Goal: Task Accomplishment & Management: Complete application form

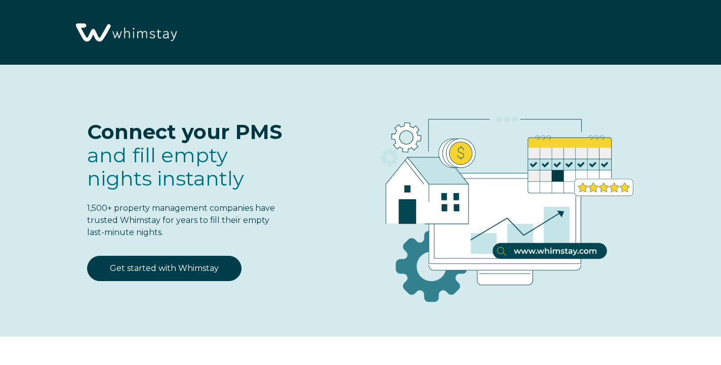
select select "US"
select select "Standard"
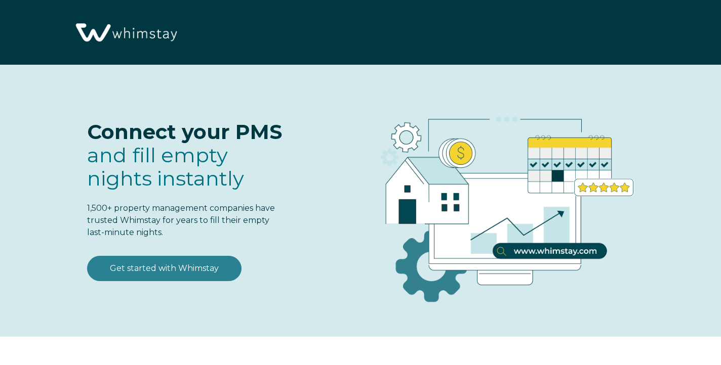
click at [188, 272] on link "Get started with Whimstay" at bounding box center [164, 268] width 154 height 25
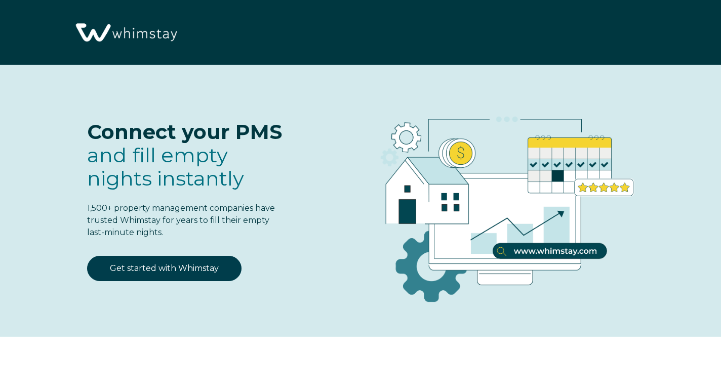
scroll to position [1222, 0]
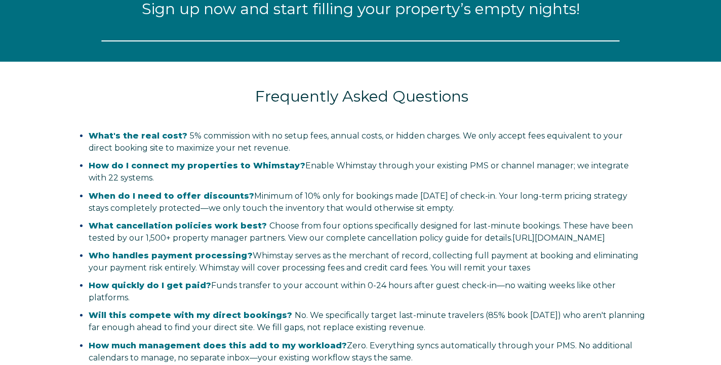
select select "US"
select select "Standard"
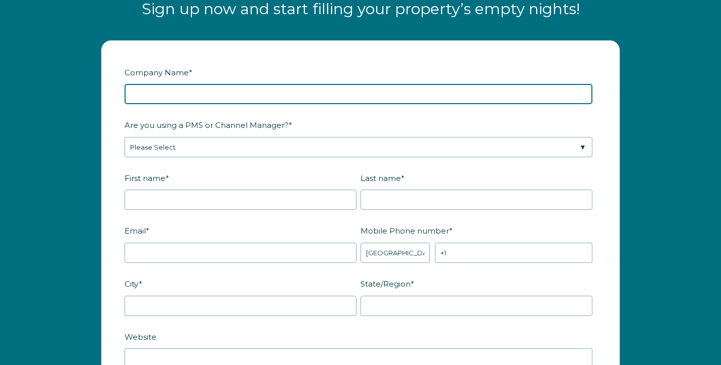
type input "t"
type input "The Hill's Posh Lifestyle Experience"
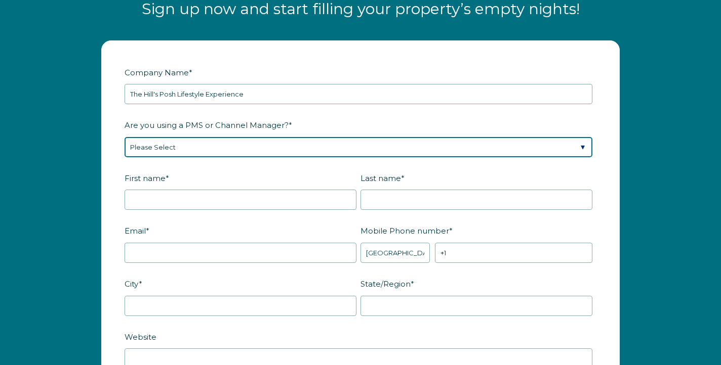
select select "Guesty"
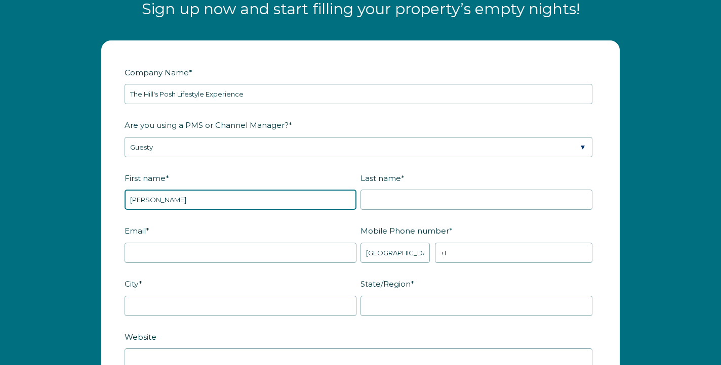
type input "[PERSON_NAME]"
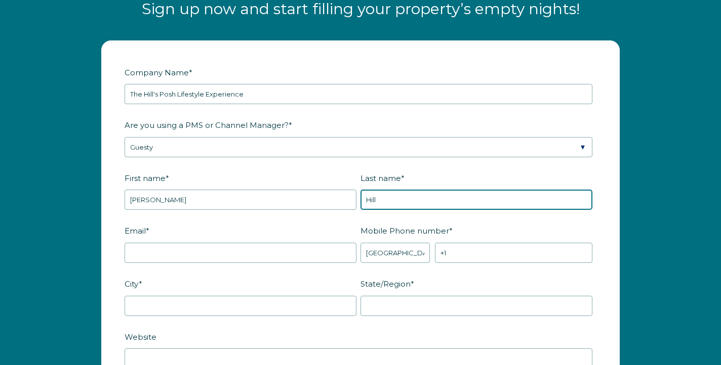
type input "Hill"
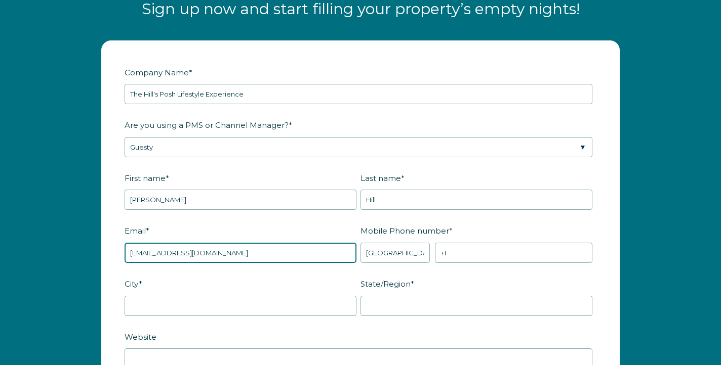
type input "[EMAIL_ADDRESS][DOMAIN_NAME]"
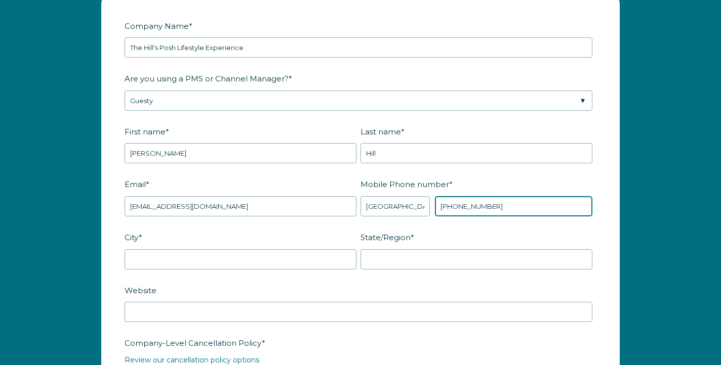
scroll to position [1272, 0]
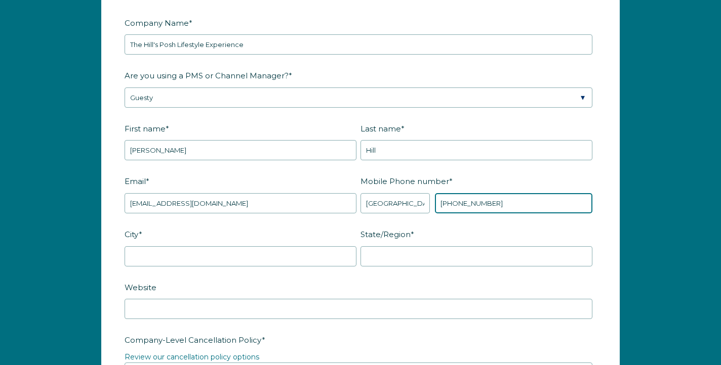
type input "+1 501240208"
click at [244, 269] on fieldset "City * State/Region *" at bounding box center [361, 252] width 472 height 53
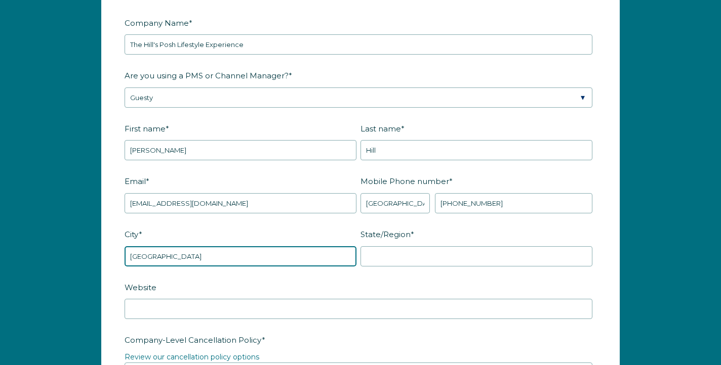
type input "Houston"
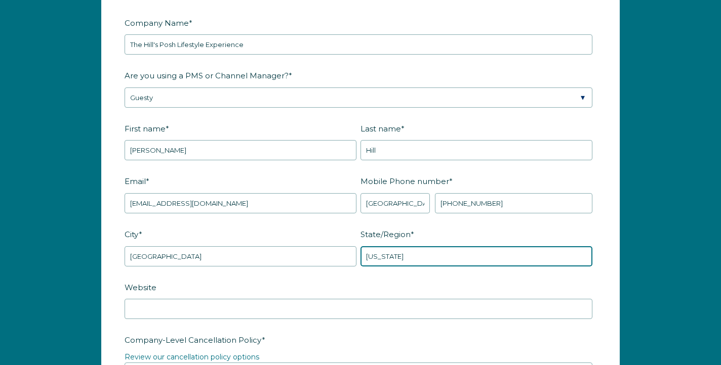
type input "[US_STATE]"
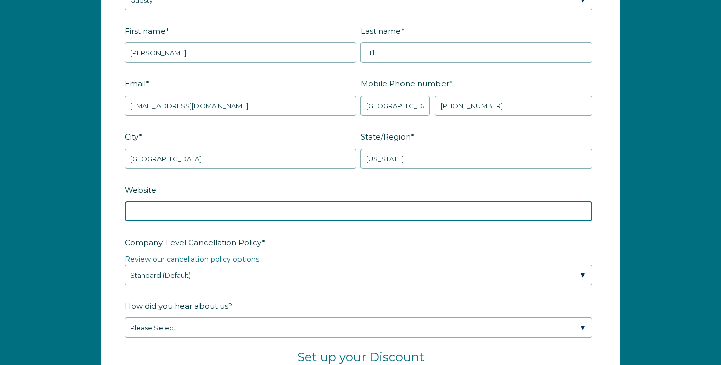
scroll to position [1385, 0]
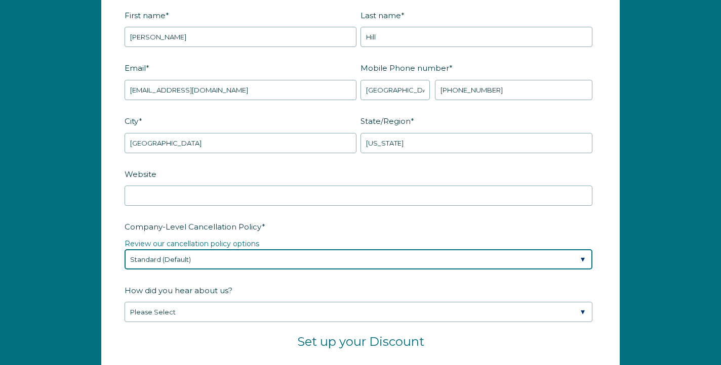
select select "Strict"
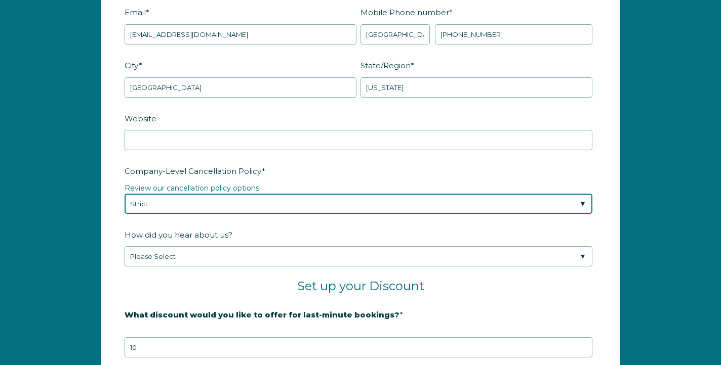
scroll to position [1442, 0]
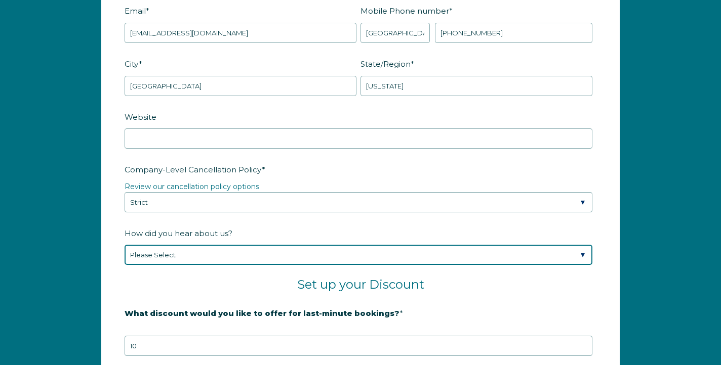
select select "Podcast"
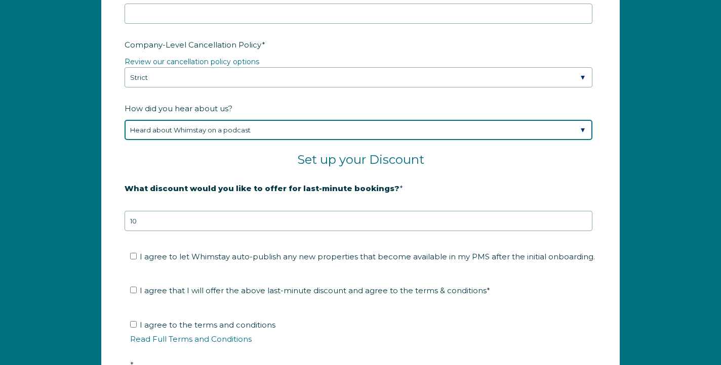
scroll to position [1574, 0]
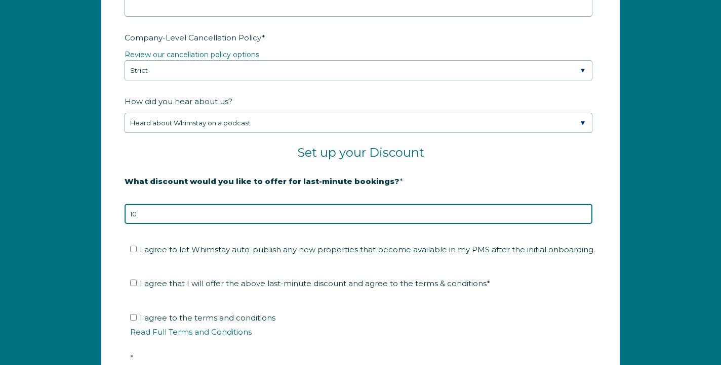
click at [306, 219] on input "10" at bounding box center [359, 214] width 468 height 20
drag, startPoint x: 145, startPoint y: 217, endPoint x: 120, endPoint y: 214, distance: 24.6
click at [120, 214] on form "Company Name * The Hill's Posh Lifestyle Experience Are you using a PMS or Chan…" at bounding box center [360, 63] width 517 height 749
type input "20"
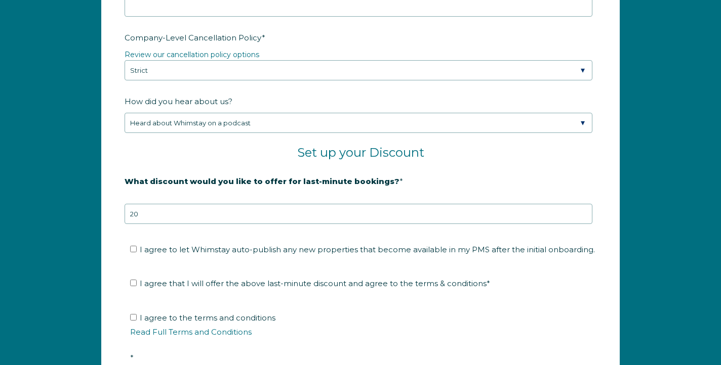
click at [193, 259] on fieldset "I agree to let Whimstay auto-publish any new properties that become available i…" at bounding box center [361, 253] width 472 height 34
click at [132, 249] on input "I agree to let Whimstay auto-publish any new properties that become available i…" at bounding box center [133, 249] width 7 height 7
checkbox input "true"
click at [135, 284] on input "I agree that I will offer the above last-minute discount and agree to the terms…" at bounding box center [133, 283] width 7 height 7
checkbox input "true"
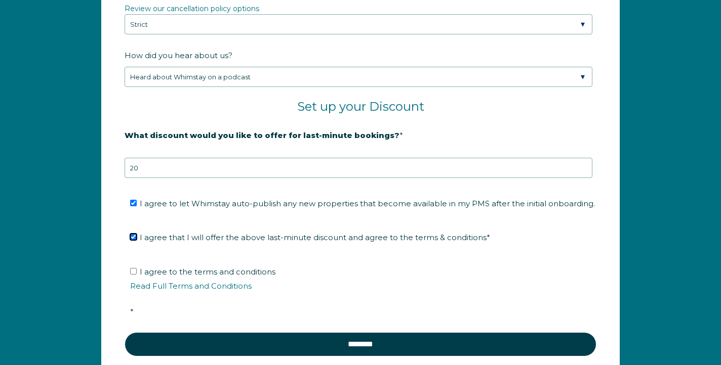
scroll to position [1625, 0]
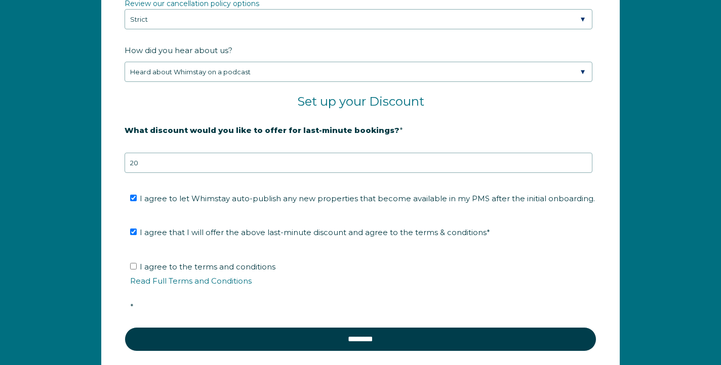
click at [134, 268] on input "I agree to the terms and conditions Read Full Terms and Conditions *" at bounding box center [133, 266] width 7 height 7
checkbox input "true"
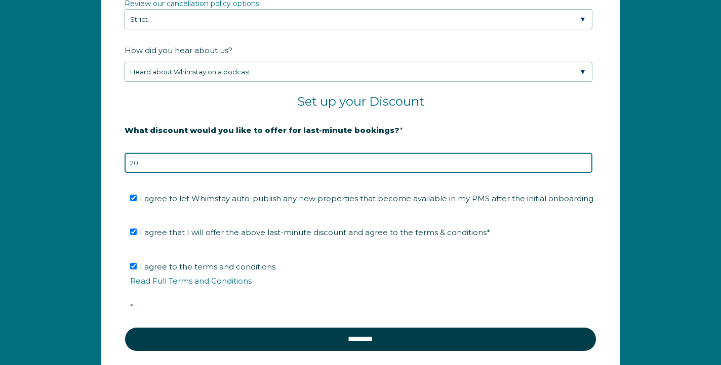
drag, startPoint x: 147, startPoint y: 162, endPoint x: 124, endPoint y: 161, distance: 23.3
click at [124, 161] on form "Company Name * The Hill's Posh Lifestyle Experience Are you using a PMS or Chan…" at bounding box center [360, 12] width 517 height 749
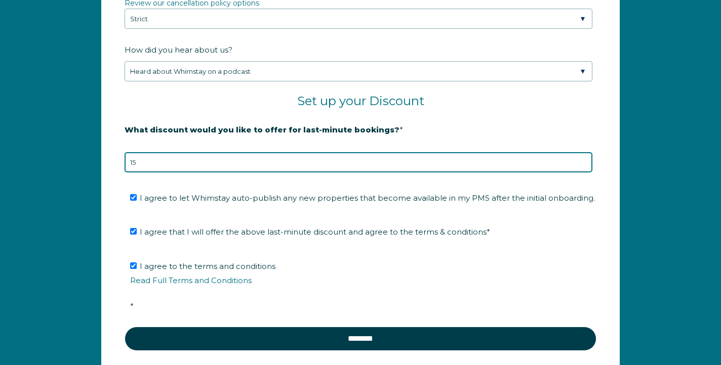
scroll to position [1611, 0]
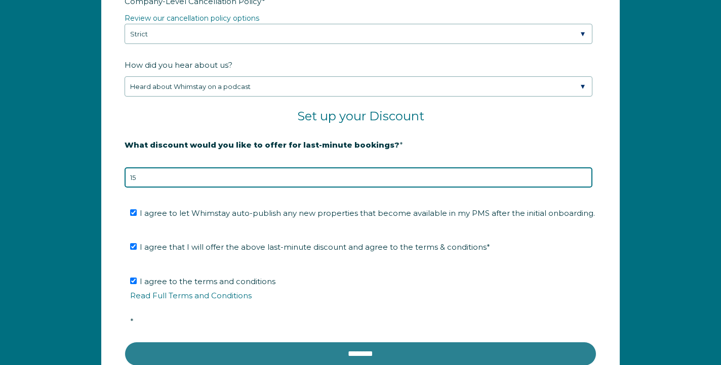
type input "15"
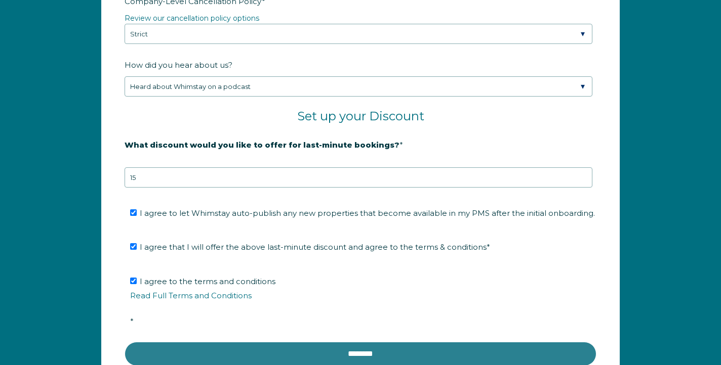
click at [287, 346] on input "********" at bounding box center [361, 354] width 472 height 24
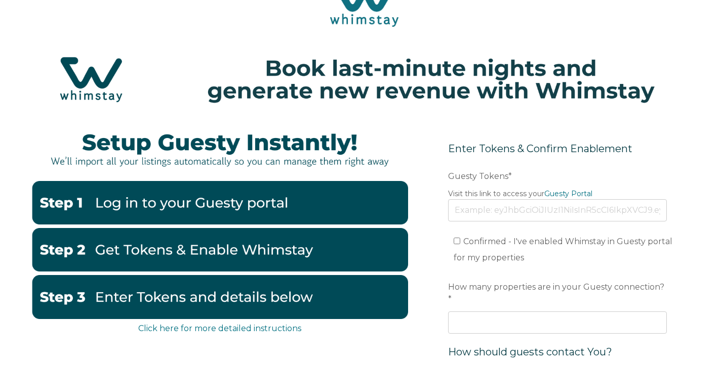
scroll to position [39, 0]
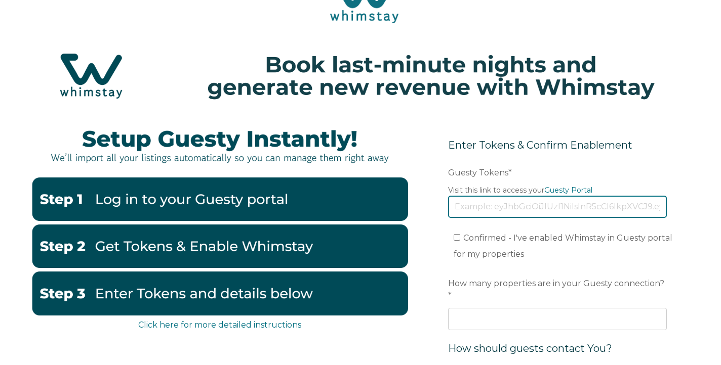
click at [484, 208] on input "Guesty Tokens *" at bounding box center [557, 207] width 219 height 22
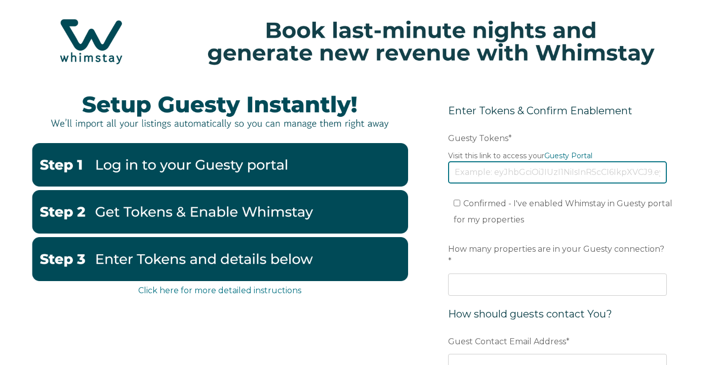
scroll to position [73, 0]
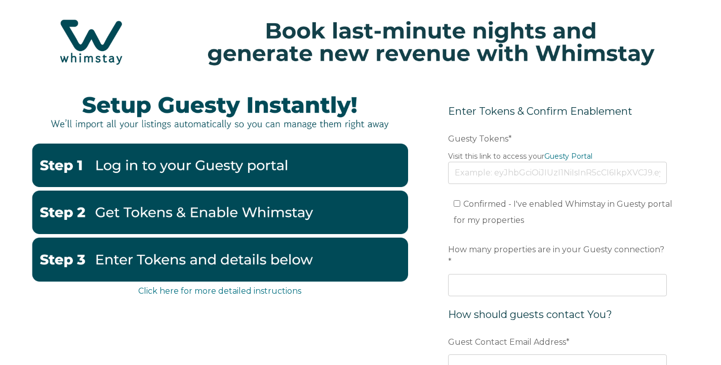
click at [263, 212] on img at bounding box center [219, 213] width 377 height 44
click at [471, 177] on input "Guesty Tokens *" at bounding box center [557, 173] width 219 height 22
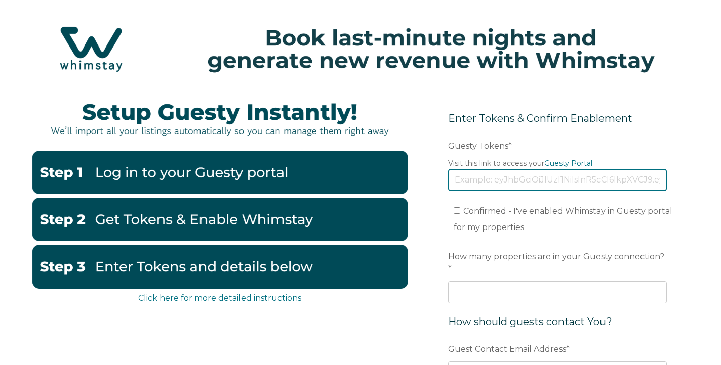
scroll to position [58, 0]
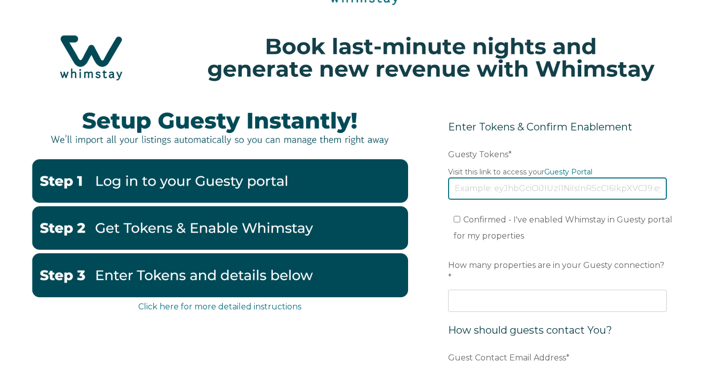
paste input "eyJhbGciOiJIUzI1NiIsInR5cCI6IkpXVCJ9.eyJ0b2tlbklkIjoiNjhkMzYwY2I5MWQzMzc2NDM0ZT…"
type input "eyJhbGciOiJIUzI1NiIsInR5cCI6IkpXVCJ9.eyJ0b2tlbklkIjoiNjhkMzYwY2I5MWQzMzc2NDM0ZT…"
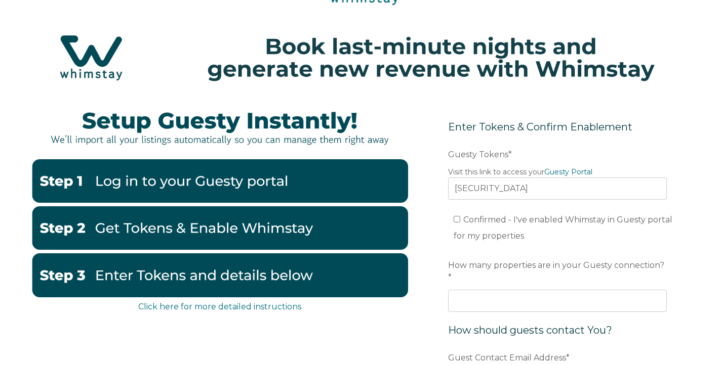
click at [454, 221] on input "Confirmed - I've enabled Whimstay in Guesty portal for my properties" at bounding box center [457, 219] width 7 height 7
checkbox input "true"
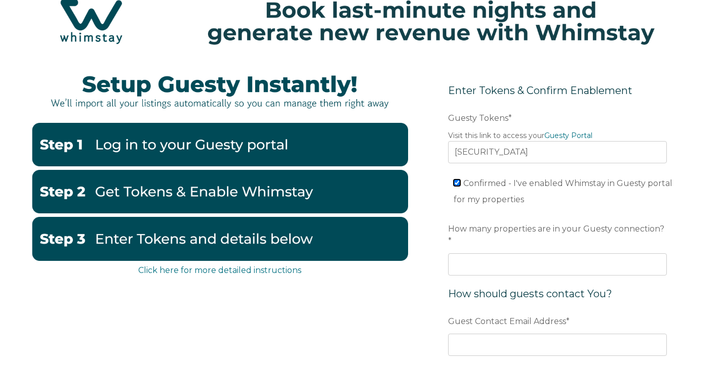
scroll to position [98, 0]
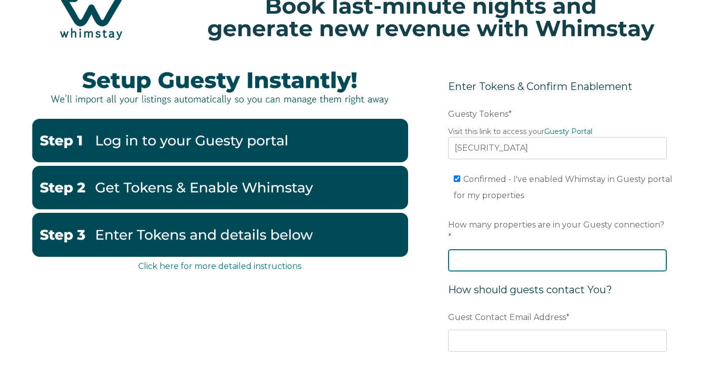
click at [493, 250] on input "How many properties are in your Guesty connection? *" at bounding box center [557, 261] width 219 height 22
click at [577, 251] on input "How many properties are in your Guesty connection? *" at bounding box center [557, 261] width 219 height 22
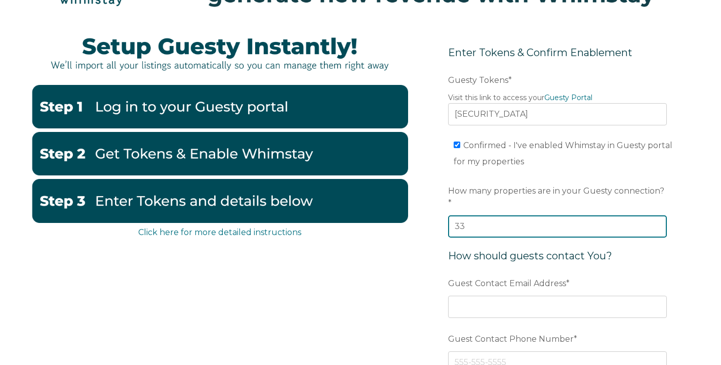
scroll to position [133, 0]
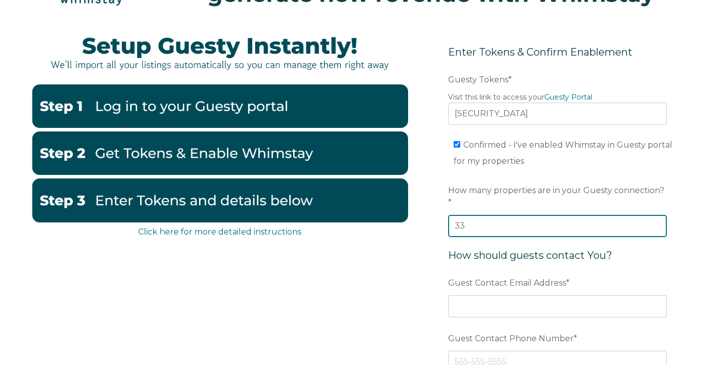
type input "33"
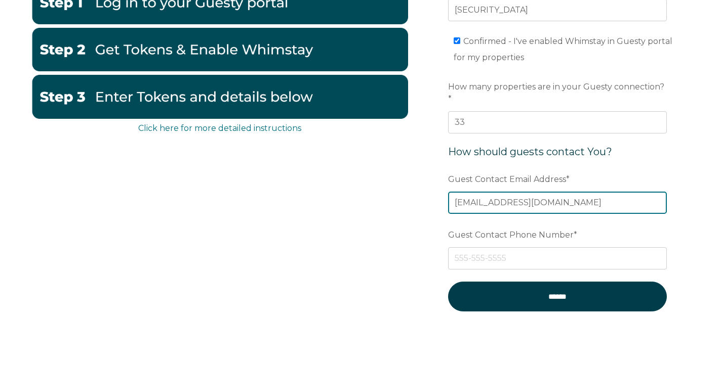
scroll to position [240, 0]
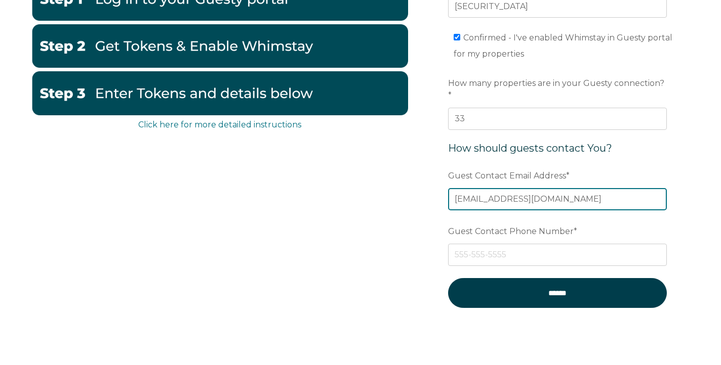
type input "hillsposhccs@gmail.com"
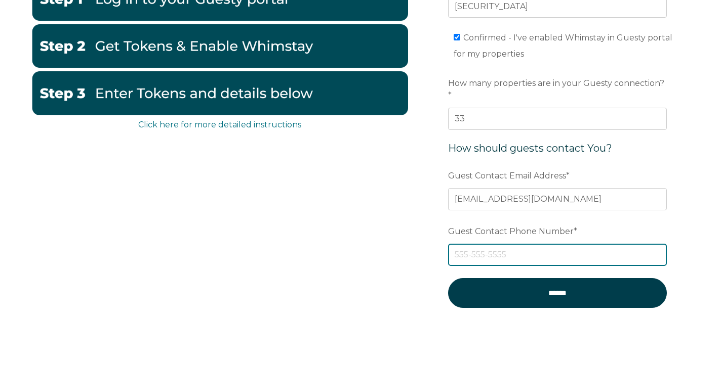
click at [499, 244] on input "Guest Contact Phone Number *" at bounding box center [557, 255] width 219 height 22
paste input "(878) 309-6500"
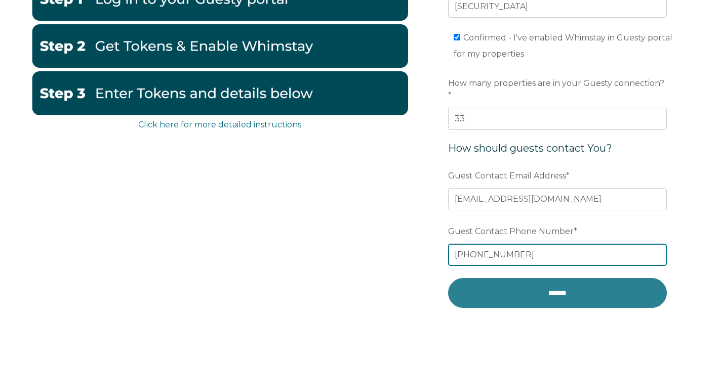
type input "(878) 309-6500"
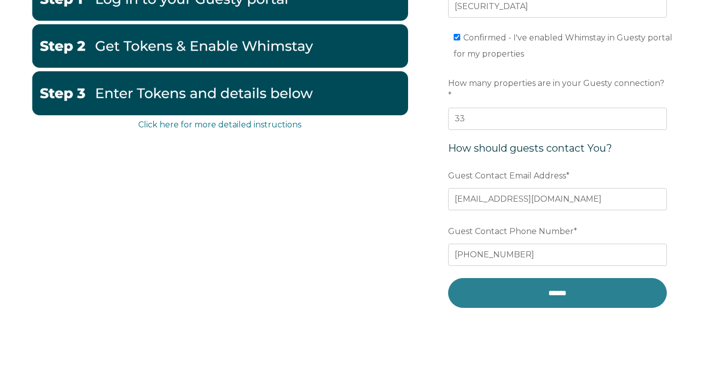
click at [509, 278] on input "******" at bounding box center [557, 293] width 219 height 30
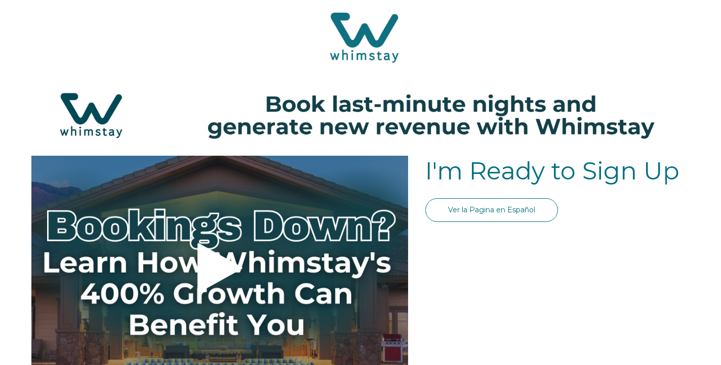
select select "Standard"
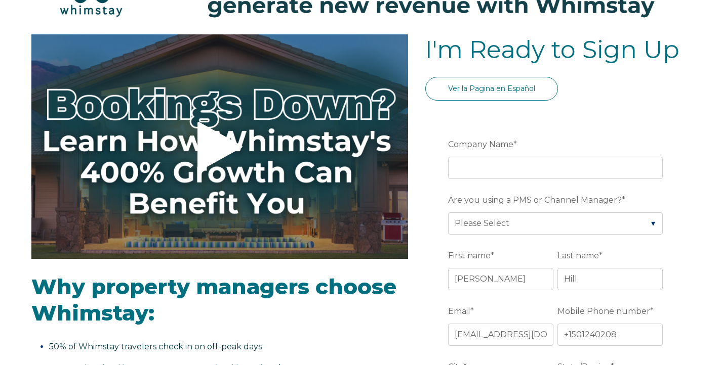
scroll to position [134, 0]
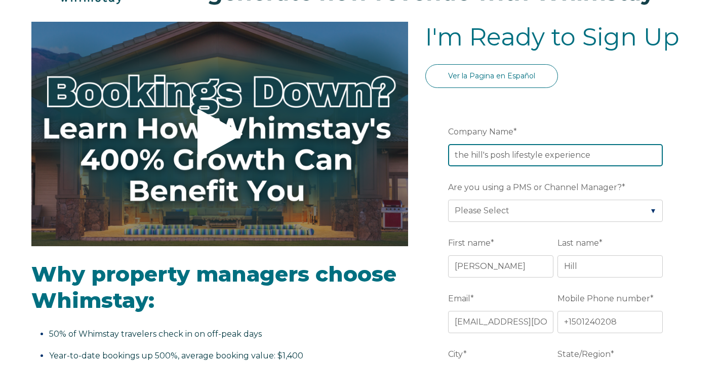
type input "the hill's posh lifestyle experience"
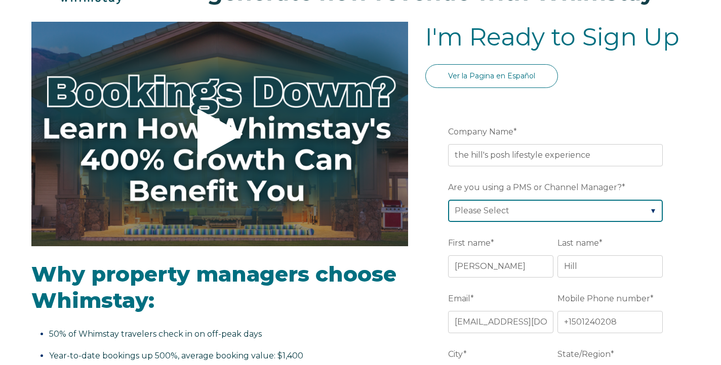
select select "Guesty"
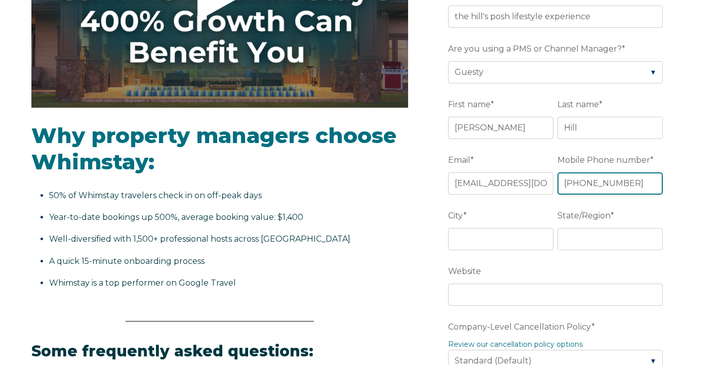
type input "+15012402089"
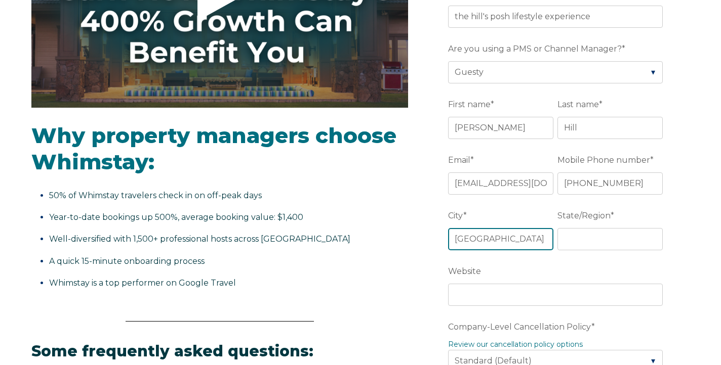
type input "houston"
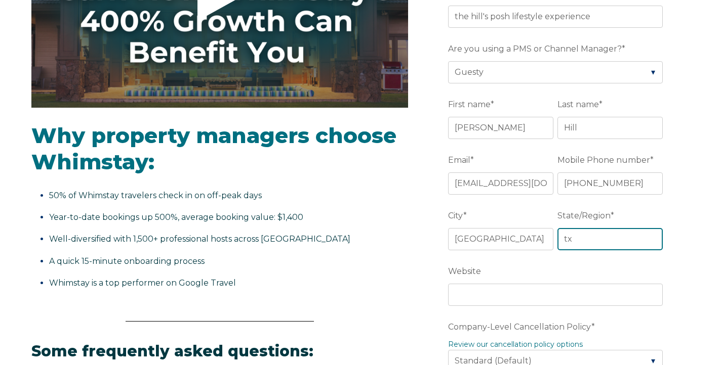
type input "tx"
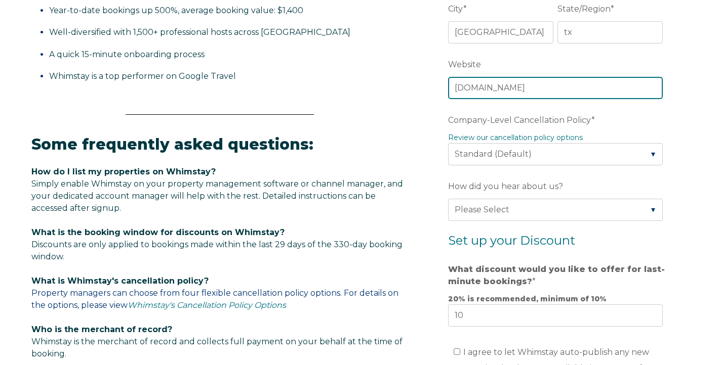
scroll to position [494, 0]
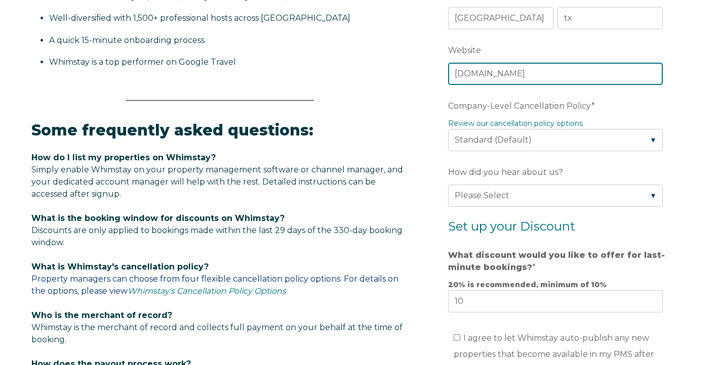
type input "[DOMAIN_NAME]"
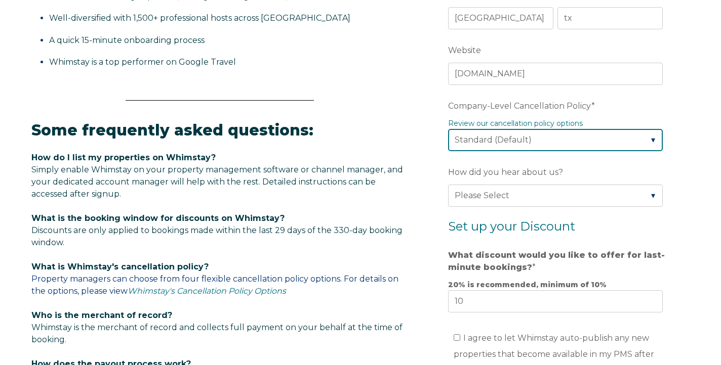
select select "Strict"
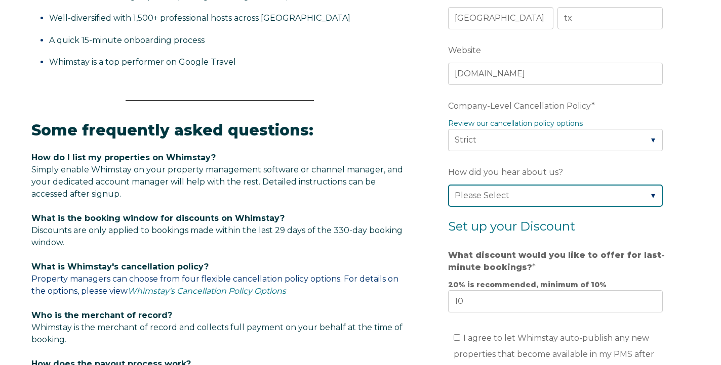
select select "Podcast"
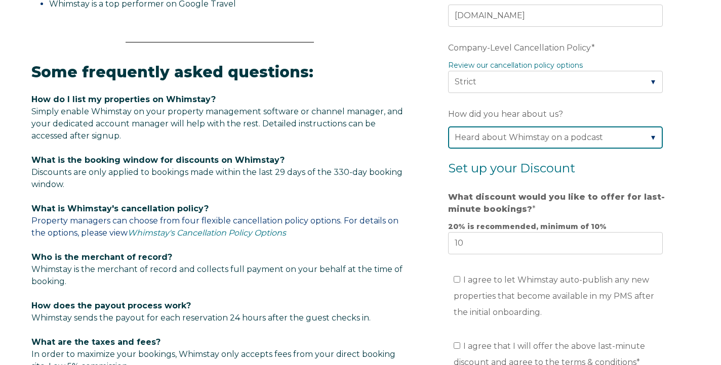
scroll to position [564, 0]
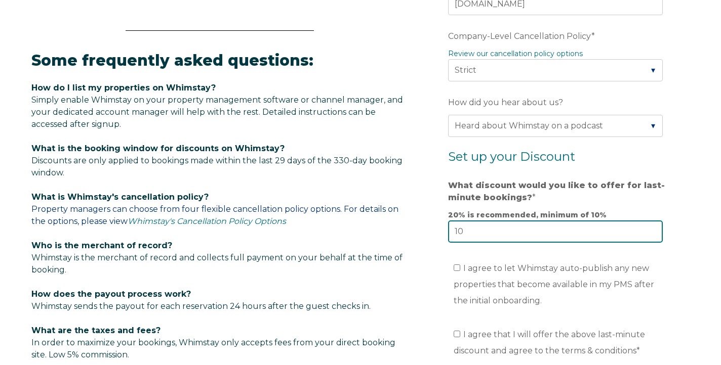
drag, startPoint x: 477, startPoint y: 233, endPoint x: 450, endPoint y: 233, distance: 27.3
click at [450, 233] on input "10" at bounding box center [555, 232] width 215 height 22
type input "15"
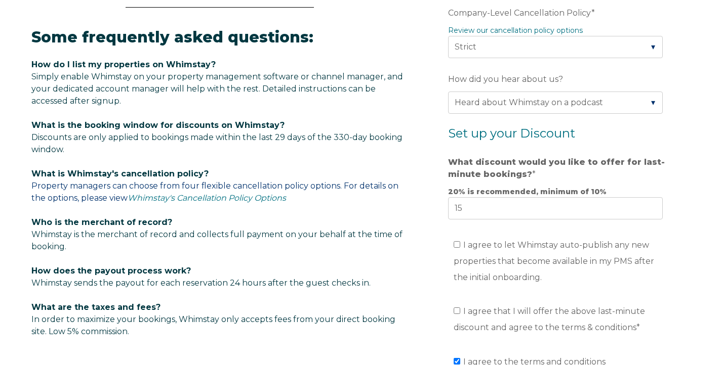
scroll to position [634, 0]
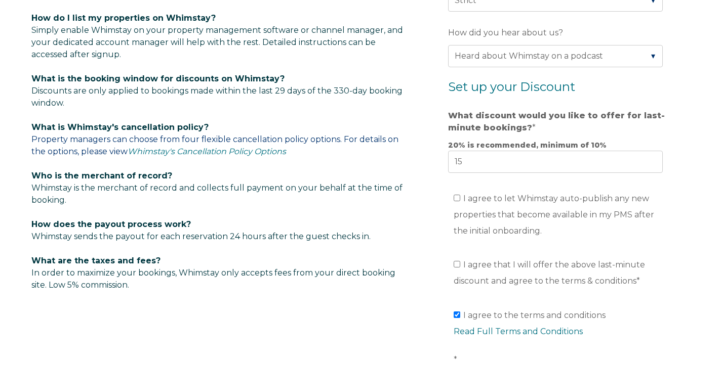
click at [458, 201] on input "I agree to let Whimstay auto-publish any new properties that become available i…" at bounding box center [457, 198] width 7 height 7
checkbox input "true"
click at [457, 268] on input "I agree that I will offer the above last-minute discount and agree to the terms…" at bounding box center [457, 264] width 7 height 7
checkbox input "true"
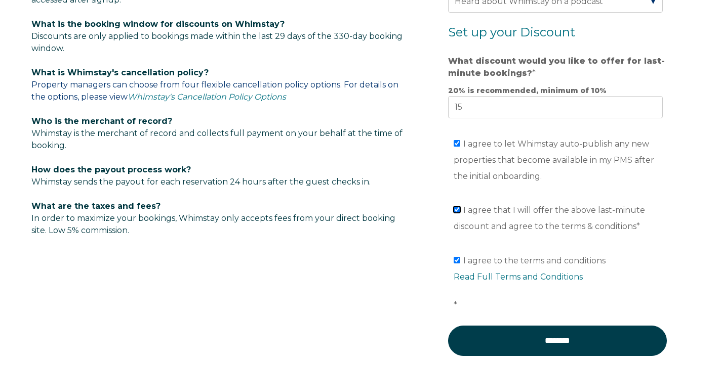
scroll to position [690, 0]
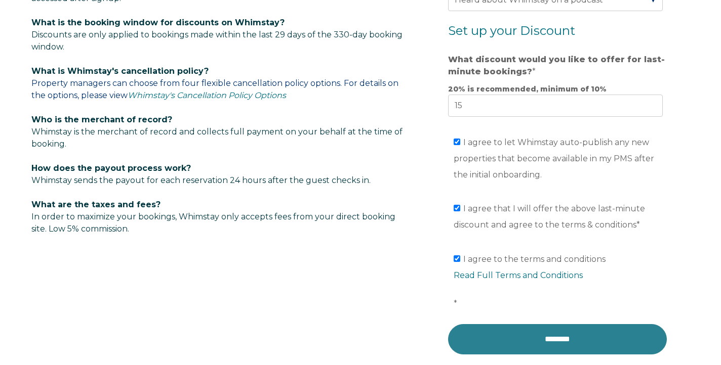
click at [488, 342] on input "********" at bounding box center [557, 339] width 219 height 30
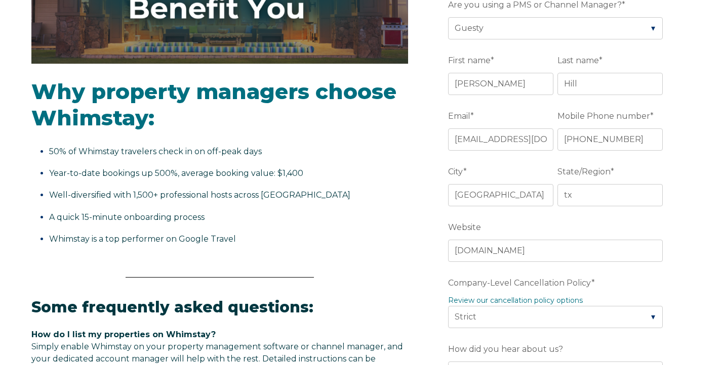
scroll to position [246, 0]
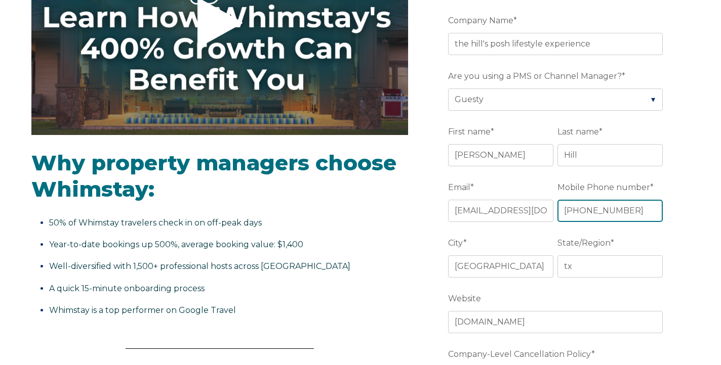
drag, startPoint x: 625, startPoint y: 210, endPoint x: 515, endPoint y: 208, distance: 109.9
click at [515, 208] on fieldset "Email * hplellc@gmail.com Mobile Phone number * +15012402089" at bounding box center [557, 207] width 219 height 56
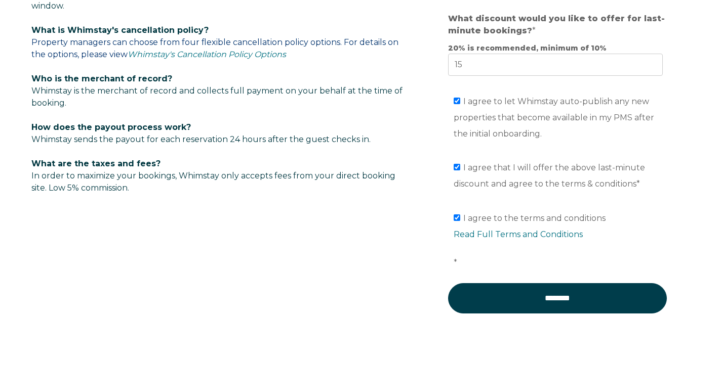
scroll to position [764, 0]
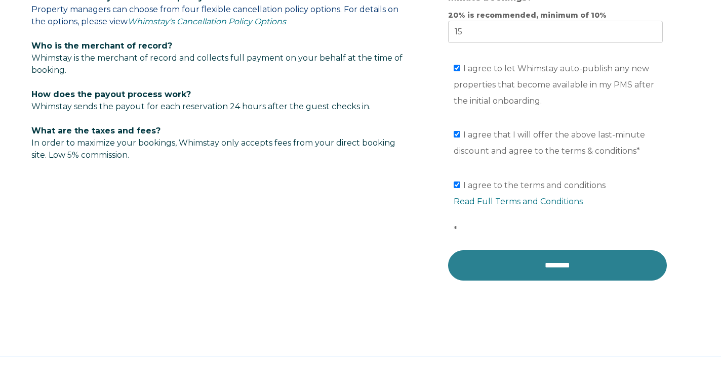
type input "5012402089"
click at [500, 278] on input "********" at bounding box center [557, 266] width 219 height 30
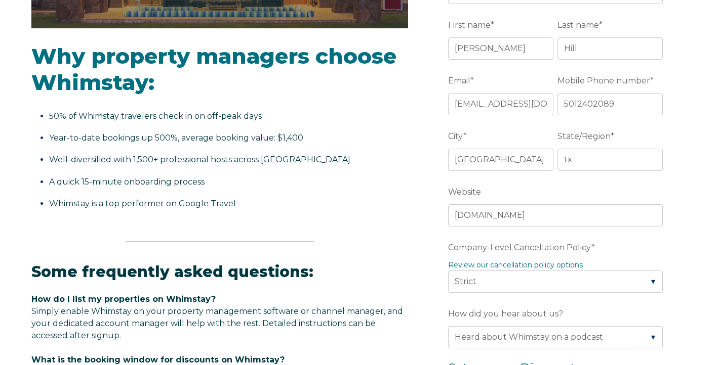
scroll to position [328, 0]
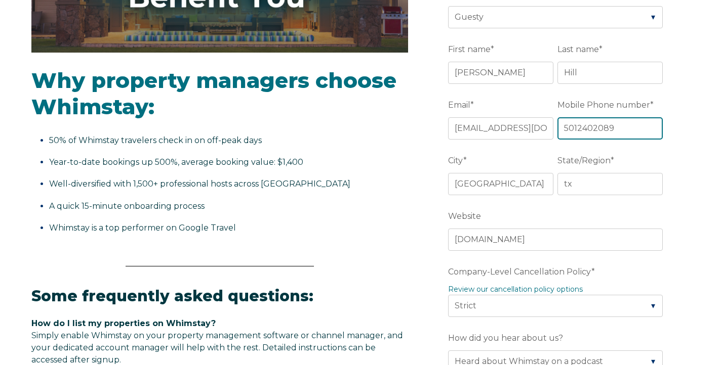
click at [593, 132] on input "5012402089" at bounding box center [609, 128] width 105 height 22
drag, startPoint x: 624, startPoint y: 132, endPoint x: 525, endPoint y: 132, distance: 98.7
click at [525, 132] on fieldset "Email * hplellc@gmail.com Mobile Phone number * 5012402089" at bounding box center [557, 124] width 219 height 56
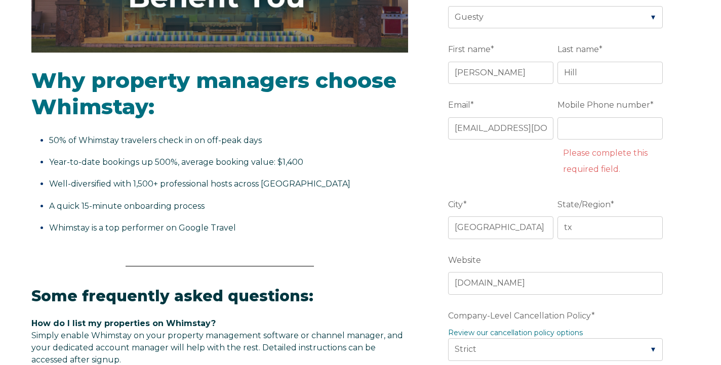
click at [437, 159] on form "Company Name * the hill's posh lifestyle experience Are you using a PMS or Chan…" at bounding box center [557, 350] width 264 height 889
click at [577, 137] on input "Mobile Phone number *" at bounding box center [609, 128] width 105 height 22
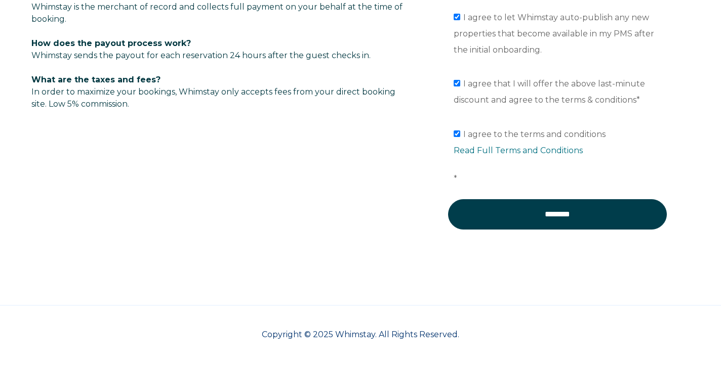
scroll to position [817, 0]
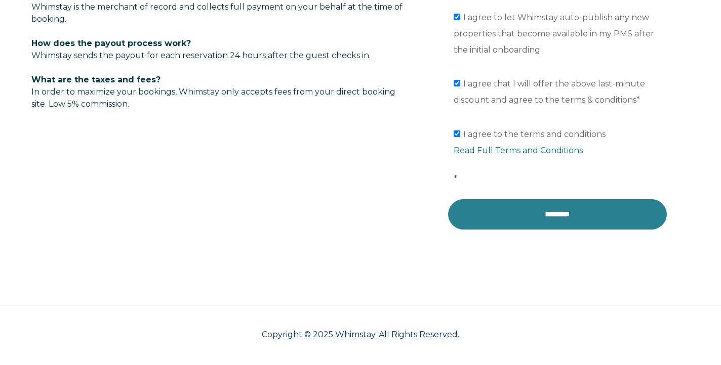
click at [486, 227] on input "********" at bounding box center [557, 214] width 219 height 30
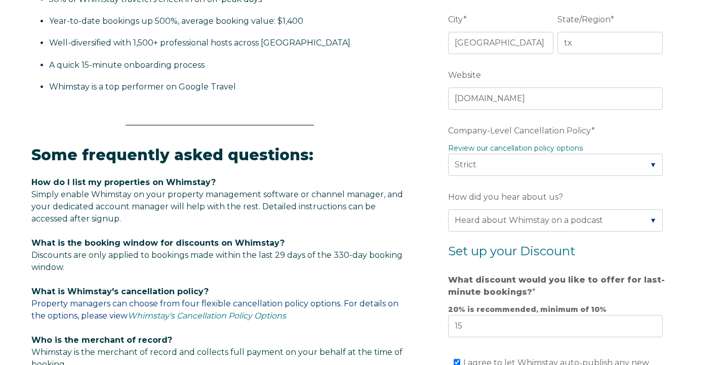
scroll to position [411, 0]
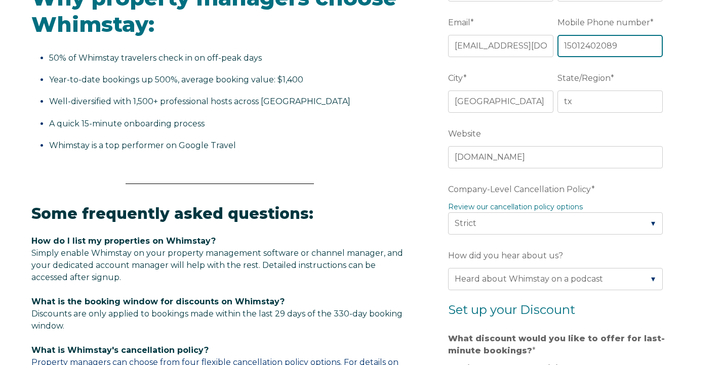
click at [566, 50] on input "15012402089" at bounding box center [609, 46] width 105 height 22
click at [567, 50] on input "15012402089" at bounding box center [609, 46] width 105 height 22
click at [609, 49] on input "5012402089" at bounding box center [609, 46] width 105 height 22
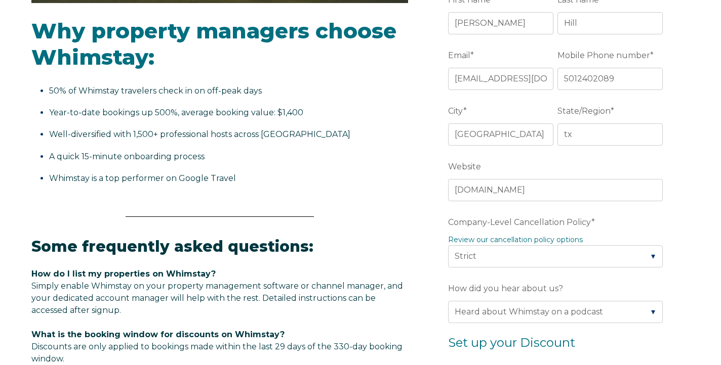
scroll to position [710, 0]
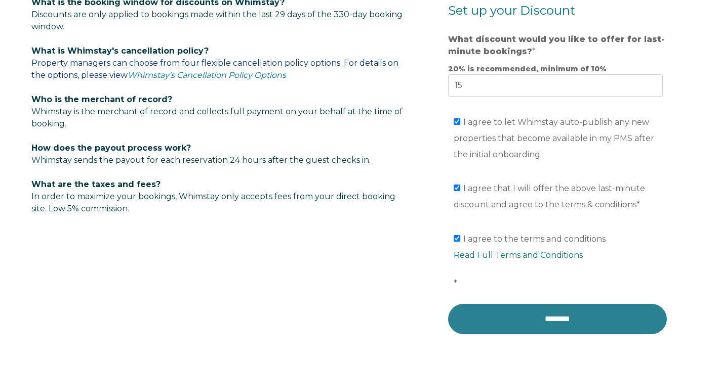
click at [534, 320] on input "********" at bounding box center [557, 319] width 219 height 30
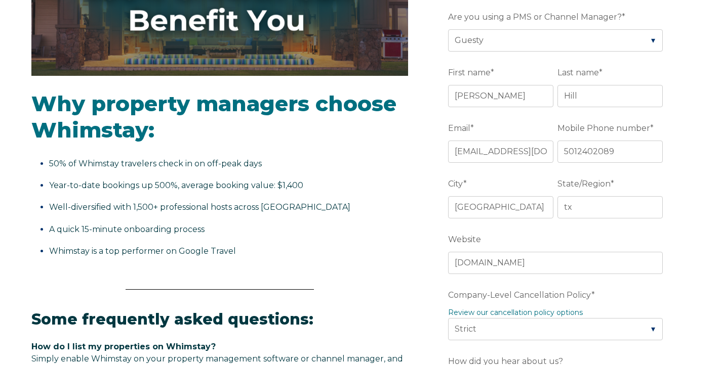
scroll to position [296, 0]
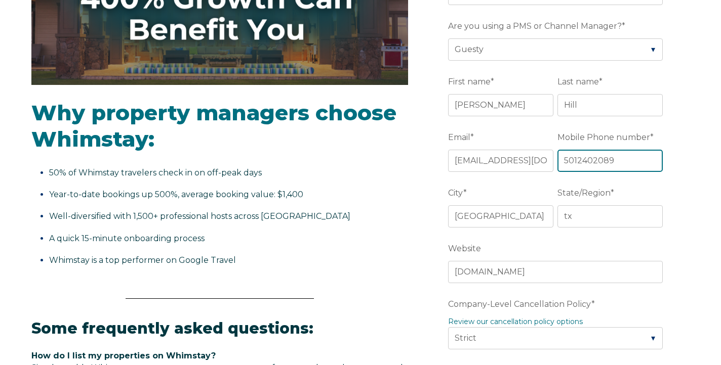
click at [573, 165] on input "5012402089" at bounding box center [609, 161] width 105 height 22
click at [654, 164] on input "5012402089" at bounding box center [609, 161] width 105 height 22
click at [652, 162] on input "5012402089" at bounding box center [609, 161] width 105 height 22
drag, startPoint x: 626, startPoint y: 166, endPoint x: 545, endPoint y: 168, distance: 80.5
click at [545, 168] on fieldset "Email * hplellc@gmail.com Mobile Phone number * 5012402089" at bounding box center [557, 157] width 219 height 56
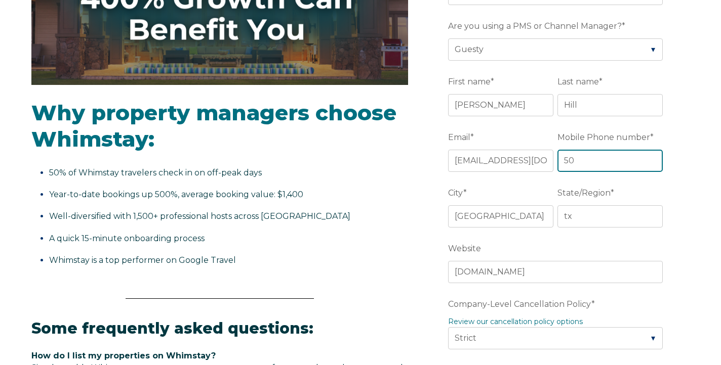
type input "5"
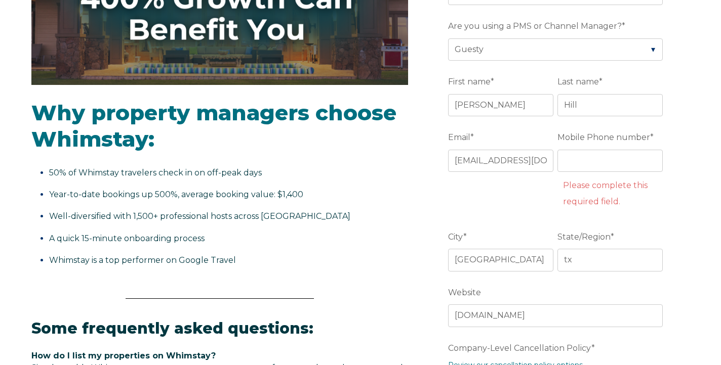
click at [364, 225] on ul "50% of Whimstay travelers check in on off-peak days Year-to-date bookings up 50…" at bounding box center [219, 217] width 377 height 104
click at [577, 152] on input "Mobile Phone number *" at bounding box center [609, 161] width 105 height 22
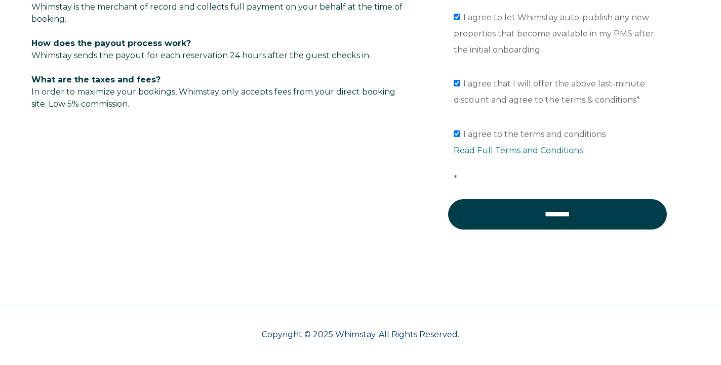
scroll to position [817, 0]
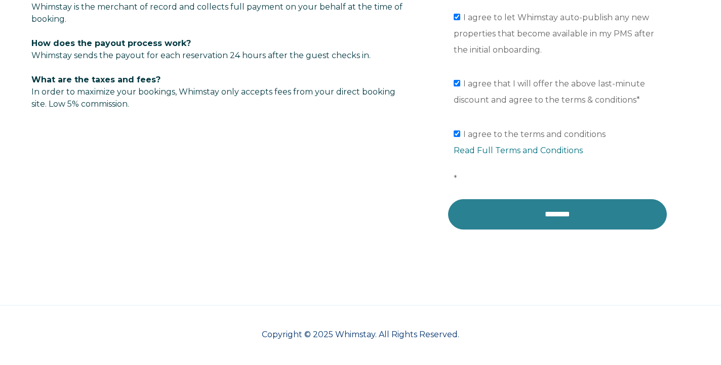
click at [491, 217] on input "********" at bounding box center [557, 214] width 219 height 30
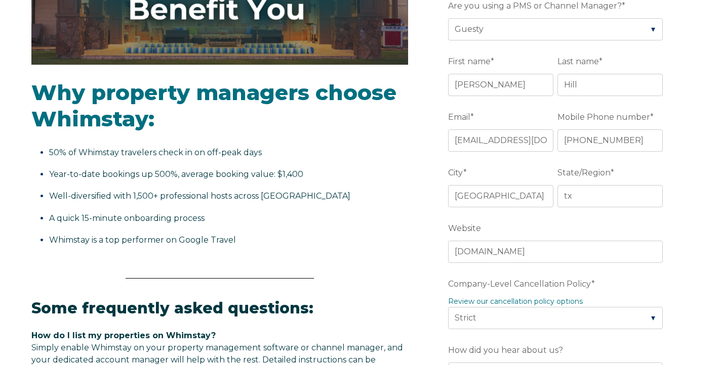
scroll to position [251, 0]
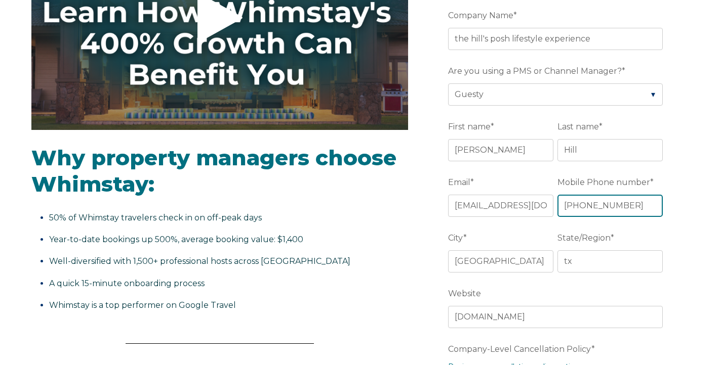
drag, startPoint x: 568, startPoint y: 206, endPoint x: 538, endPoint y: 204, distance: 30.4
click at [538, 204] on fieldset "Email * hplellc@gmail.com Mobile Phone number * +15012402089" at bounding box center [557, 202] width 219 height 56
drag, startPoint x: 568, startPoint y: 210, endPoint x: 527, endPoint y: 202, distance: 41.7
click at [527, 202] on fieldset "Email * hplellc@gmail.com Mobile Phone number * 15012402089" at bounding box center [557, 202] width 219 height 56
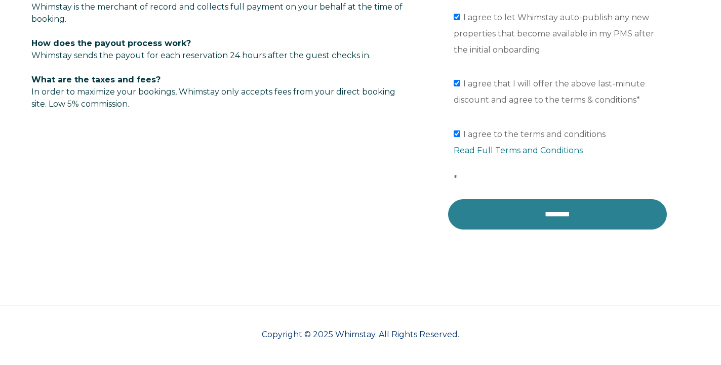
scroll to position [817, 0]
click at [524, 208] on input "********" at bounding box center [557, 214] width 219 height 30
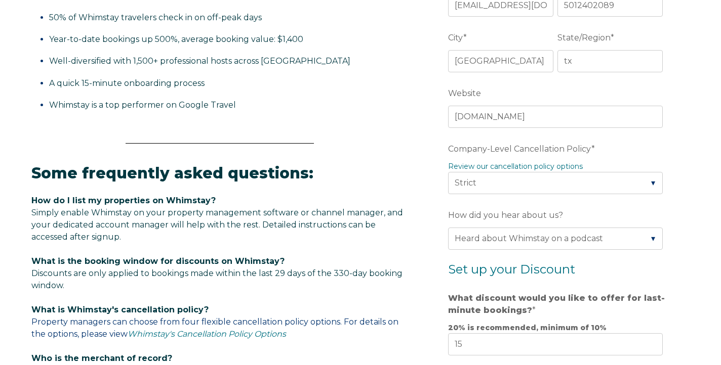
scroll to position [364, 0]
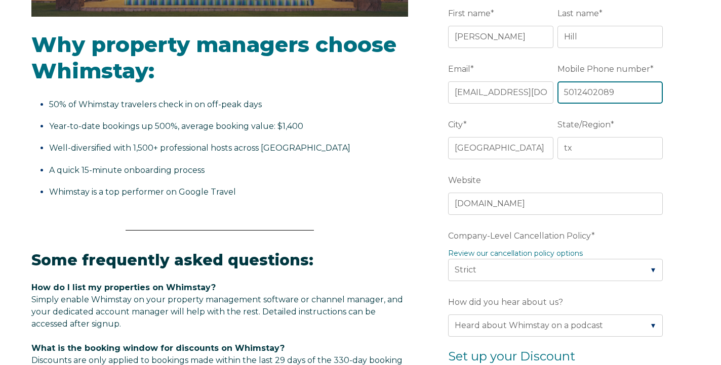
drag, startPoint x: 619, startPoint y: 95, endPoint x: 520, endPoint y: 87, distance: 99.0
click at [520, 87] on fieldset "Email * hplellc@gmail.com Mobile Phone number * 5012402089" at bounding box center [557, 88] width 219 height 56
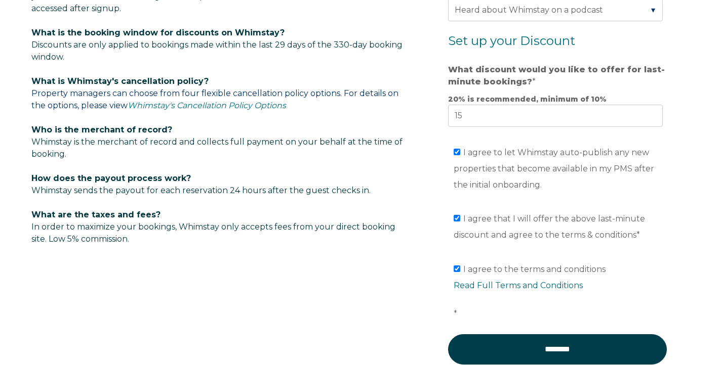
scroll to position [709, 0]
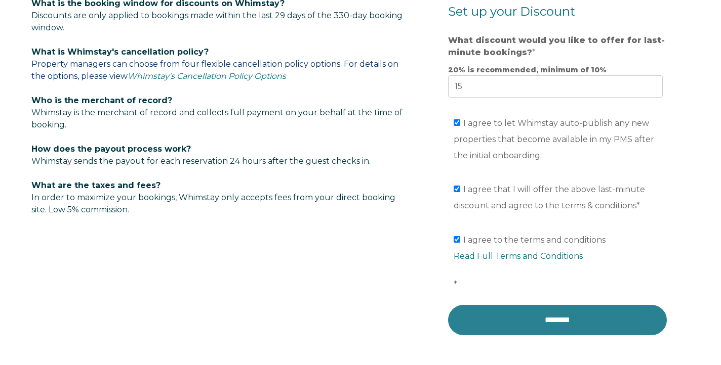
type input "7139992989"
click at [499, 321] on input "********" at bounding box center [557, 320] width 219 height 30
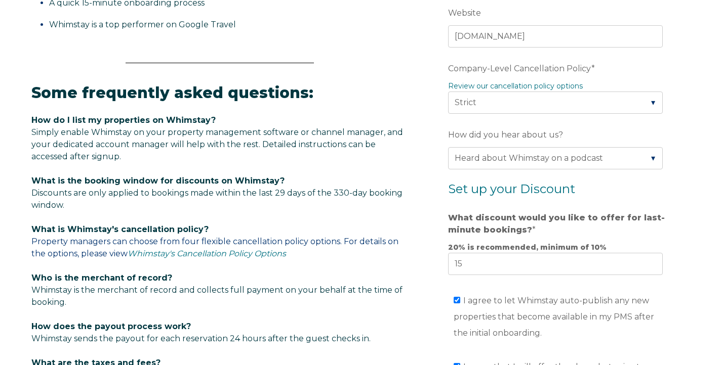
scroll to position [562, 0]
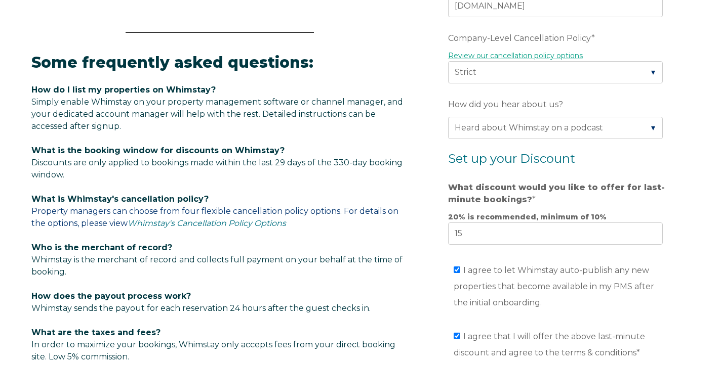
click at [540, 57] on link "Review our cancellation policy options" at bounding box center [515, 55] width 135 height 9
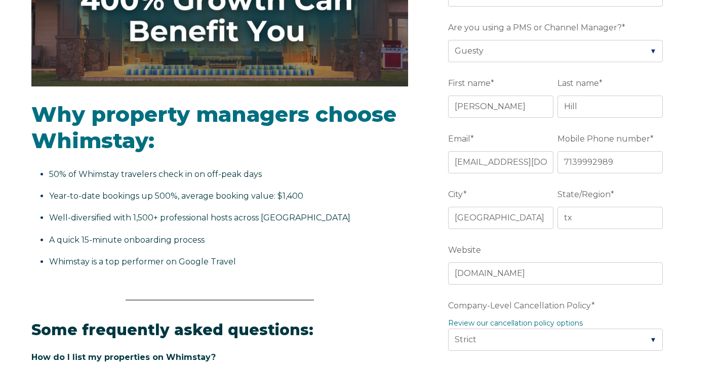
scroll to position [276, 0]
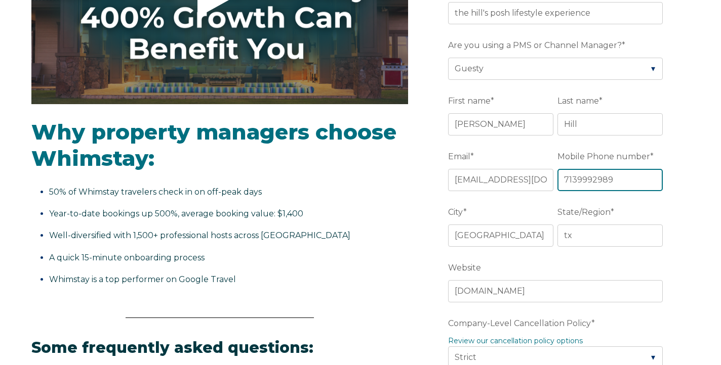
click at [602, 180] on input "7139992989" at bounding box center [609, 180] width 105 height 22
click at [650, 177] on input "7139992989" at bounding box center [609, 180] width 105 height 22
click at [650, 178] on input "7139992989" at bounding box center [609, 180] width 105 height 22
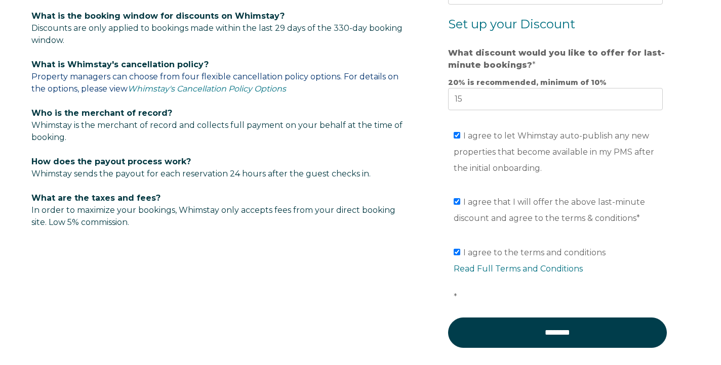
scroll to position [698, 0]
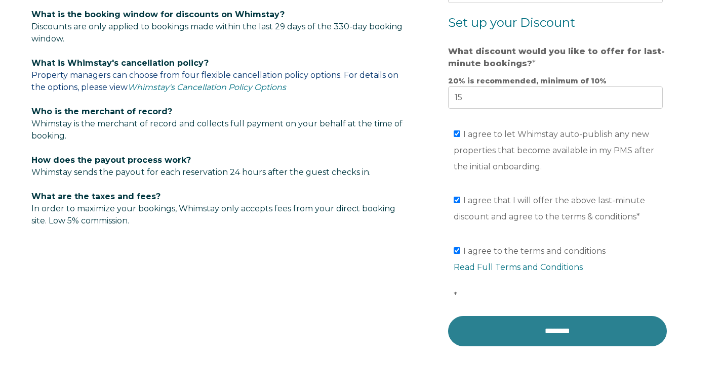
click at [514, 334] on input "********" at bounding box center [557, 331] width 219 height 30
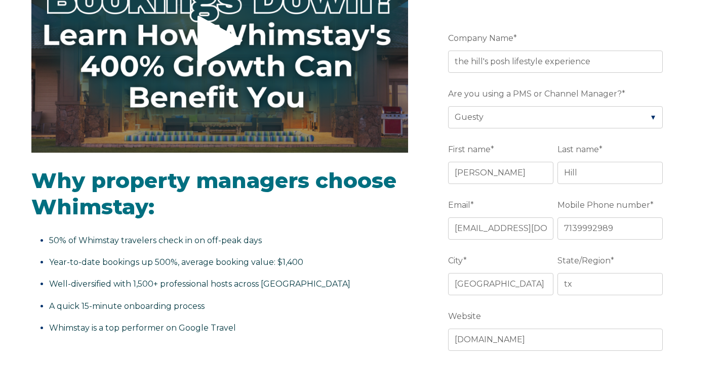
scroll to position [196, 0]
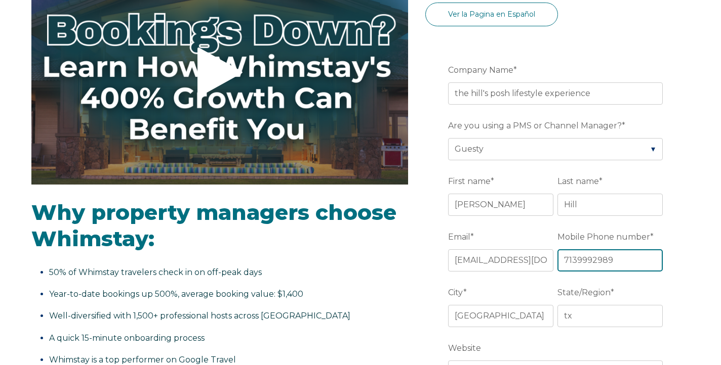
drag, startPoint x: 619, startPoint y: 262, endPoint x: 487, endPoint y: 251, distance: 132.1
click at [487, 251] on fieldset "Email * hplellc@gmail.com Mobile Phone number * 7139992989" at bounding box center [557, 256] width 219 height 56
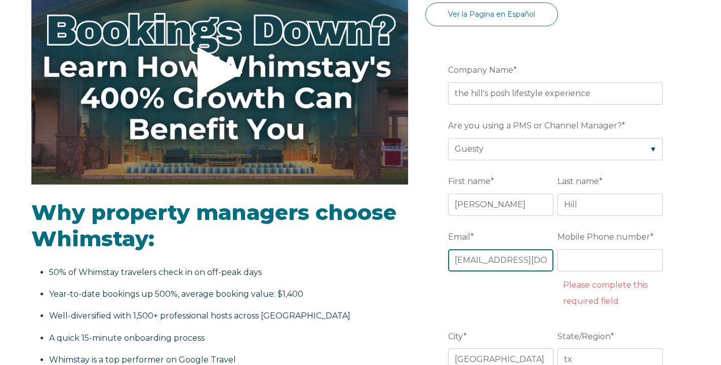
drag, startPoint x: 536, startPoint y: 262, endPoint x: 390, endPoint y: 258, distance: 145.8
type input "[EMAIL_ADDRESS][DOMAIN_NAME]"
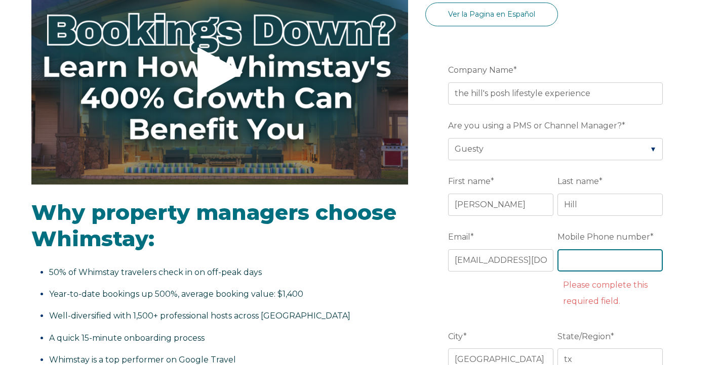
click at [563, 270] on input "Mobile Phone number *" at bounding box center [609, 261] width 105 height 22
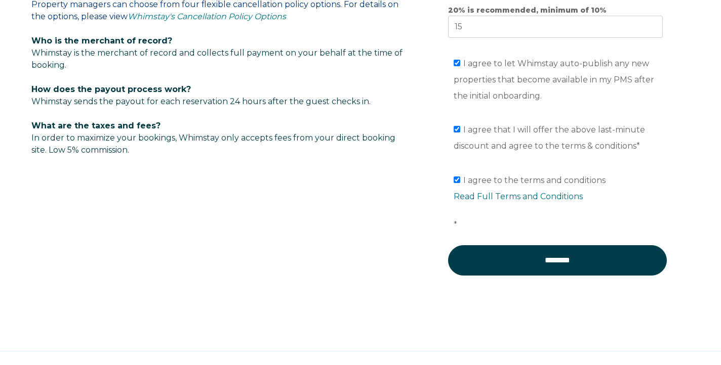
scroll to position [780, 0]
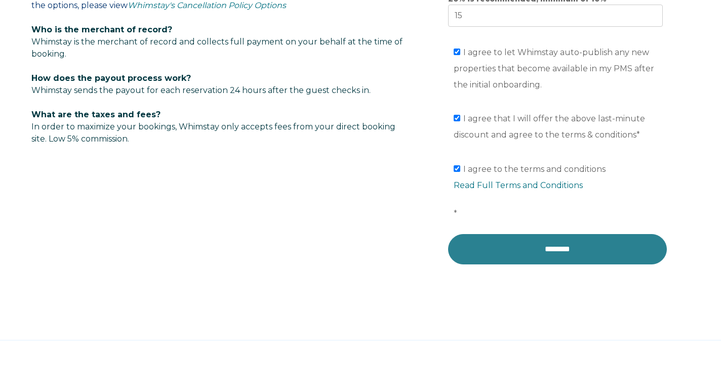
type input "501-240-2089"
click at [523, 257] on input "********" at bounding box center [557, 249] width 219 height 30
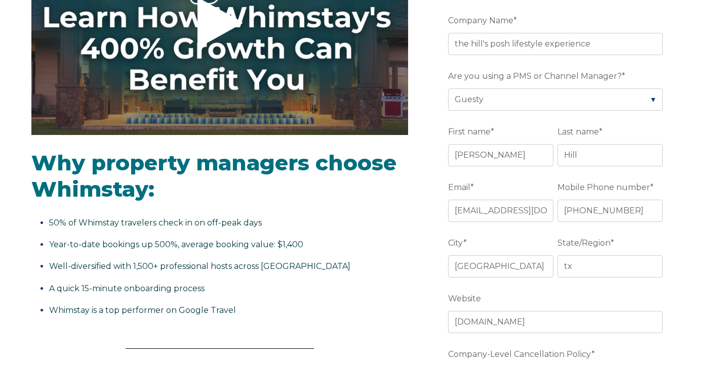
scroll to position [238, 0]
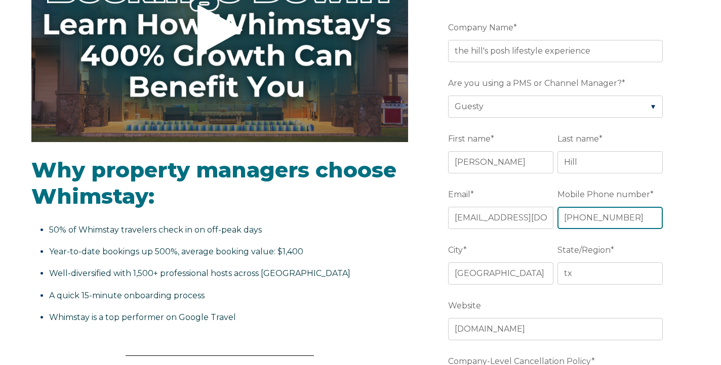
drag, startPoint x: 626, startPoint y: 217, endPoint x: 498, endPoint y: 227, distance: 128.0
click at [481, 225] on fieldset "Email * hplellc@gmail.com Mobile Phone number * 501-240-2089" at bounding box center [557, 214] width 219 height 56
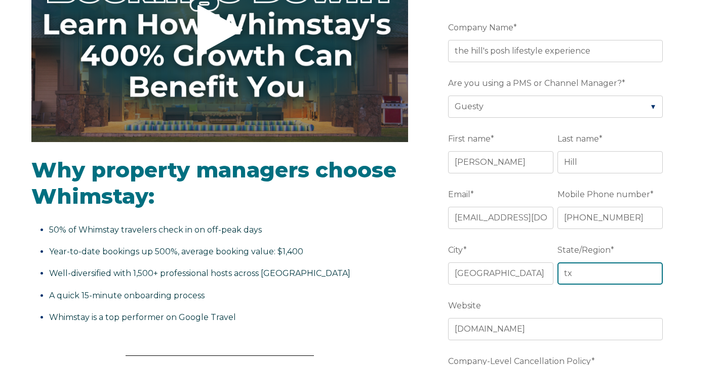
drag, startPoint x: 569, startPoint y: 274, endPoint x: 511, endPoint y: 272, distance: 58.8
click at [511, 272] on fieldset "City * houston State/Region * tx" at bounding box center [557, 269] width 219 height 56
click at [654, 275] on input "Texas" at bounding box center [609, 274] width 105 height 22
type input "Texas"
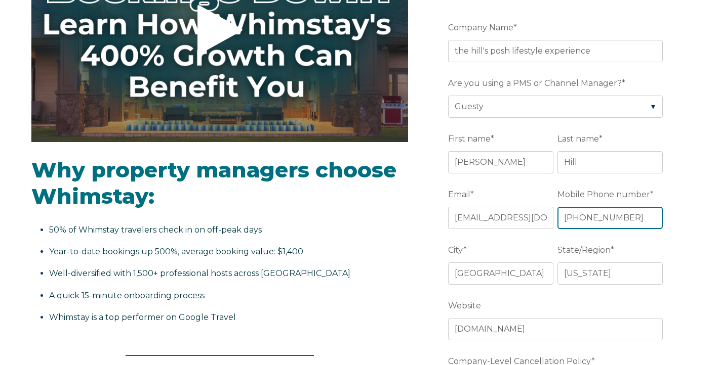
drag, startPoint x: 628, startPoint y: 222, endPoint x: 518, endPoint y: 220, distance: 109.9
click at [518, 220] on fieldset "Email * hplellc@gmail.com Mobile Phone number * 501-240-2089" at bounding box center [557, 214] width 219 height 56
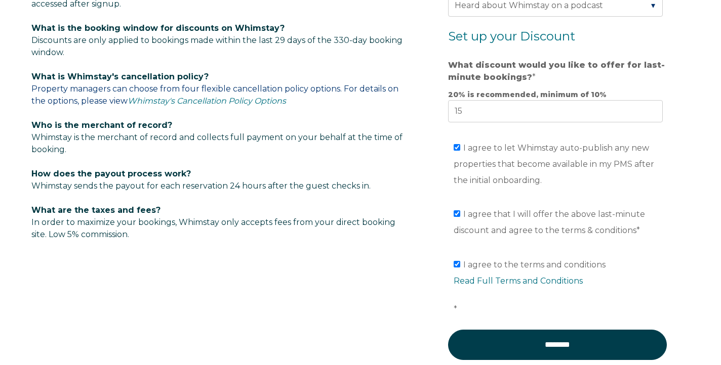
scroll to position [740, 0]
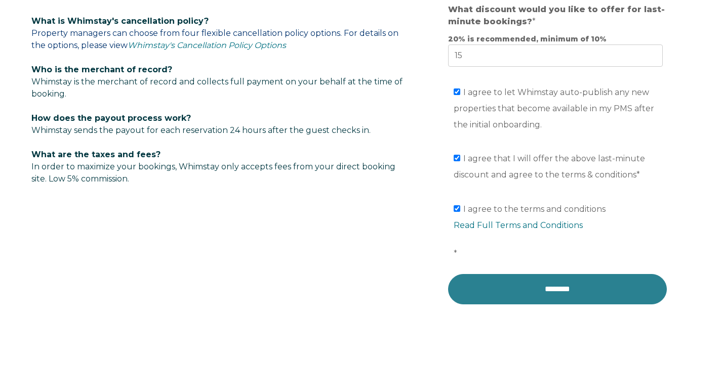
type input "5012402089"
click at [514, 296] on input "********" at bounding box center [557, 289] width 219 height 30
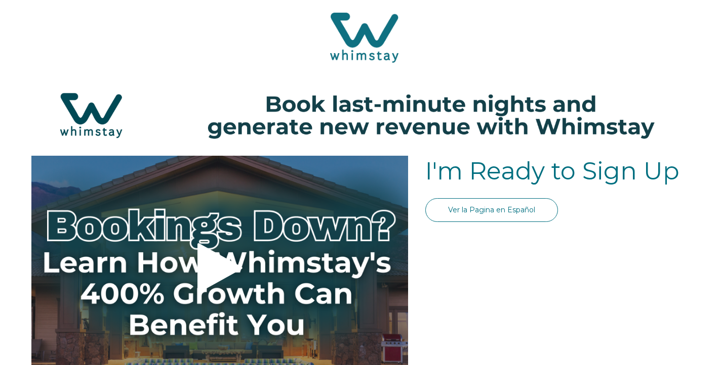
select select "Standard"
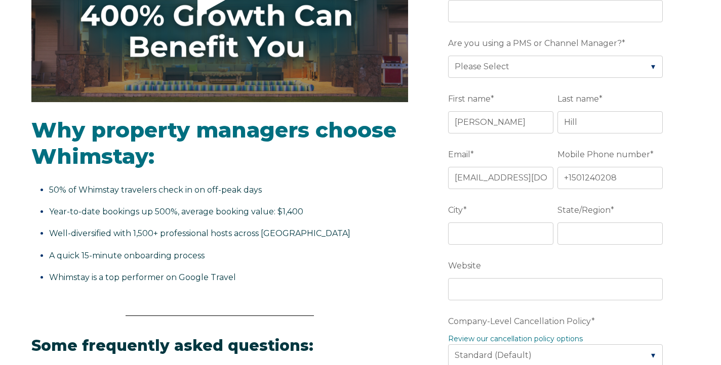
scroll to position [276, 0]
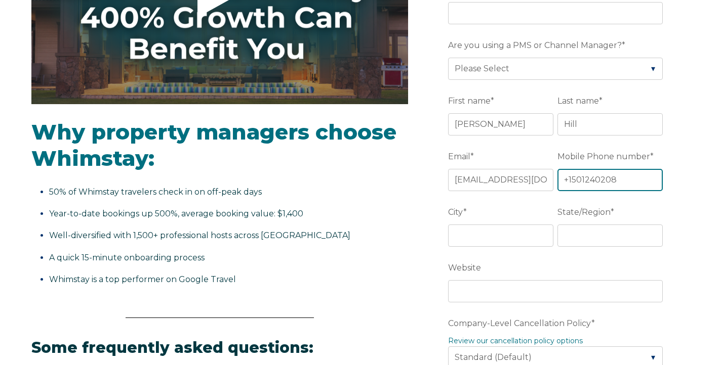
drag, startPoint x: 625, startPoint y: 179, endPoint x: 506, endPoint y: 175, distance: 119.0
type input "5012402089"
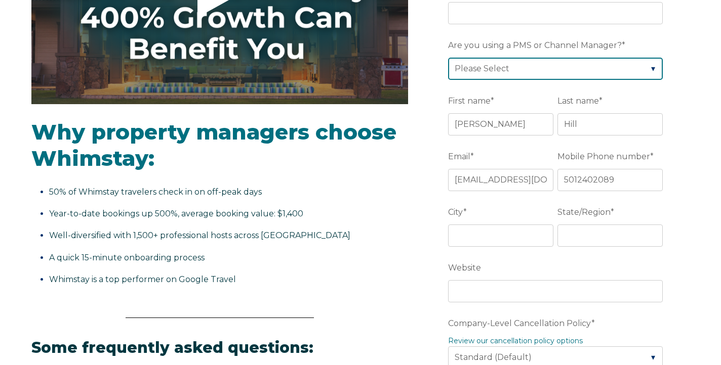
select select "Guesty"
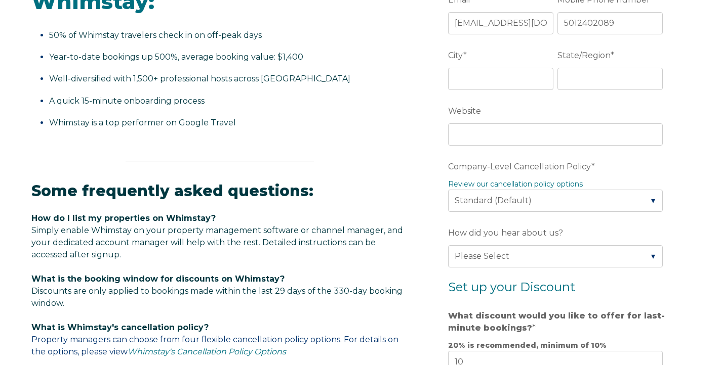
scroll to position [441, 0]
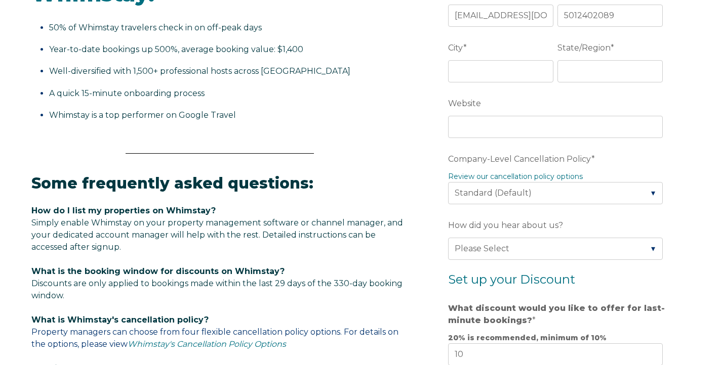
type input "the hills posh lifestyle experience"
type input "houston"
type input "texas"
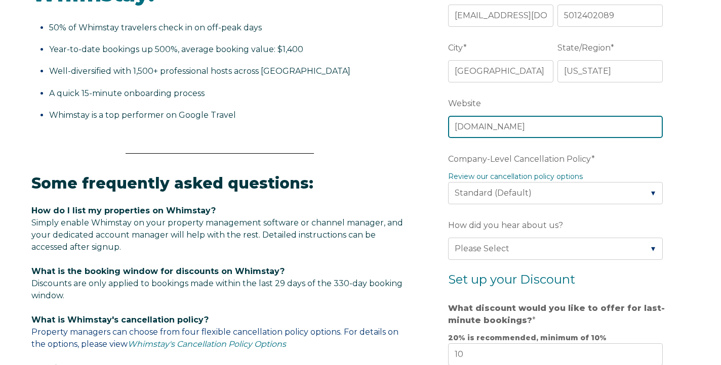
type input "hplellc.us"
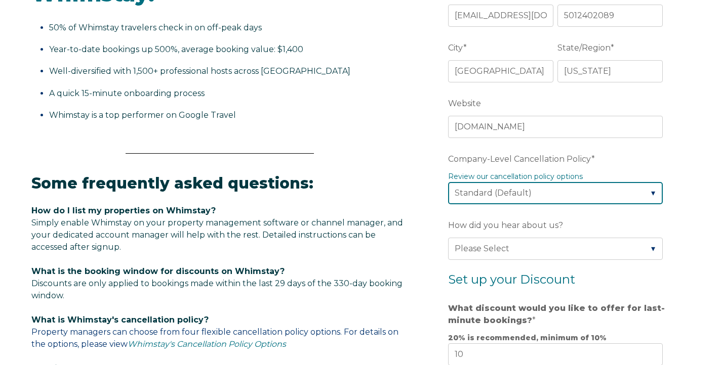
select select "Moderate"
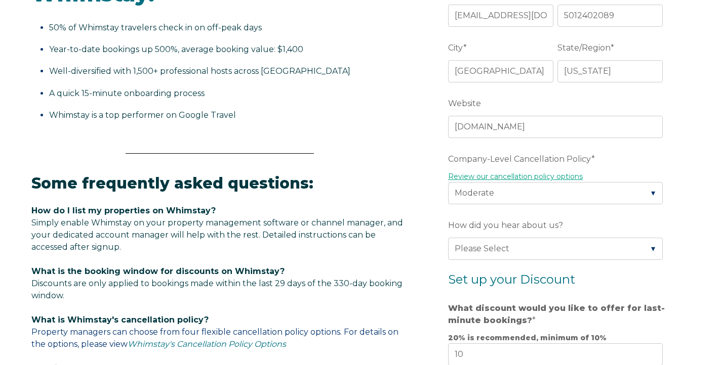
click at [508, 180] on link "Review our cancellation policy options" at bounding box center [515, 176] width 135 height 9
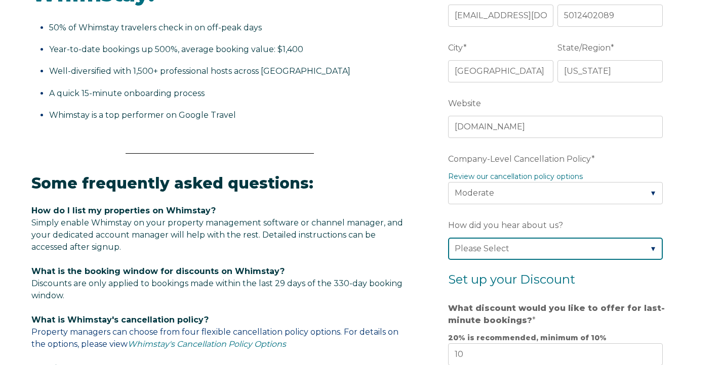
select select "Podcast"
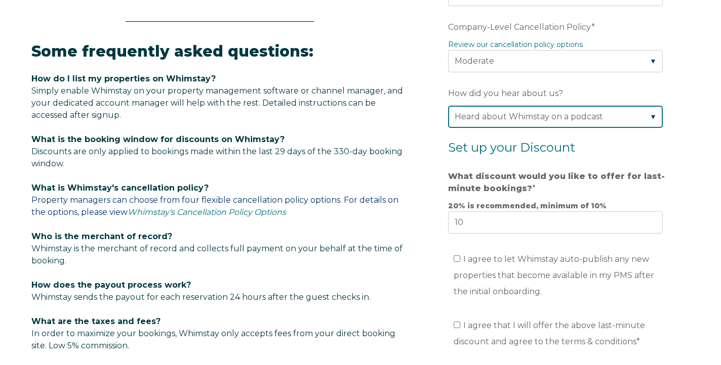
scroll to position [577, 0]
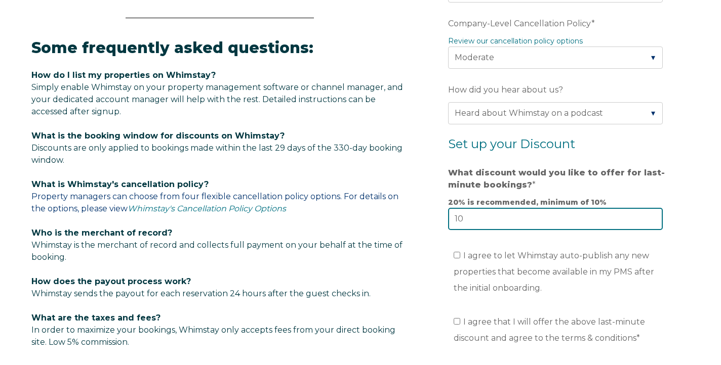
drag, startPoint x: 475, startPoint y: 231, endPoint x: 436, endPoint y: 213, distance: 43.0
click at [436, 213] on form "Company Name * the hills posh lifestyle experience Are you using a PMS or Chann…" at bounding box center [557, 80] width 264 height 845
type input "15"
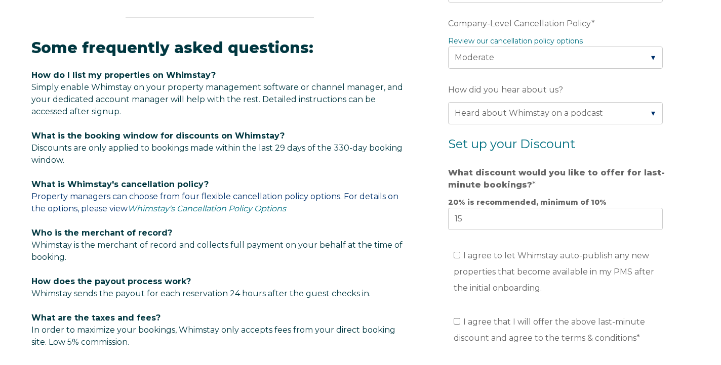
click at [452, 257] on ul "I agree to let Whimstay auto-publish any new properties that become available i…" at bounding box center [555, 272] width 215 height 49
click at [456, 259] on input "I agree to let Whimstay auto-publish any new properties that become available i…" at bounding box center [457, 255] width 7 height 7
checkbox input "true"
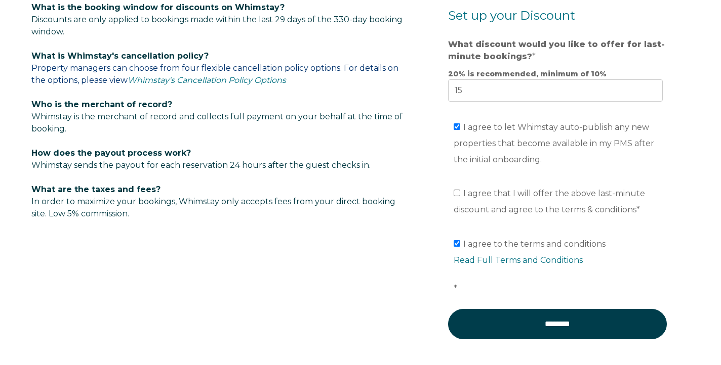
click at [460, 198] on label "I agree that I will offer the above last-minute discount and agree to the terms…" at bounding box center [549, 202] width 191 height 26
click at [460, 196] on input "I agree that I will offer the above last-minute discount and agree to the terms…" at bounding box center [457, 193] width 7 height 7
checkbox input "true"
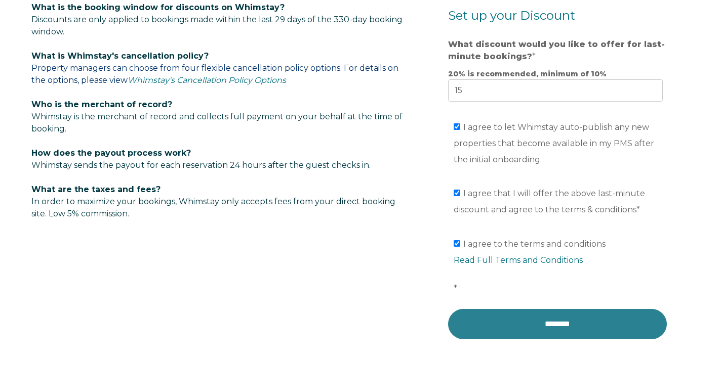
click at [511, 323] on input "********" at bounding box center [557, 324] width 219 height 30
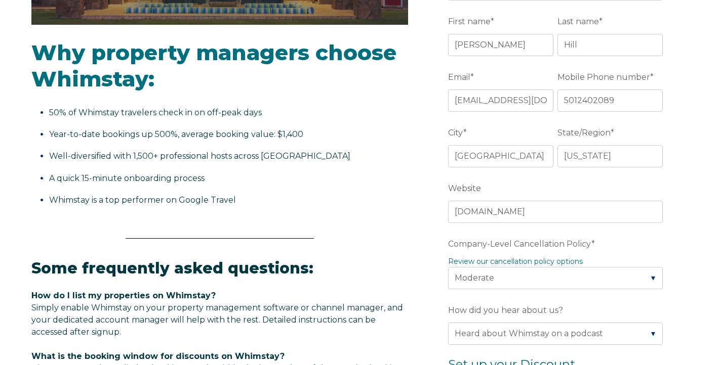
scroll to position [348, 0]
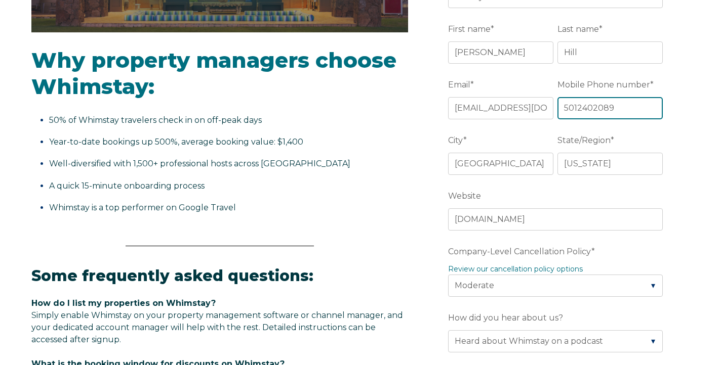
drag, startPoint x: 615, startPoint y: 114, endPoint x: 453, endPoint y: 111, distance: 162.0
click at [453, 111] on fieldset "Email * hplellc@gmail.com Mobile Phone number * 5012402089" at bounding box center [557, 104] width 219 height 56
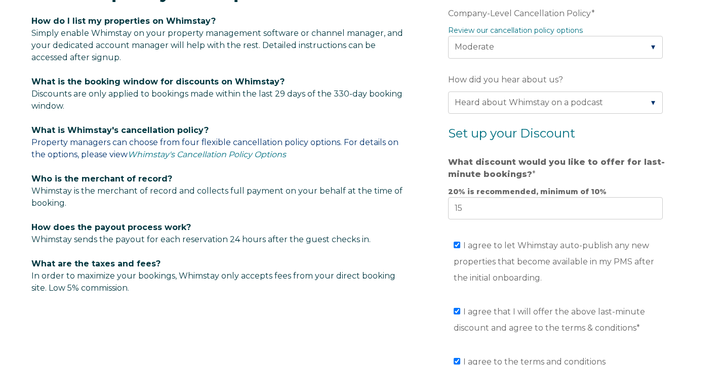
drag, startPoint x: 504, startPoint y: 306, endPoint x: 478, endPoint y: 285, distance: 33.4
click at [499, 303] on fieldset "I agree that I will offer the above last-minute discount and agree to the terms…" at bounding box center [557, 324] width 219 height 50
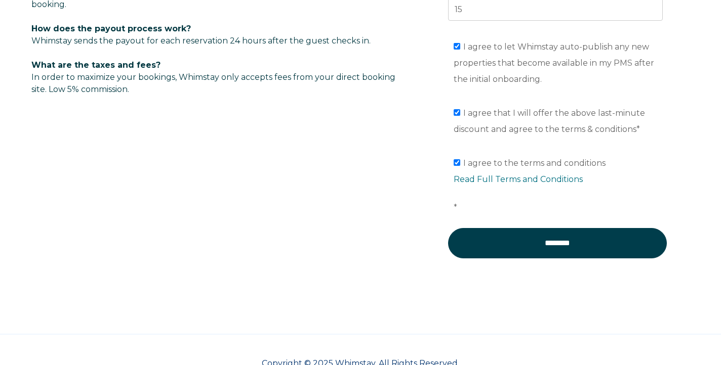
scroll to position [848, 0]
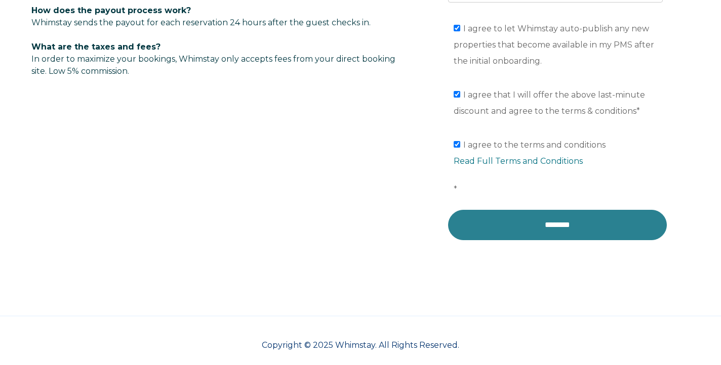
click at [480, 221] on input "********" at bounding box center [557, 225] width 219 height 30
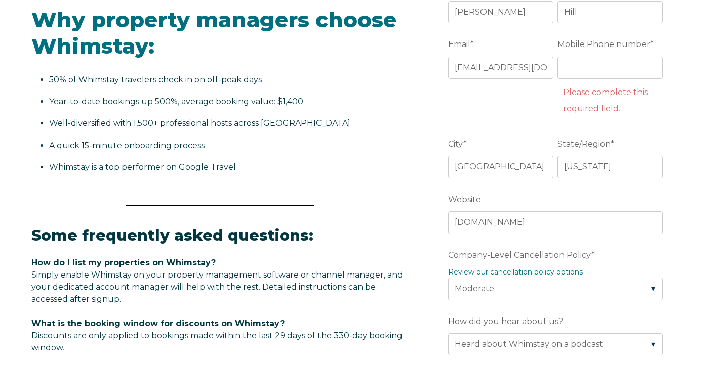
scroll to position [340, 0]
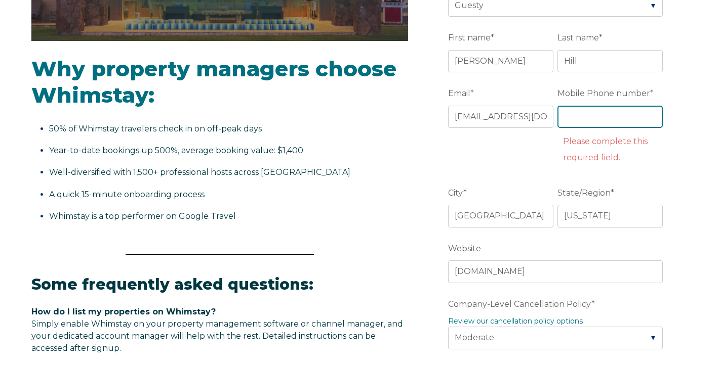
click at [596, 116] on input "Mobile Phone number *" at bounding box center [609, 117] width 105 height 22
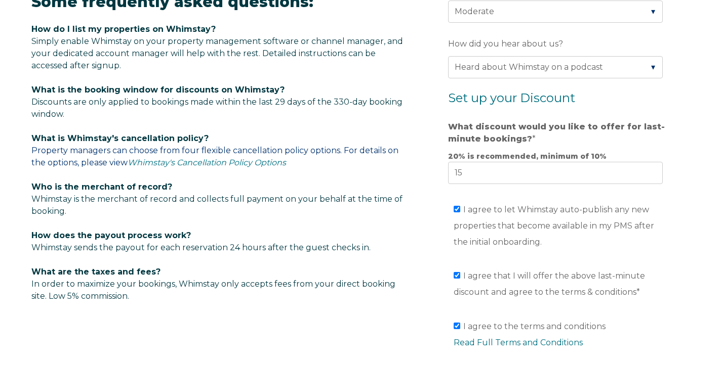
scroll to position [731, 0]
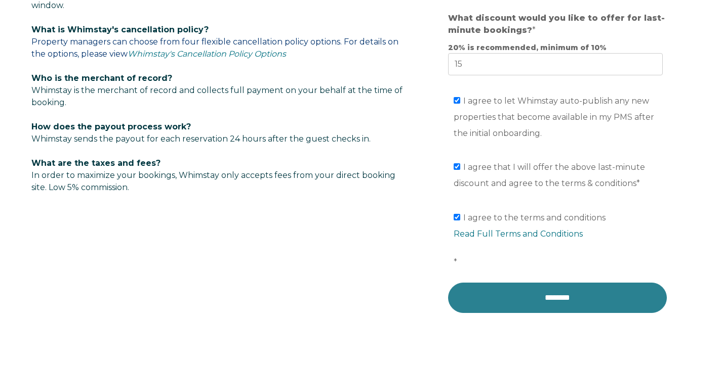
click at [539, 294] on input "********" at bounding box center [557, 298] width 219 height 30
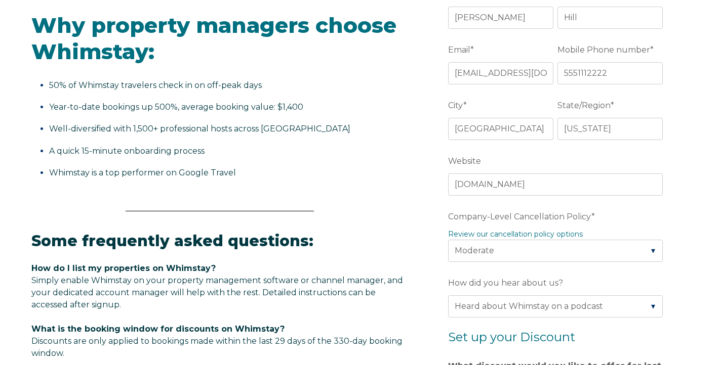
scroll to position [345, 0]
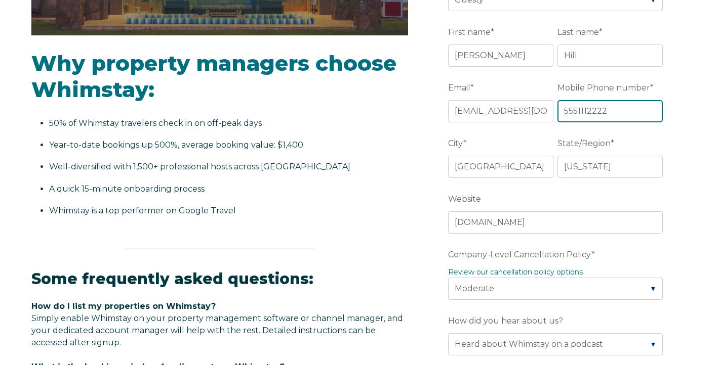
drag, startPoint x: 614, startPoint y: 112, endPoint x: 525, endPoint y: 116, distance: 88.2
click at [526, 117] on fieldset "Email * hplellc@gmail.com Mobile Phone number * 5551112222" at bounding box center [557, 107] width 219 height 56
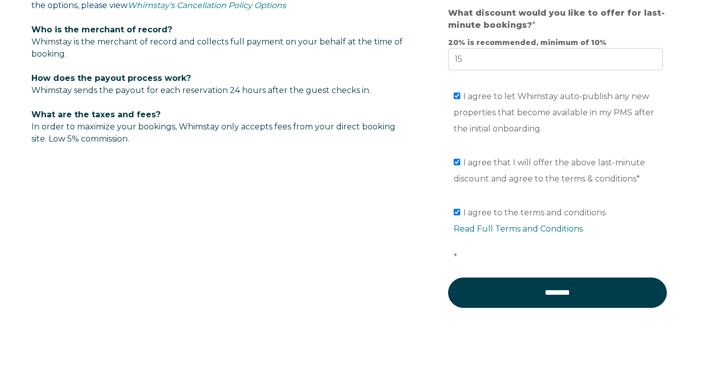
scroll to position [805, 0]
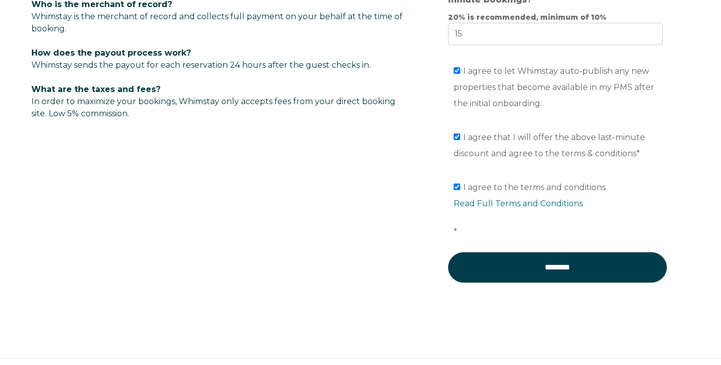
drag, startPoint x: 481, startPoint y: 297, endPoint x: 481, endPoint y: 286, distance: 10.6
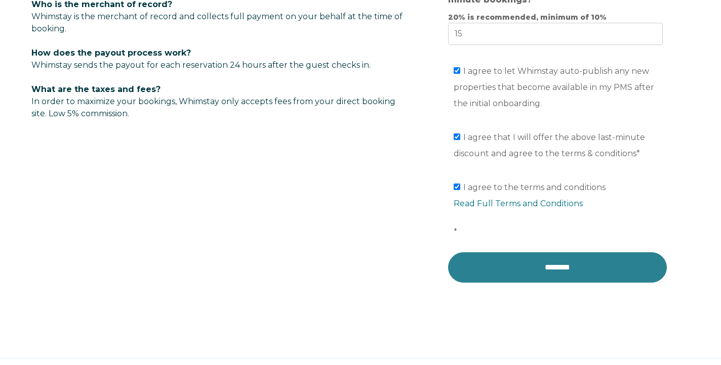
click at [481, 283] on input "********" at bounding box center [557, 268] width 219 height 30
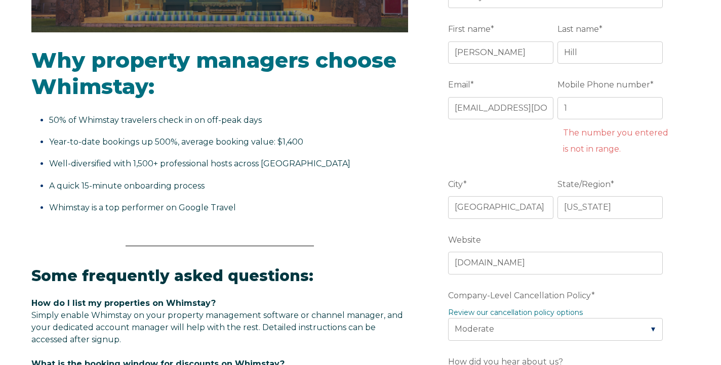
scroll to position [341, 0]
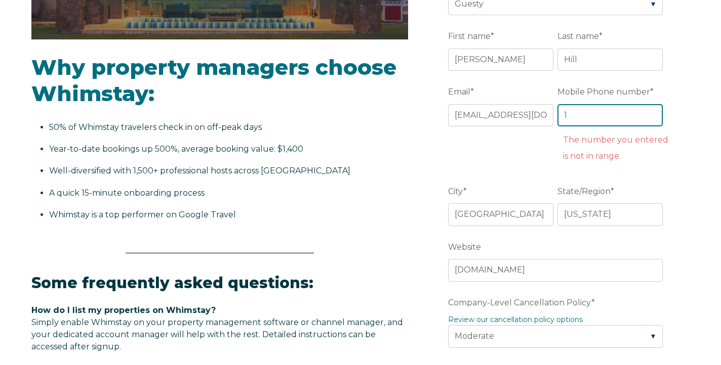
drag, startPoint x: 577, startPoint y: 115, endPoint x: 542, endPoint y: 116, distance: 35.5
click at [542, 116] on fieldset "Email * hplellc@gmail.com Mobile Phone number * 1 The number you entered is not…" at bounding box center [557, 132] width 219 height 99
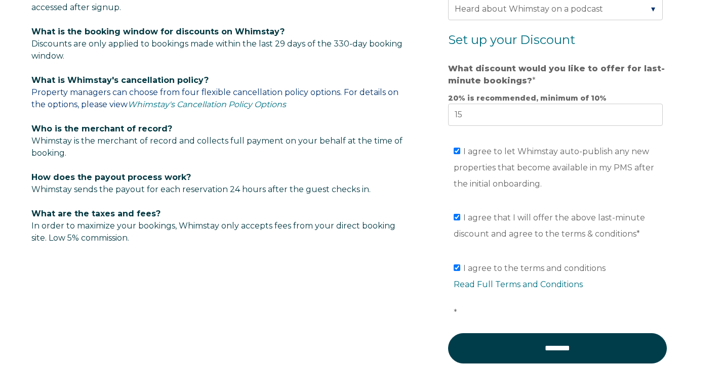
scroll to position [730, 0]
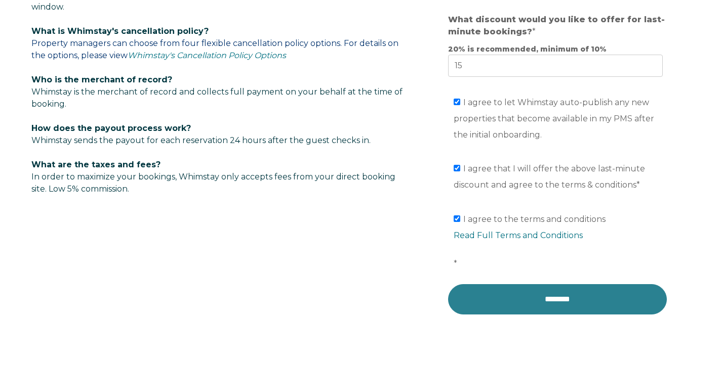
click at [526, 311] on input "********" at bounding box center [557, 299] width 219 height 30
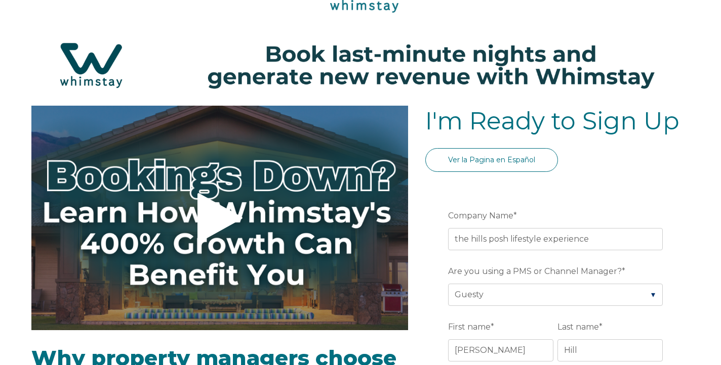
scroll to position [47, 0]
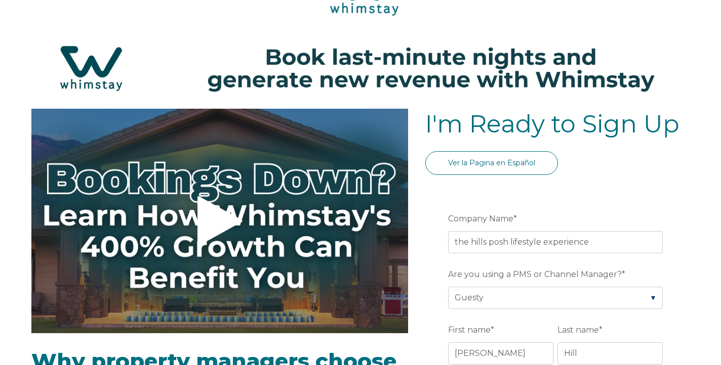
click at [485, 112] on span "I'm Ready to Sign Up" at bounding box center [552, 123] width 254 height 29
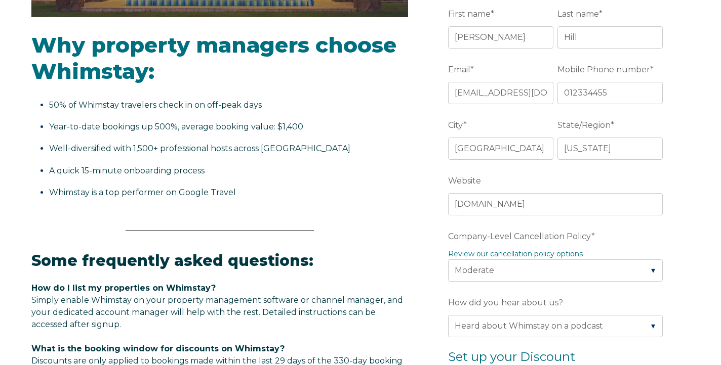
scroll to position [353, 0]
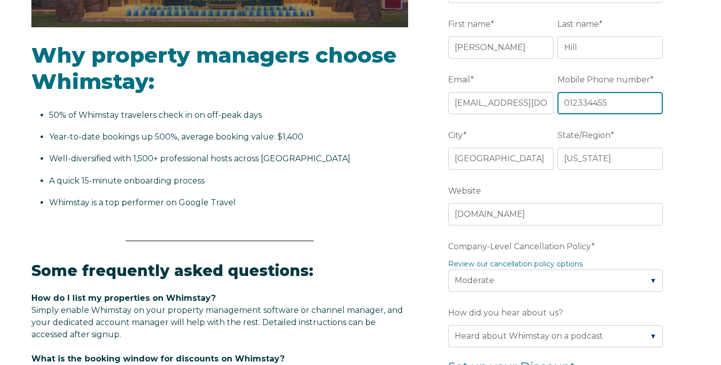
drag, startPoint x: 564, startPoint y: 106, endPoint x: 701, endPoint y: 94, distance: 137.2
click at [701, 94] on div "Video player - SSOB Pitch Vid Thumbnail - Click to play video Why property mana…" at bounding box center [360, 285] width 721 height 964
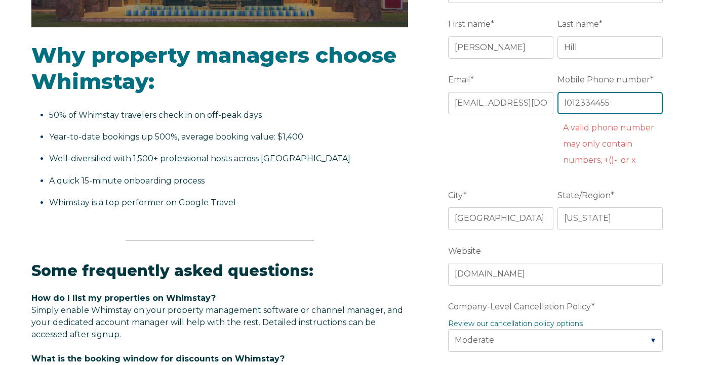
drag, startPoint x: 608, startPoint y: 99, endPoint x: 644, endPoint y: 109, distance: 36.9
click at [644, 109] on input "l012334455" at bounding box center [609, 103] width 105 height 22
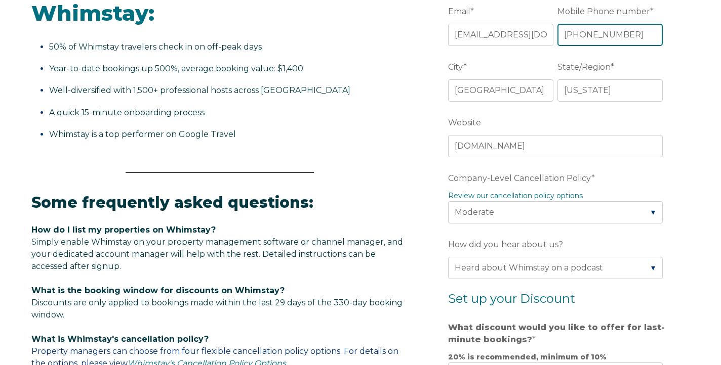
scroll to position [690, 0]
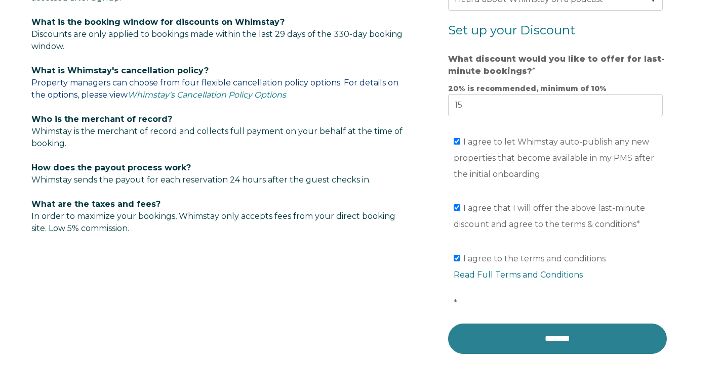
click at [508, 334] on input "********" at bounding box center [557, 339] width 219 height 30
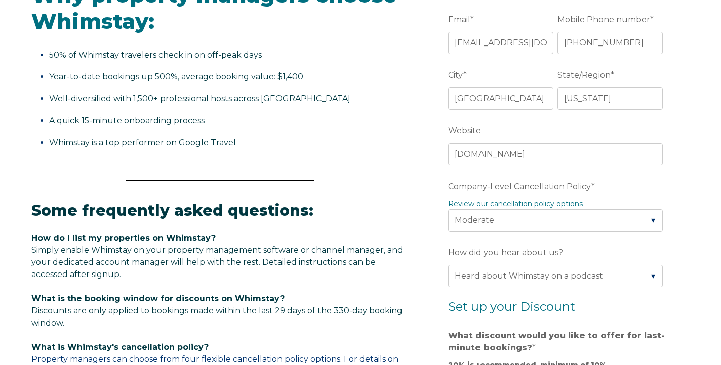
scroll to position [401, 0]
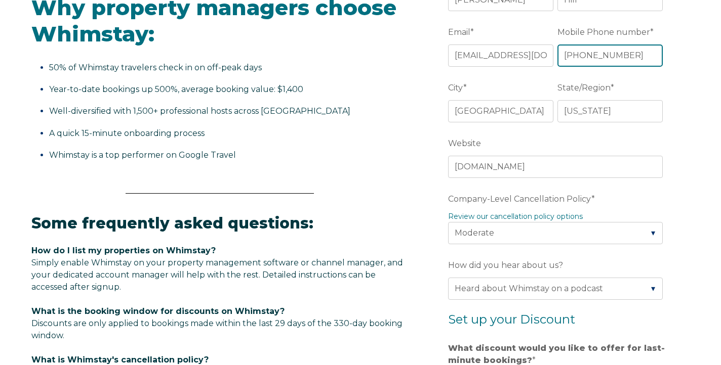
drag, startPoint x: 631, startPoint y: 53, endPoint x: 471, endPoint y: 63, distance: 160.2
click at [471, 63] on fieldset "Email * hplellc@gmail.com Mobile Phone number * (501)2402089" at bounding box center [557, 51] width 219 height 56
drag, startPoint x: 625, startPoint y: 58, endPoint x: 517, endPoint y: 52, distance: 108.0
click at [517, 52] on fieldset "Email * hplellc@gmail.com Mobile Phone number * (501)2402089" at bounding box center [557, 51] width 219 height 56
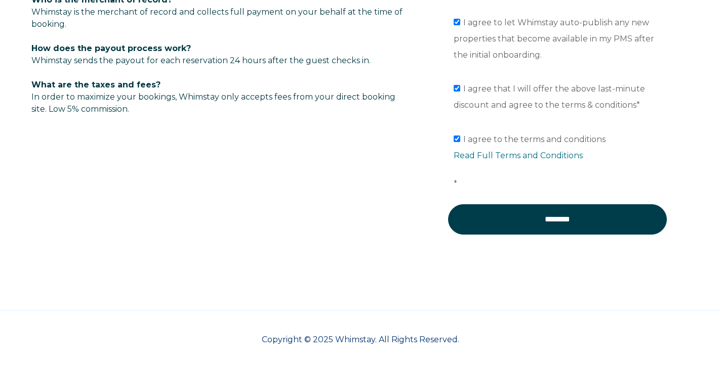
scroll to position [817, 0]
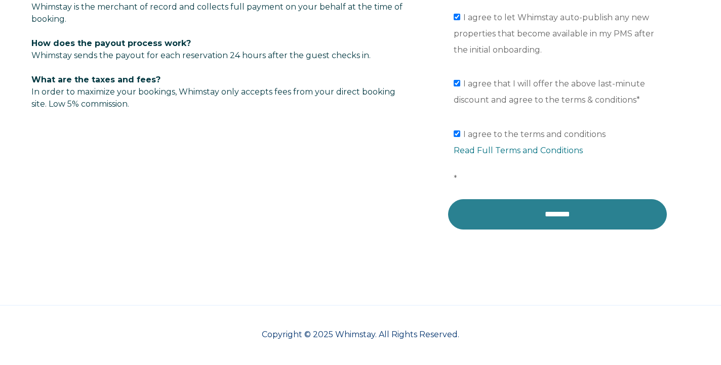
click at [516, 209] on input "********" at bounding box center [557, 214] width 219 height 30
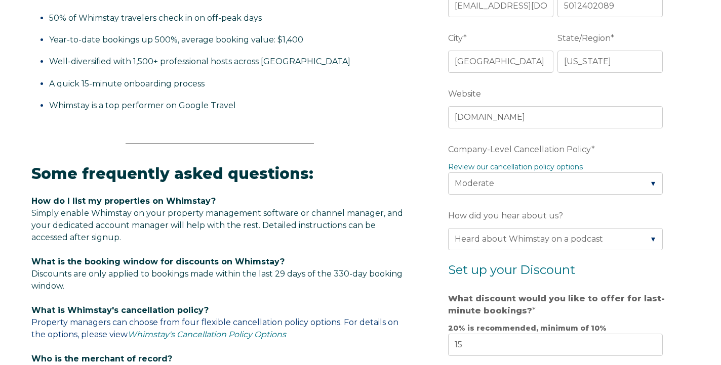
scroll to position [440, 0]
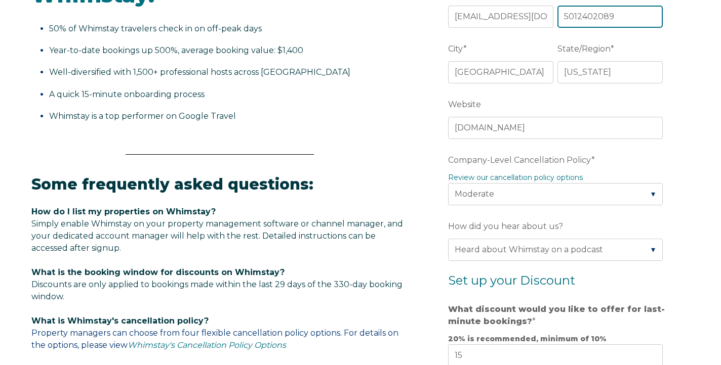
click at [621, 19] on input "5012402089" at bounding box center [609, 17] width 105 height 22
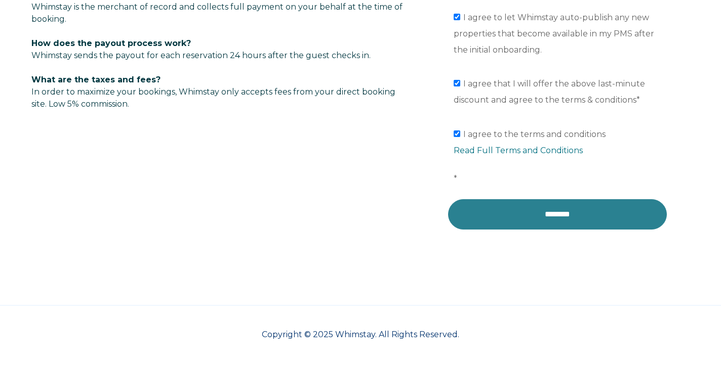
scroll to position [817, 0]
click at [558, 207] on input "********" at bounding box center [557, 214] width 219 height 30
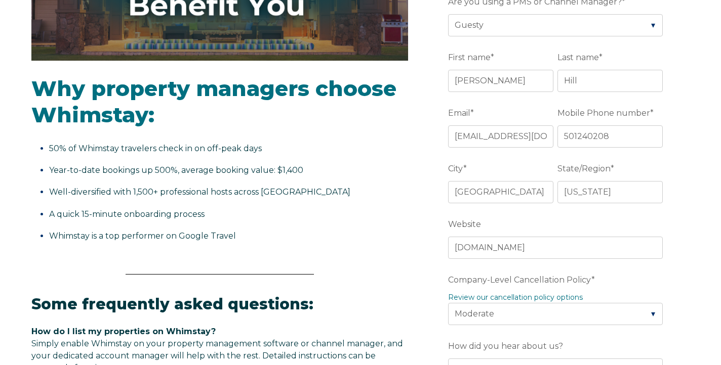
scroll to position [217, 0]
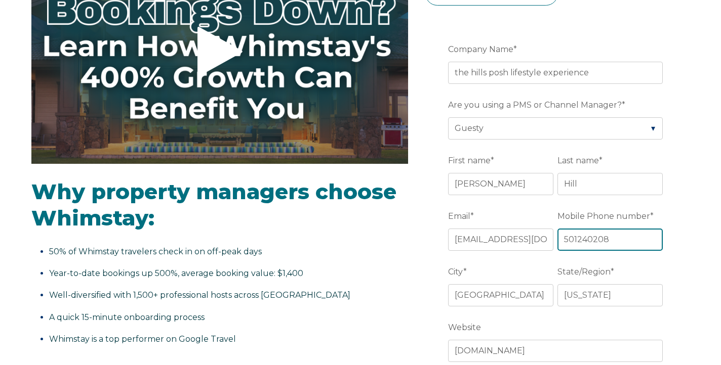
drag, startPoint x: 613, startPoint y: 241, endPoint x: 524, endPoint y: 238, distance: 89.1
click at [524, 238] on fieldset "Email * hplellc@gmail.com Mobile Phone number * 501240208" at bounding box center [557, 236] width 219 height 56
paste input "(878)309-6500"
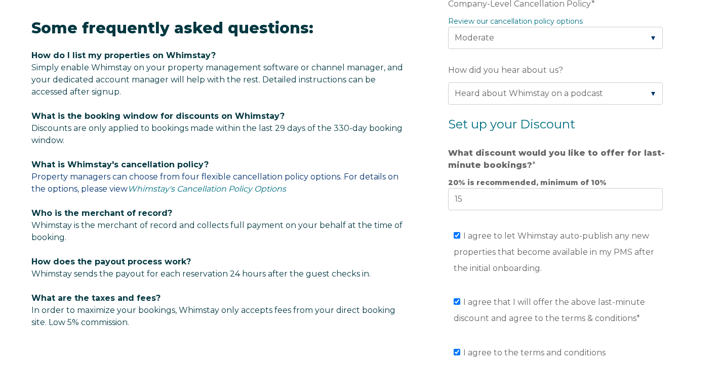
scroll to position [761, 0]
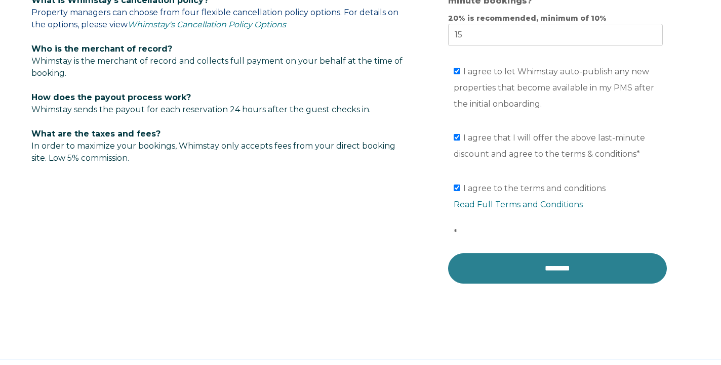
click at [577, 269] on input "********" at bounding box center [557, 269] width 219 height 30
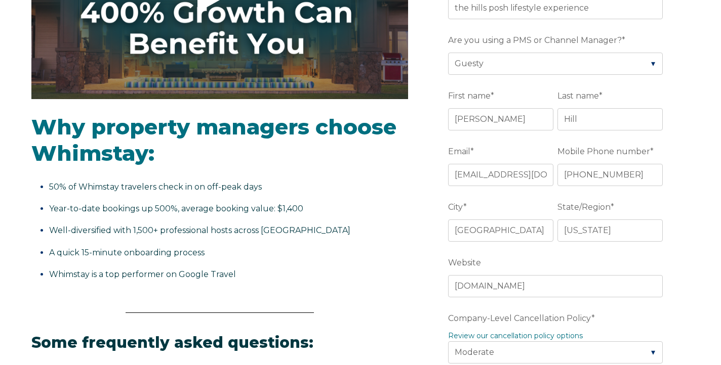
scroll to position [267, 0]
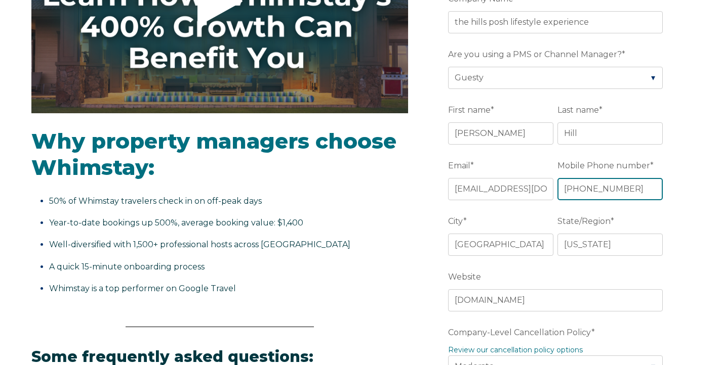
click at [584, 191] on input "(878)309-6500" at bounding box center [609, 189] width 105 height 22
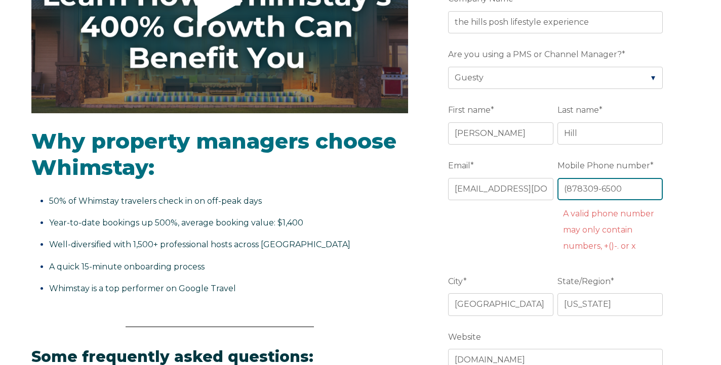
click at [568, 191] on input "(878309-6500" at bounding box center [609, 189] width 105 height 22
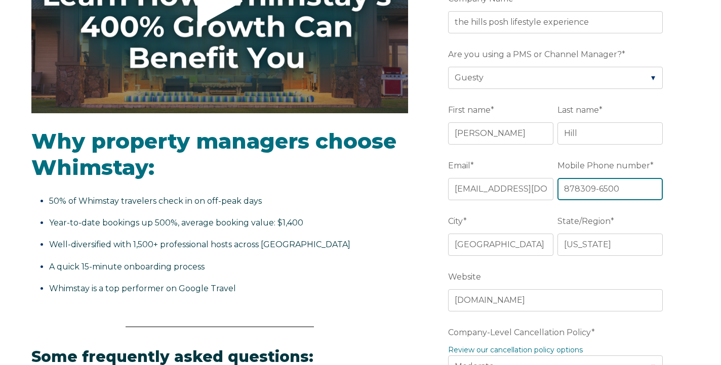
click at [596, 190] on input "878309-6500" at bounding box center [609, 189] width 105 height 22
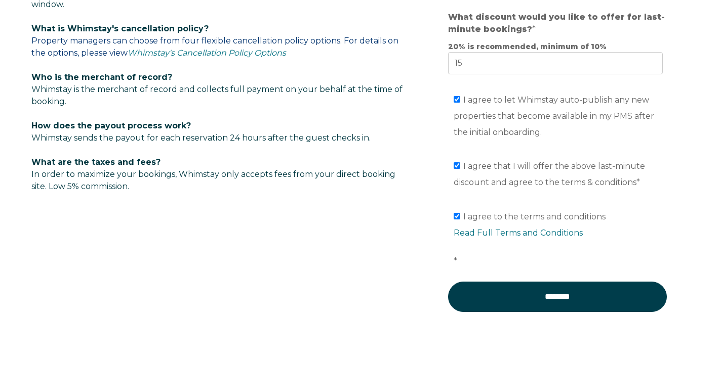
scroll to position [775, 0]
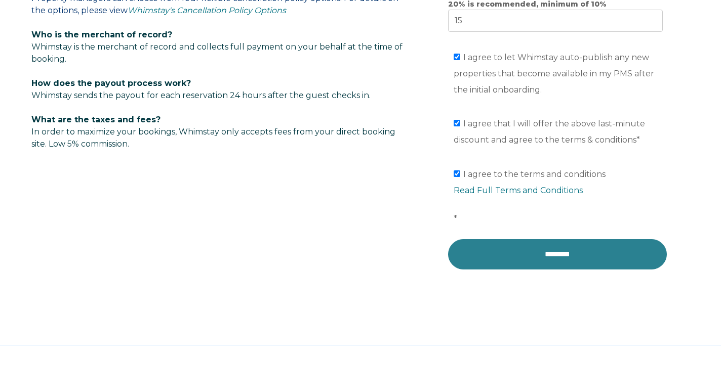
click at [567, 257] on input "********" at bounding box center [557, 254] width 219 height 30
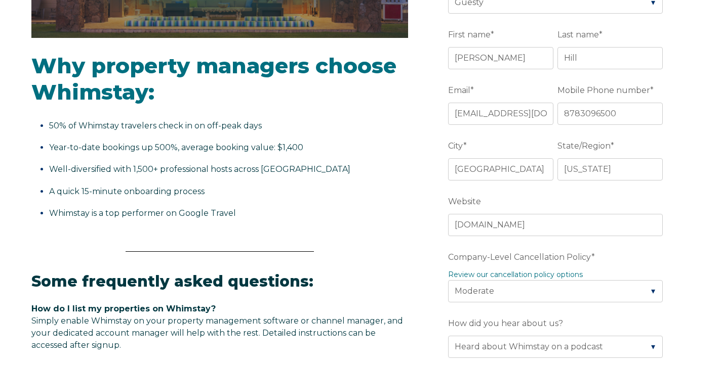
scroll to position [363, 0]
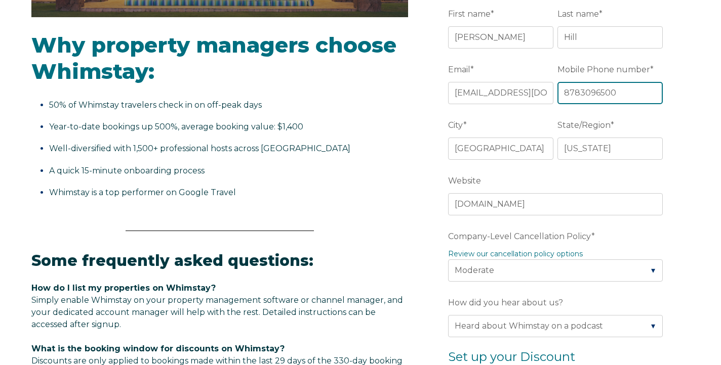
drag, startPoint x: 625, startPoint y: 93, endPoint x: 481, endPoint y: 79, distance: 144.4
click at [481, 79] on fieldset "Email * hplellc@gmail.com Mobile Phone number * 8783096500" at bounding box center [557, 89] width 219 height 56
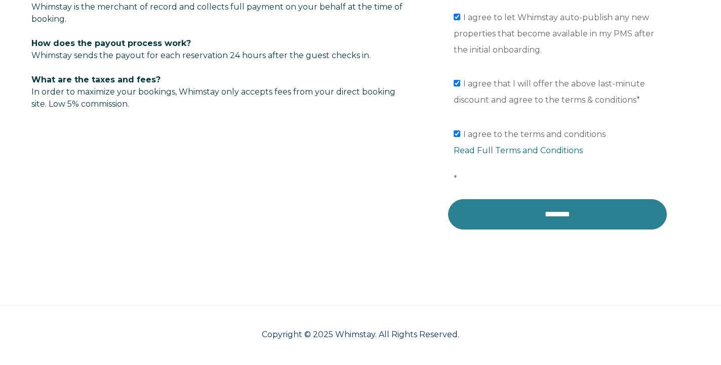
scroll to position [817, 0]
click at [515, 215] on input "********" at bounding box center [557, 214] width 219 height 30
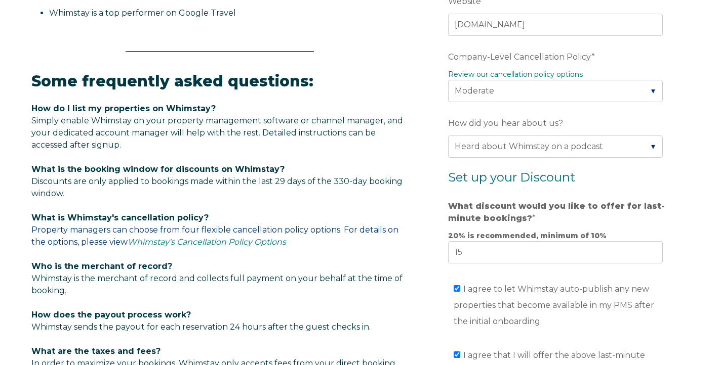
scroll to position [716, 0]
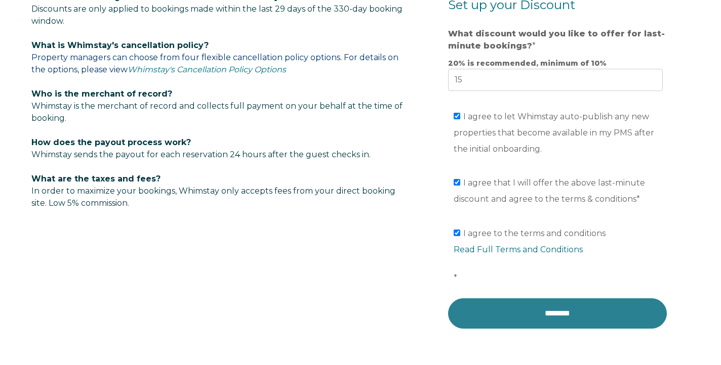
click at [481, 324] on input "********" at bounding box center [557, 314] width 219 height 30
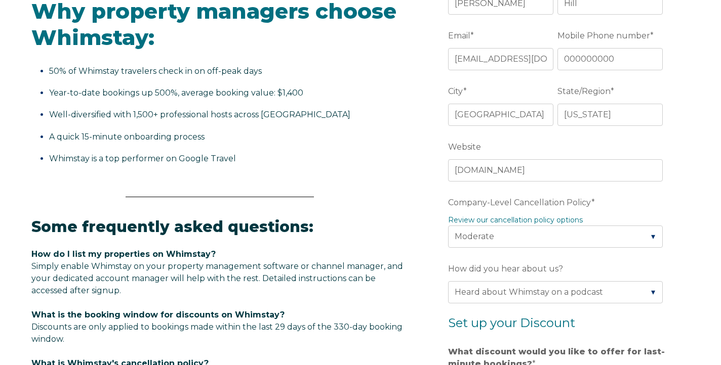
scroll to position [300, 0]
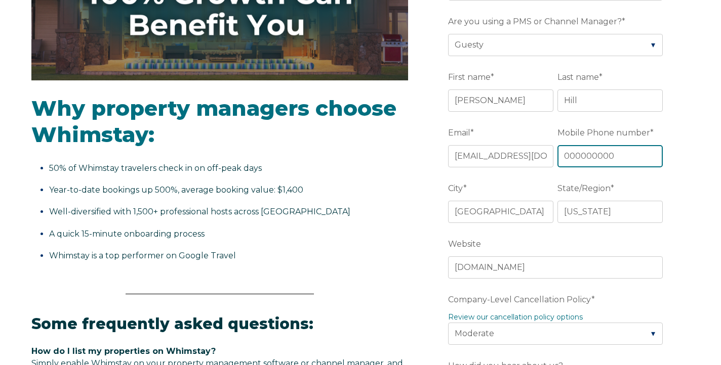
drag, startPoint x: 614, startPoint y: 158, endPoint x: 518, endPoint y: 156, distance: 95.7
click at [519, 156] on fieldset "Email * hplellc@gmail.com Mobile Phone number * 000000000" at bounding box center [557, 152] width 219 height 56
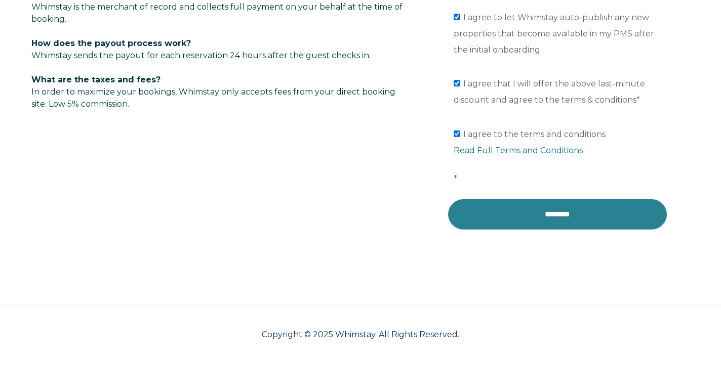
type input "5012402089"
click at [532, 207] on input "********" at bounding box center [557, 214] width 219 height 30
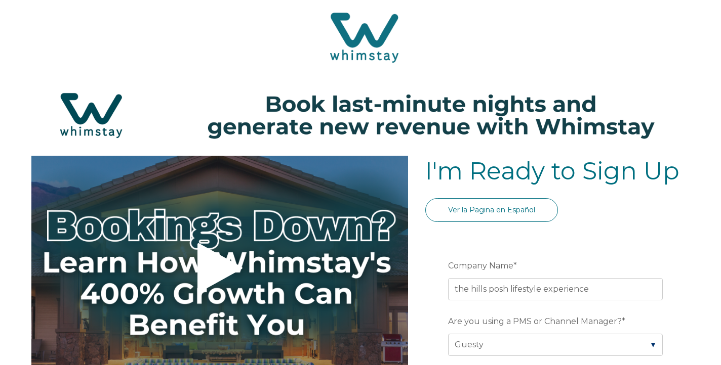
scroll to position [0, 0]
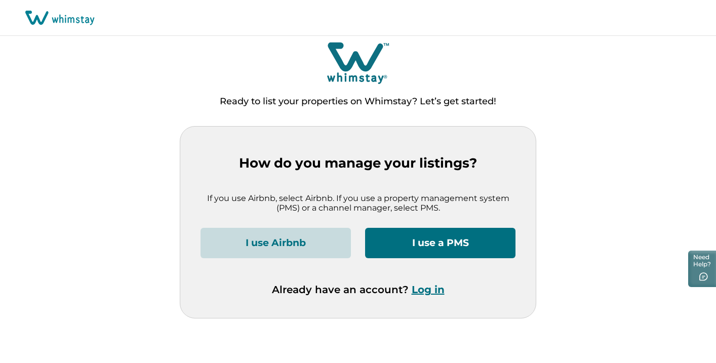
drag, startPoint x: 426, startPoint y: 290, endPoint x: 397, endPoint y: 209, distance: 85.8
click at [397, 209] on div "How do you manage your listings? If you use Airbnb, select Airbnb. If you use a…" at bounding box center [357, 222] width 355 height 191
click at [404, 239] on button "I use a PMS" at bounding box center [440, 243] width 150 height 30
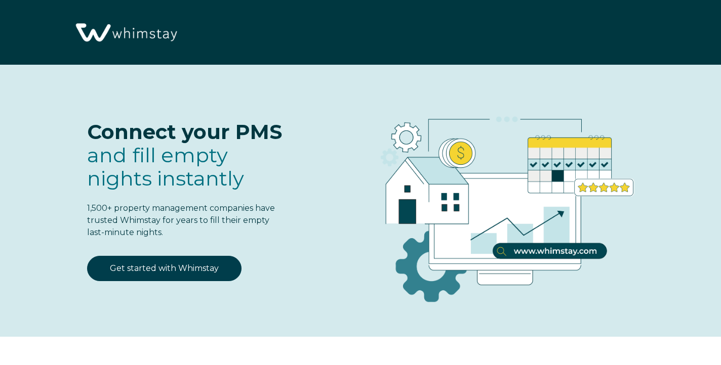
select select "Standard"
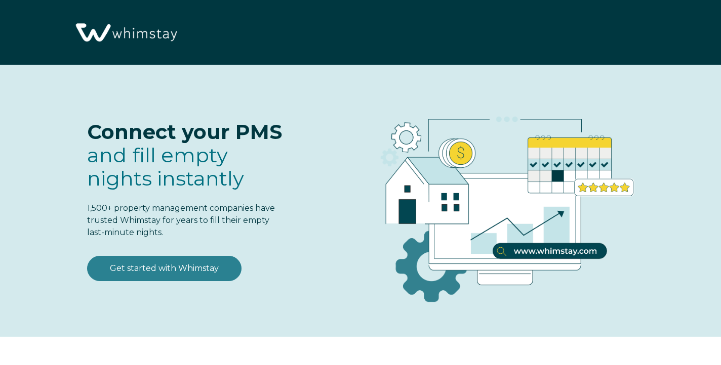
click at [217, 263] on link "Get started with Whimstay" at bounding box center [164, 268] width 154 height 25
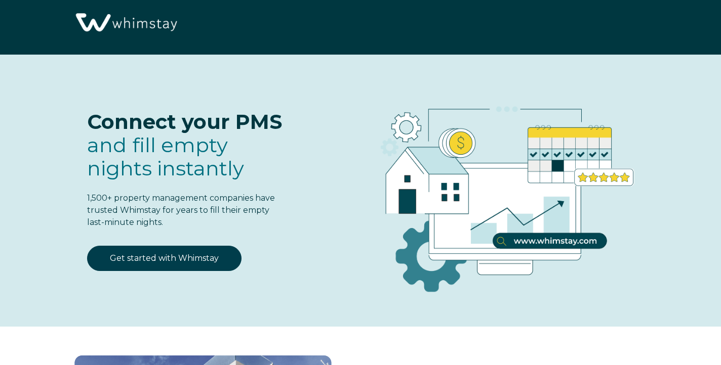
select select "Standard"
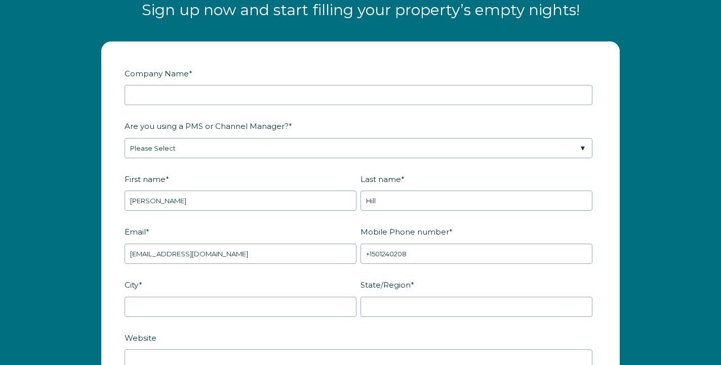
scroll to position [1126, 0]
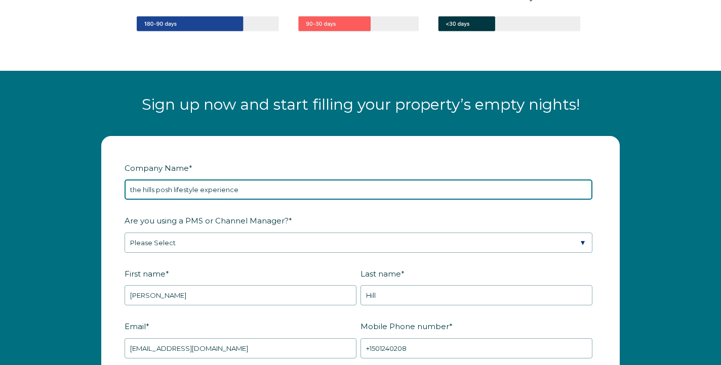
type input "the hills posh lifestyle experience"
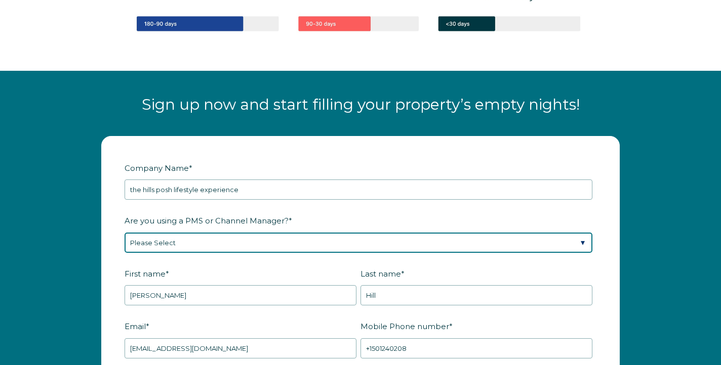
select select "Guesty"
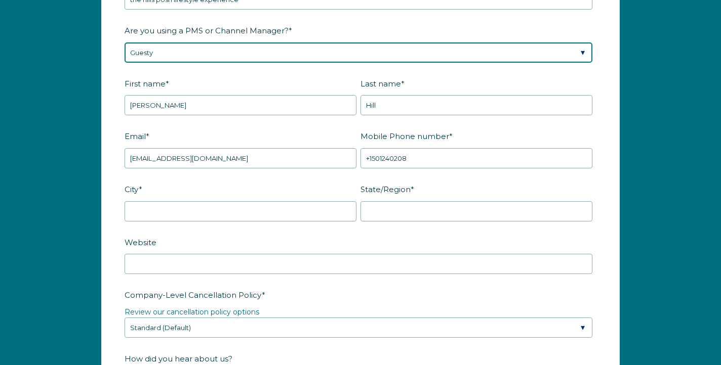
scroll to position [1326, 0]
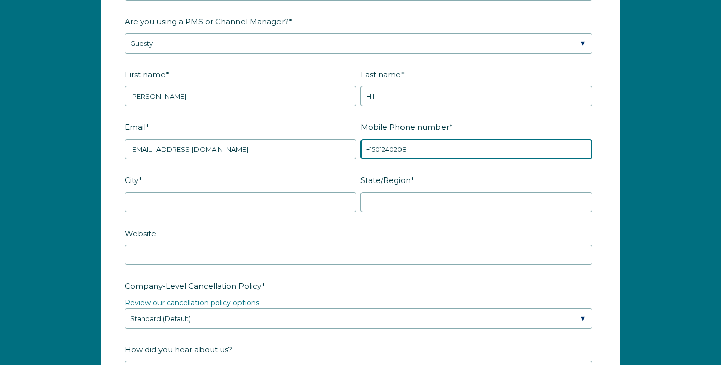
drag, startPoint x: 426, startPoint y: 147, endPoint x: 330, endPoint y: 141, distance: 96.9
type input "5012402089"
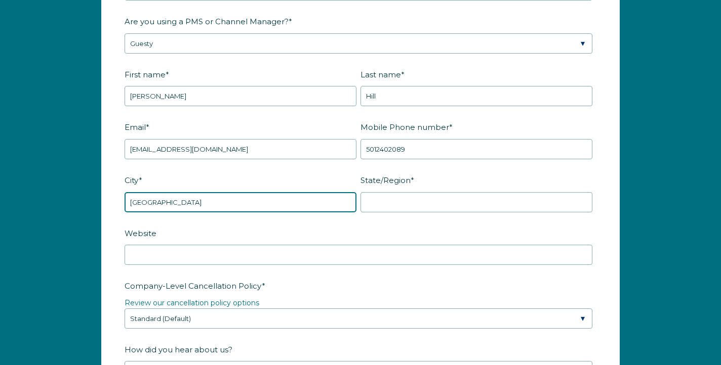
type input "[GEOGRAPHIC_DATA]"
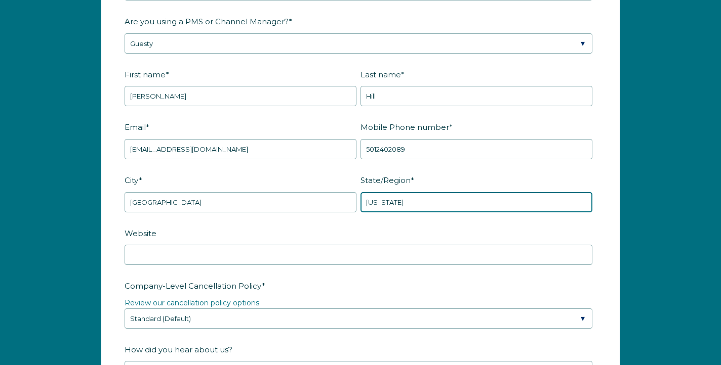
type input "[US_STATE]"
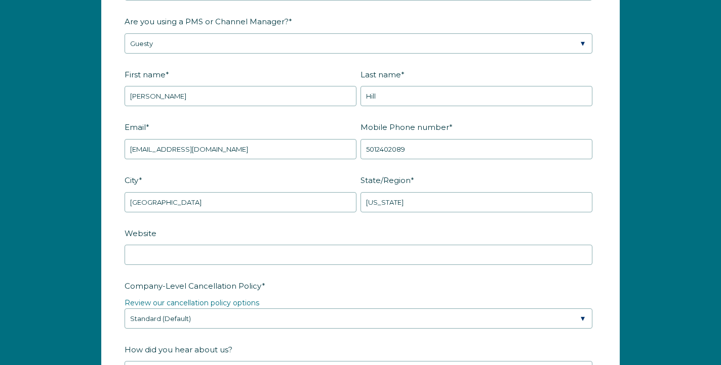
drag, startPoint x: 158, startPoint y: 268, endPoint x: 159, endPoint y: 248, distance: 20.3
click at [158, 248] on fieldset "Website" at bounding box center [361, 251] width 472 height 53
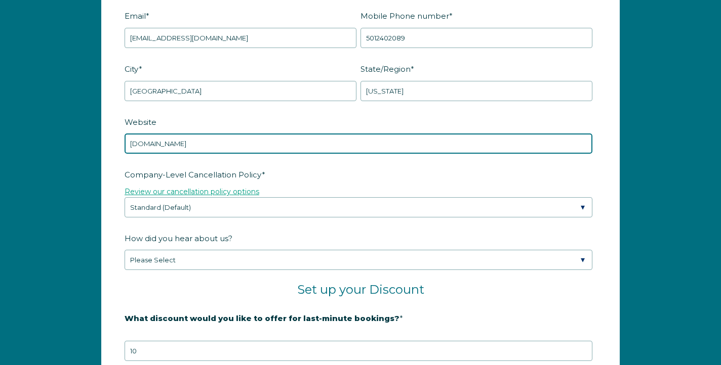
scroll to position [1456, 0]
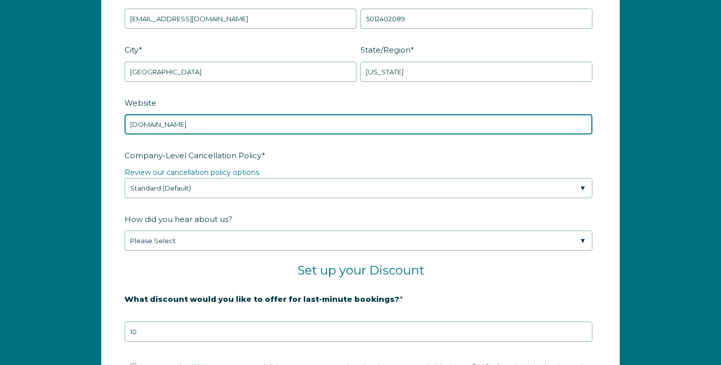
type input "[DOMAIN_NAME]"
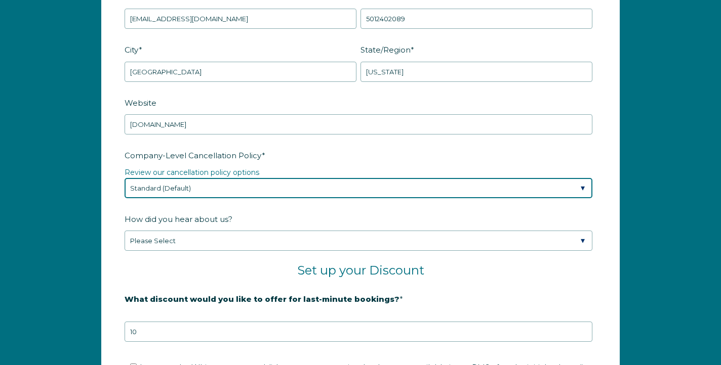
select select "Moderate"
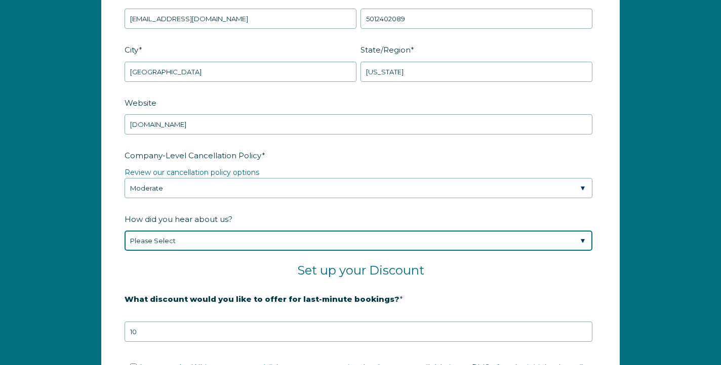
select select "Podcast"
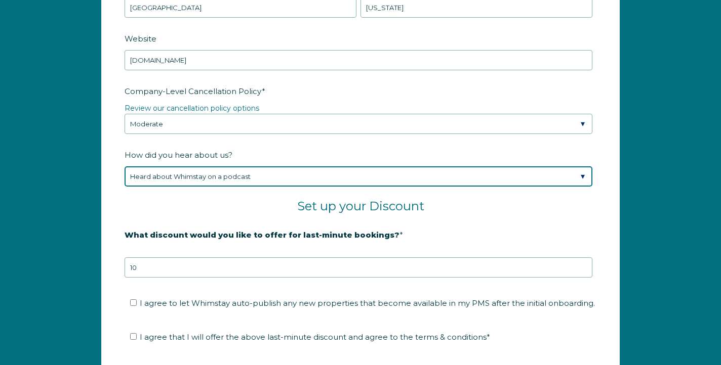
scroll to position [1537, 0]
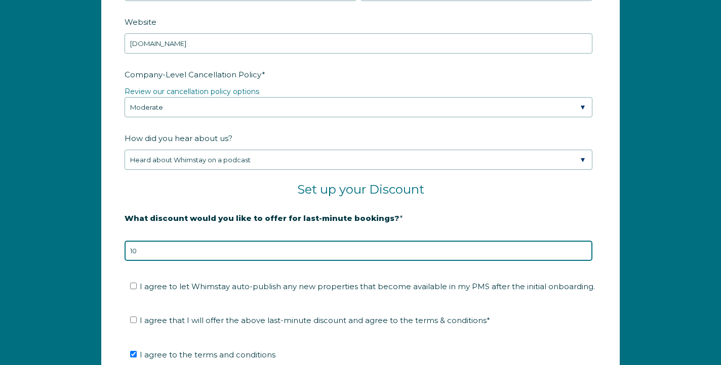
click at [162, 253] on input "10" at bounding box center [359, 251] width 468 height 20
type input "15"
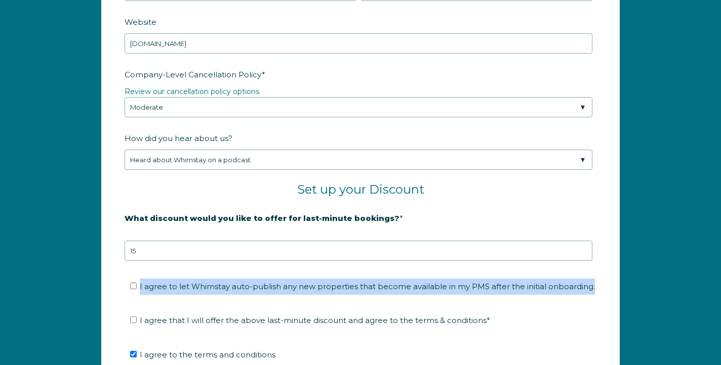
click at [132, 290] on li "I agree to let Whimstay auto-publish any new properties that become available i…" at bounding box center [364, 287] width 468 height 16
click at [132, 289] on input "I agree to let Whimstay auto-publish any new properties that become available i…" at bounding box center [133, 286] width 7 height 7
checkbox input "true"
click at [133, 319] on input "I agree that I will offer the above last-minute discount and agree to the terms…" at bounding box center [133, 320] width 7 height 7
checkbox input "true"
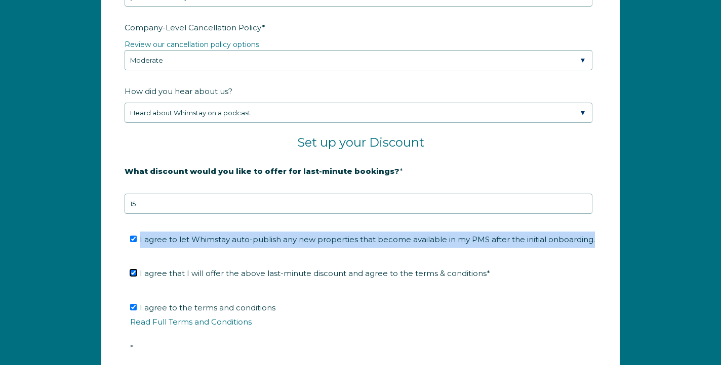
scroll to position [1721, 0]
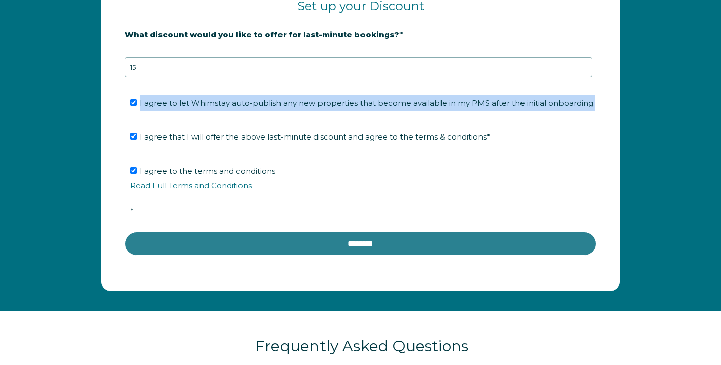
click at [257, 238] on input "********" at bounding box center [361, 244] width 472 height 24
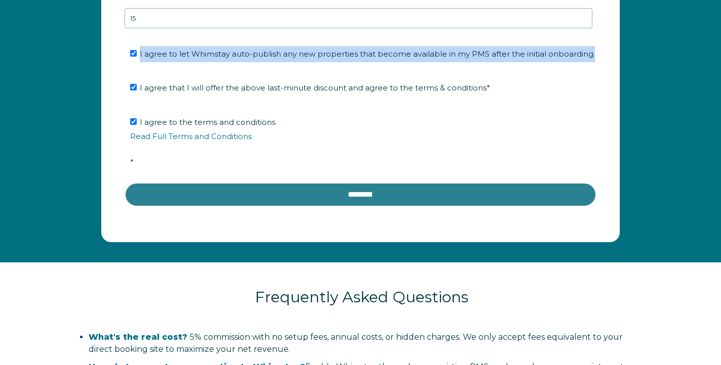
scroll to position [1775, 0]
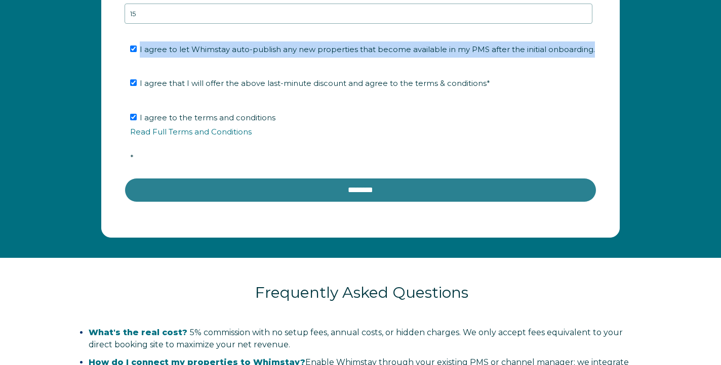
click at [266, 193] on input "********" at bounding box center [361, 190] width 472 height 24
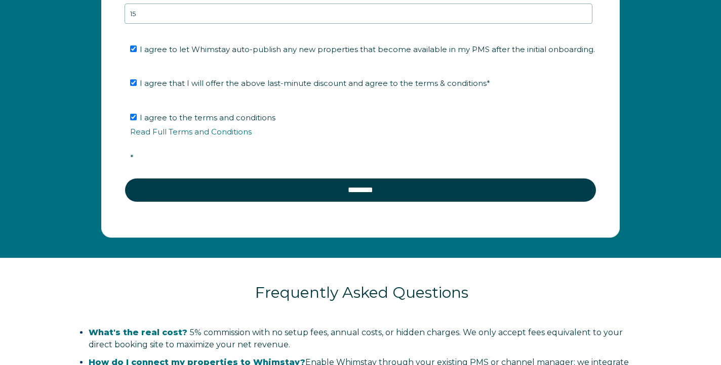
click at [313, 128] on p "Read Full Terms and Conditions" at bounding box center [364, 132] width 468 height 12
click at [137, 120] on input "I agree to the terms and conditions Read Full Terms and Conditions *" at bounding box center [133, 117] width 7 height 7
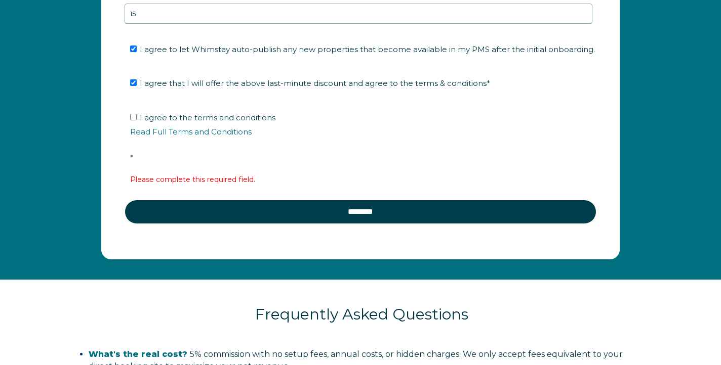
click at [135, 118] on input "I agree to the terms and conditions Read Full Terms and Conditions *" at bounding box center [133, 117] width 7 height 7
checkbox input "true"
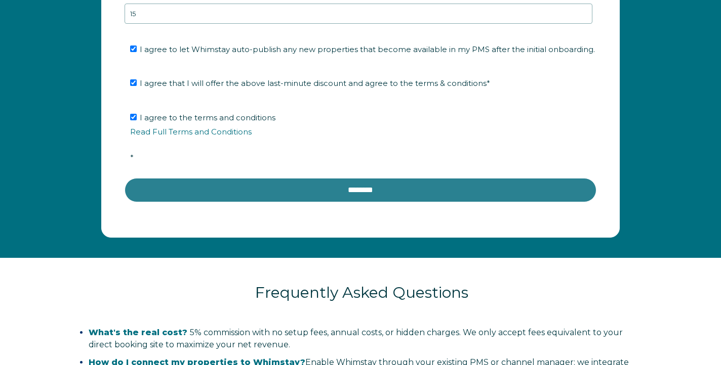
click at [196, 183] on input "********" at bounding box center [361, 190] width 472 height 24
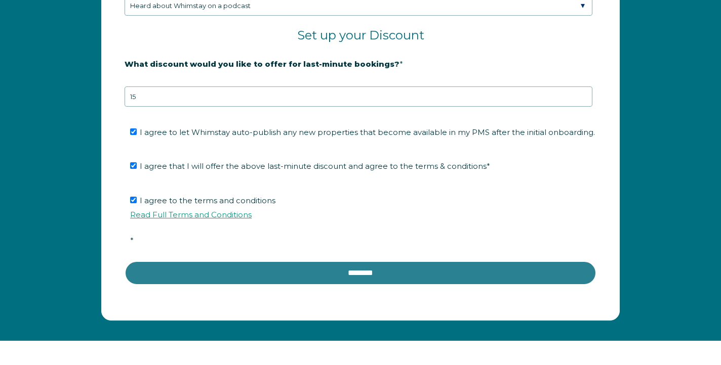
scroll to position [1703, 0]
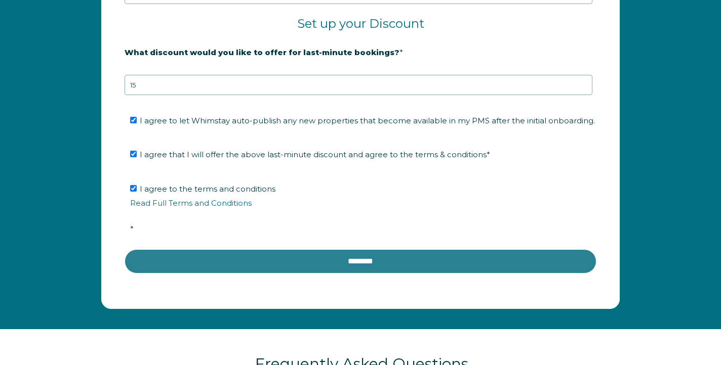
click at [202, 261] on input "********" at bounding box center [361, 262] width 472 height 24
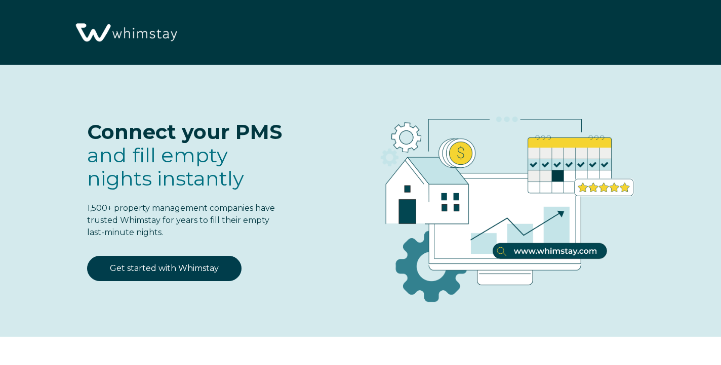
scroll to position [0, 0]
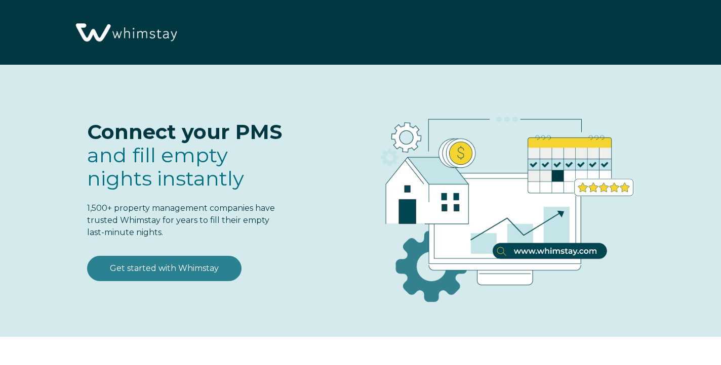
click at [222, 269] on link "Get started with Whimstay" at bounding box center [164, 268] width 154 height 25
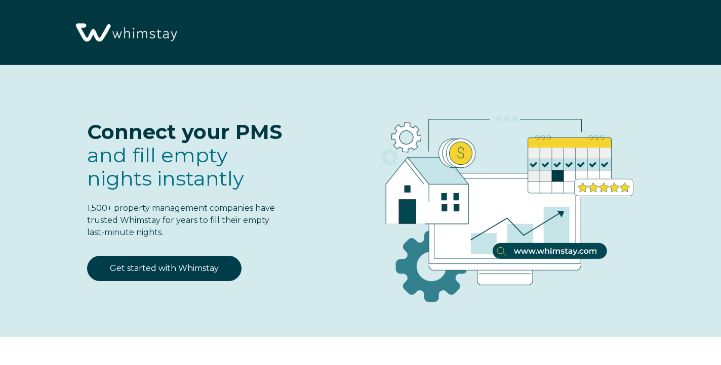
scroll to position [1222, 0]
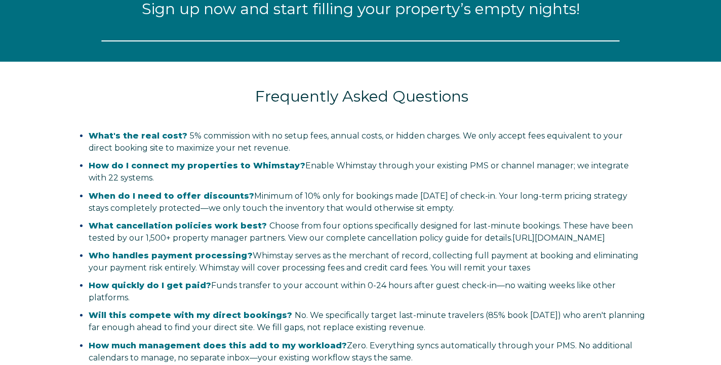
select select "Standard"
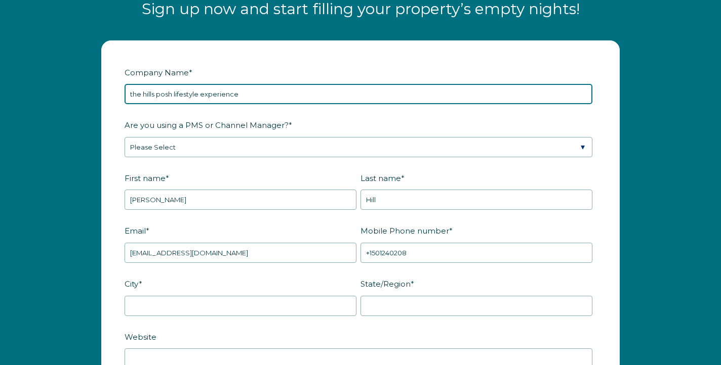
type input "the hills posh lifestyle experience"
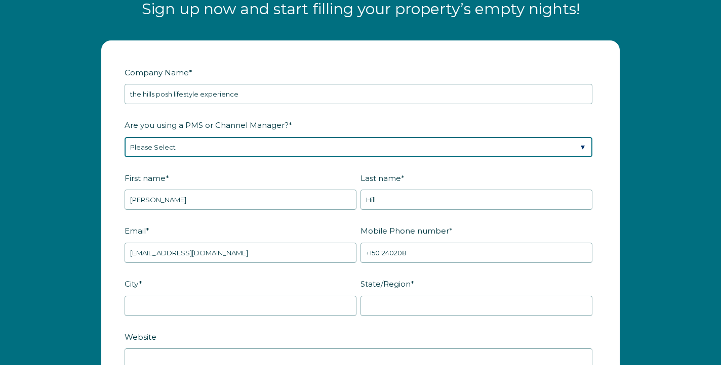
select select "Guesty"
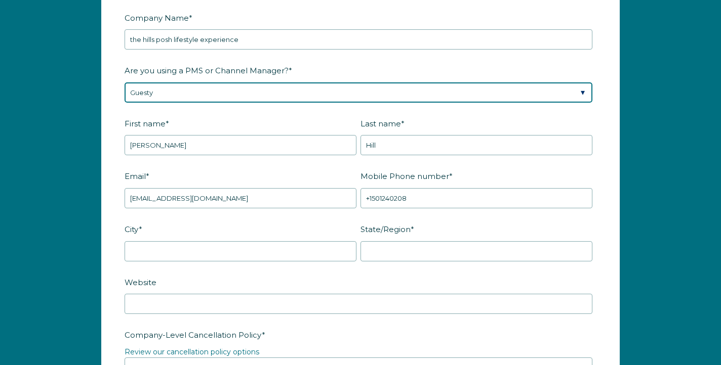
scroll to position [1290, 0]
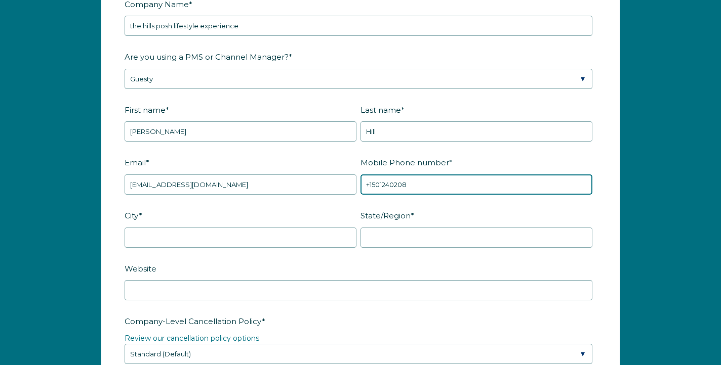
drag, startPoint x: 419, startPoint y: 187, endPoint x: 410, endPoint y: 188, distance: 9.6
type input "[PHONE_NUMBER]"
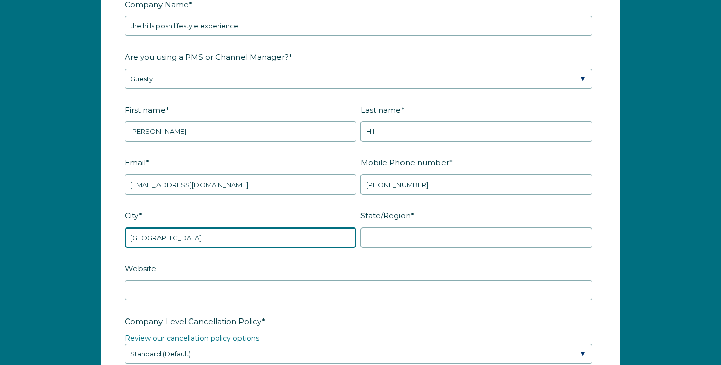
type input "[GEOGRAPHIC_DATA]"
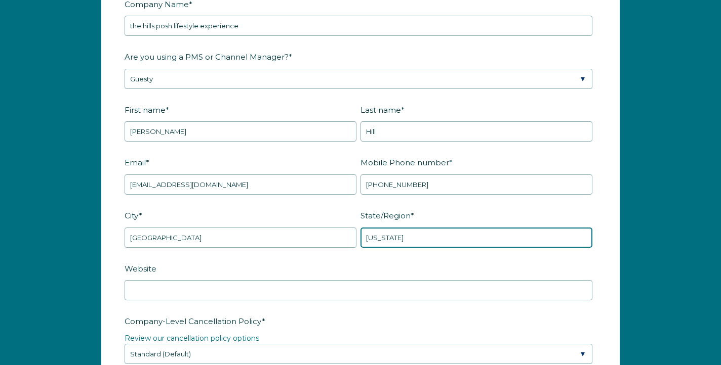
type input "[US_STATE]"
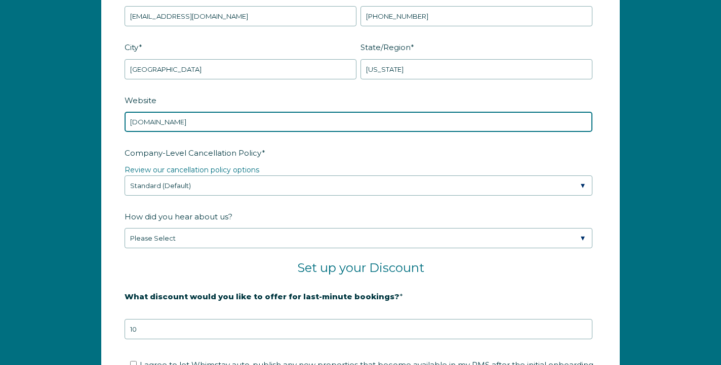
scroll to position [1466, 0]
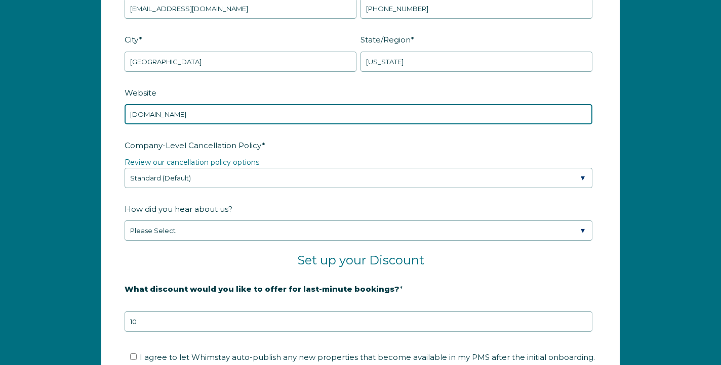
type input "[DOMAIN_NAME]"
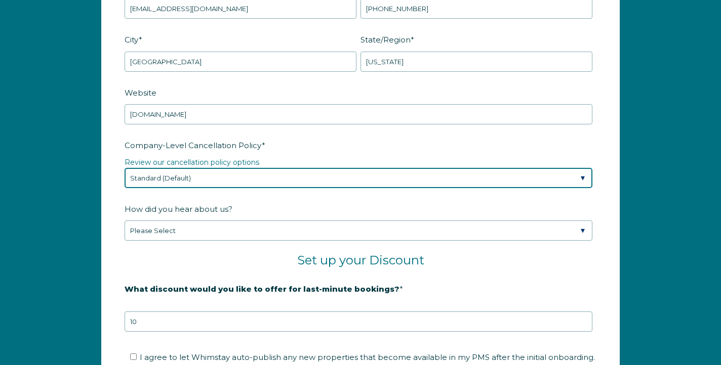
select select "Moderate"
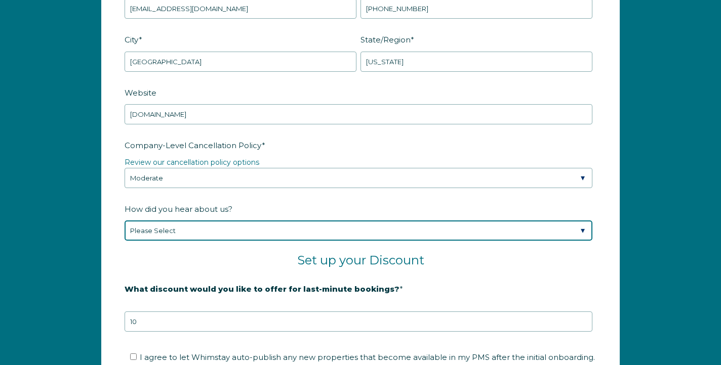
select select "Marketing Email"
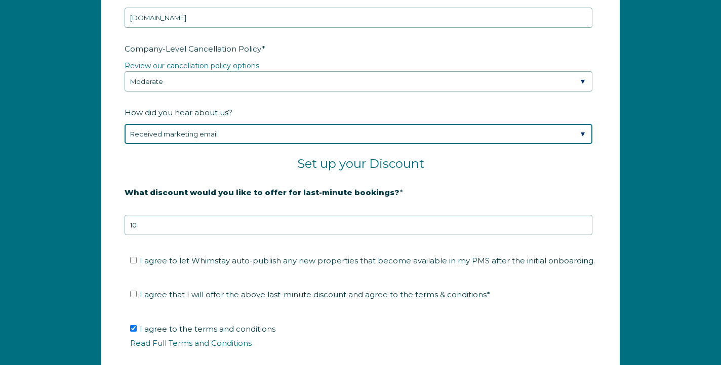
scroll to position [1607, 0]
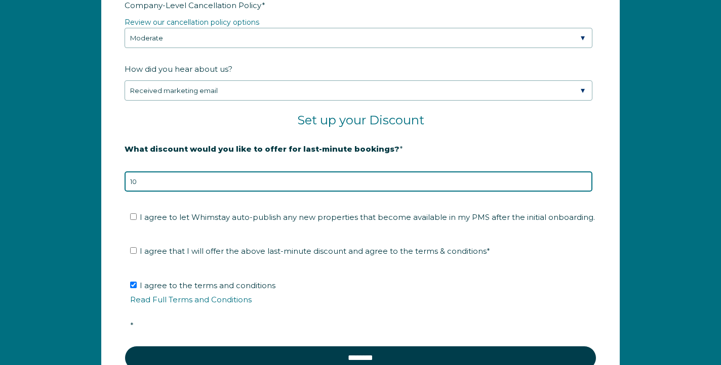
drag, startPoint x: 238, startPoint y: 181, endPoint x: 111, endPoint y: 181, distance: 126.6
click at [111, 181] on form "Company Name * the hills posh lifestyle experience Are you using a PMS or Chann…" at bounding box center [360, 30] width 517 height 749
type input "15"
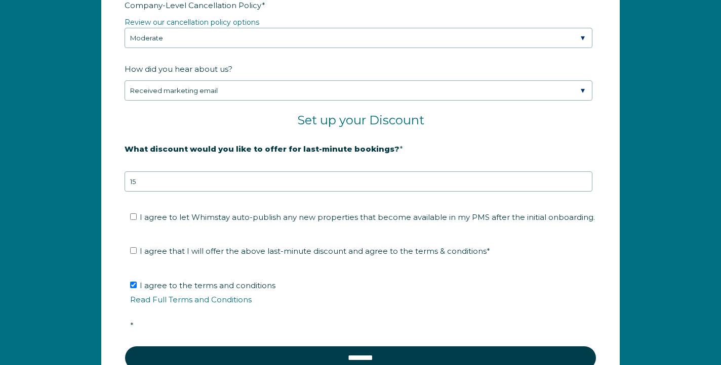
click at [130, 215] on ul "I agree to let Whimstay auto-publish any new properties that become available i…" at bounding box center [359, 218] width 468 height 16
click at [132, 220] on input "I agree to let Whimstay auto-publish any new properties that become available i…" at bounding box center [133, 217] width 7 height 7
checkbox input "true"
click at [132, 246] on li "I agree that I will offer the above last-minute discount and agree to the terms…" at bounding box center [364, 251] width 468 height 16
click at [132, 250] on input "I agree that I will offer the above last-minute discount and agree to the terms…" at bounding box center [133, 251] width 7 height 7
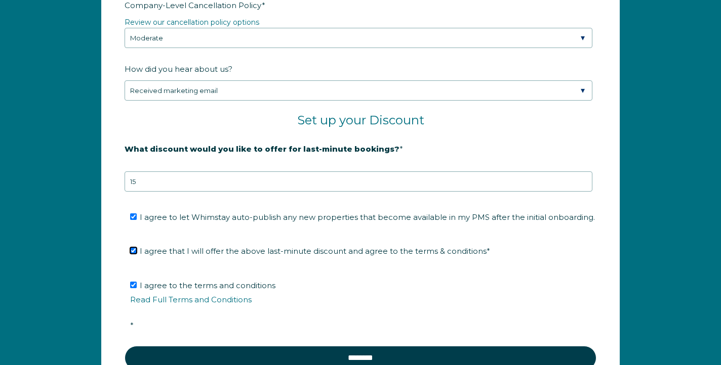
checkbox input "true"
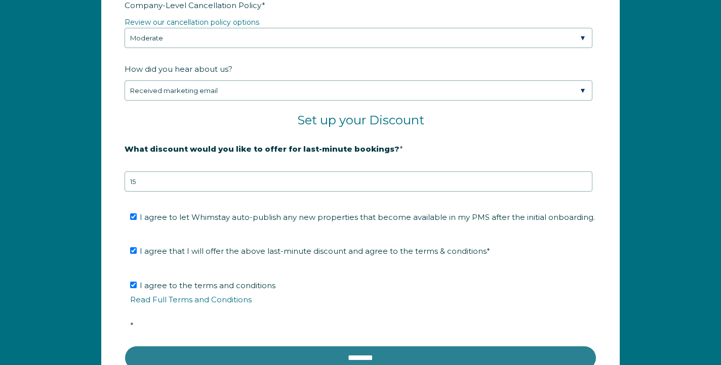
click at [210, 360] on input "********" at bounding box center [361, 358] width 472 height 24
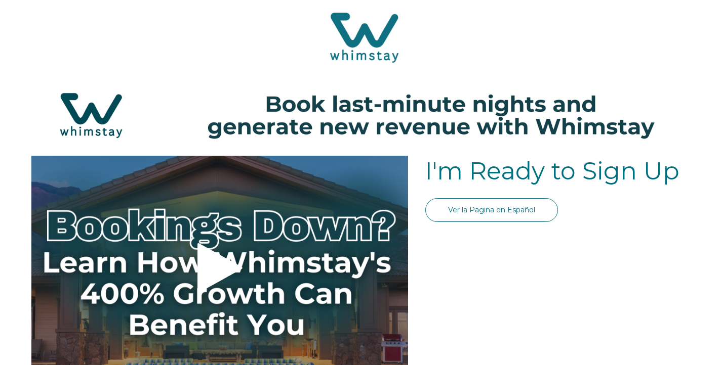
select select "US"
select select "Standard"
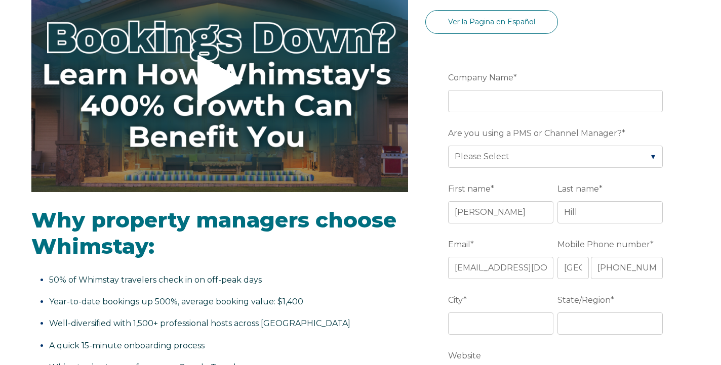
scroll to position [170, 0]
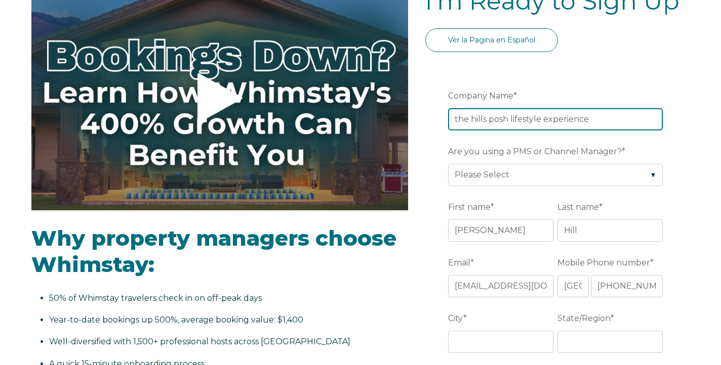
type input "the hills posh lifestyle experience"
click at [493, 187] on fieldset "Are you using a PMS or Channel Manager? * Please Select Barefoot BookingPal Boo…" at bounding box center [557, 171] width 219 height 56
drag, startPoint x: 483, startPoint y: 186, endPoint x: 483, endPoint y: 181, distance: 5.6
click at [483, 181] on fieldset "Are you using a PMS or Channel Manager? * Please Select Barefoot BookingPal Boo…" at bounding box center [557, 171] width 219 height 56
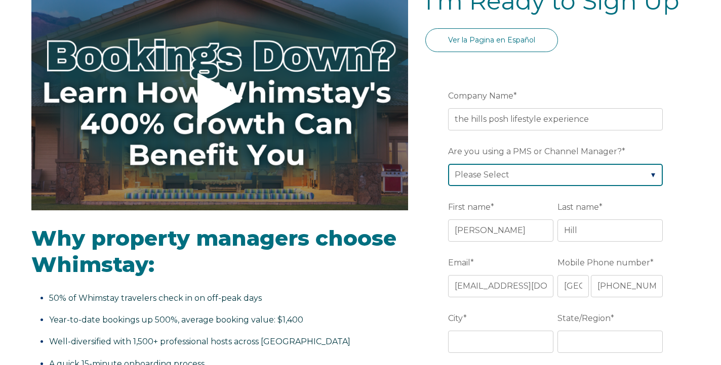
select select "Guesty"
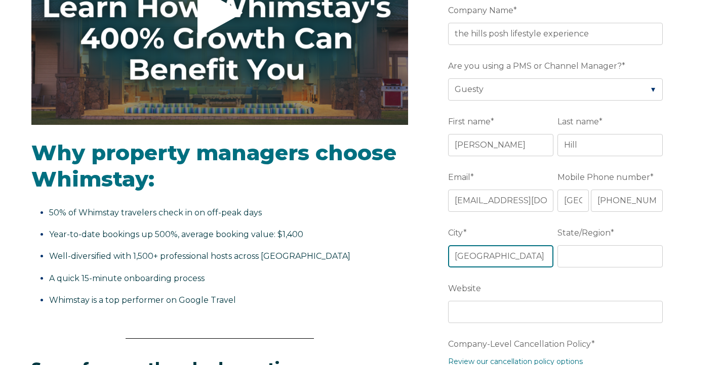
type input "houston"
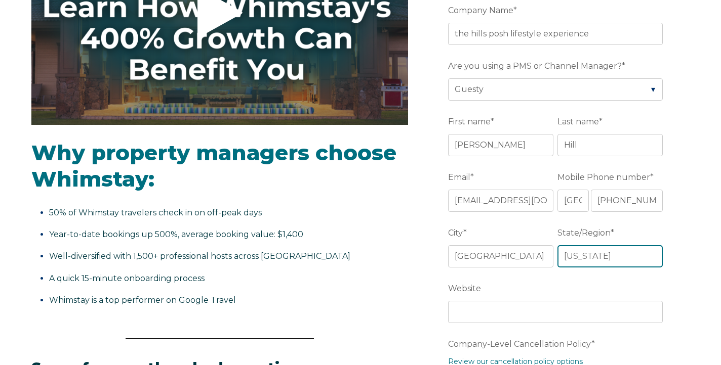
type input "texas"
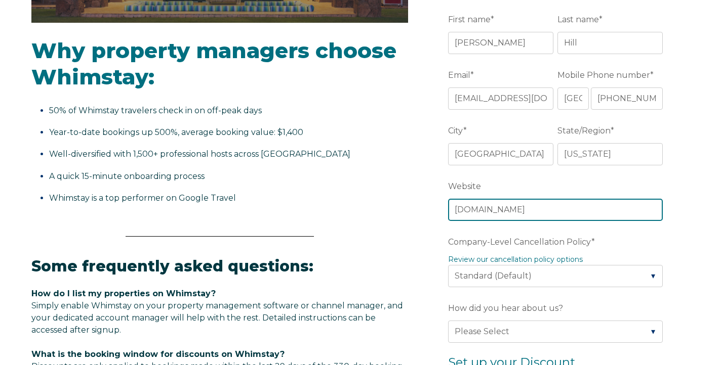
scroll to position [363, 0]
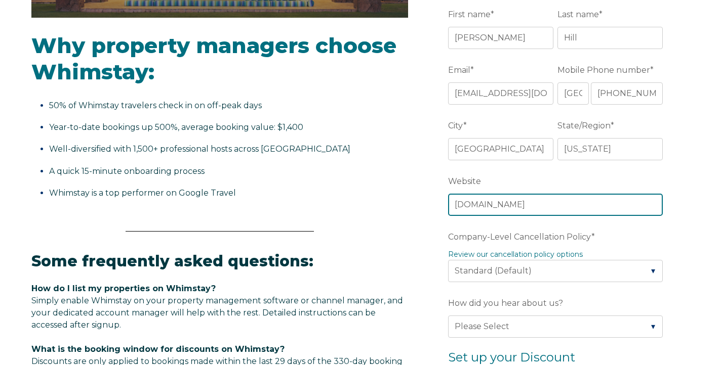
type input "hplellc.us"
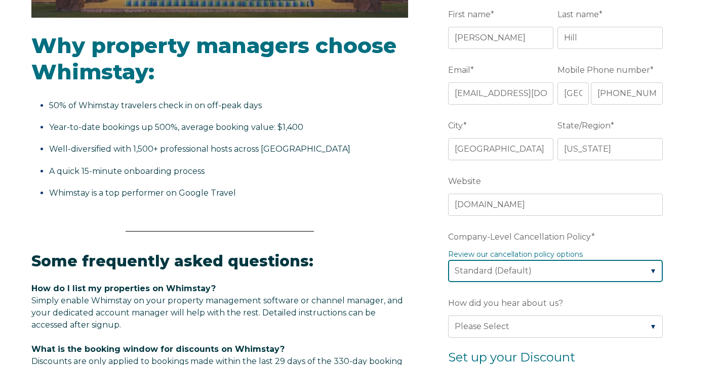
select select "Moderate"
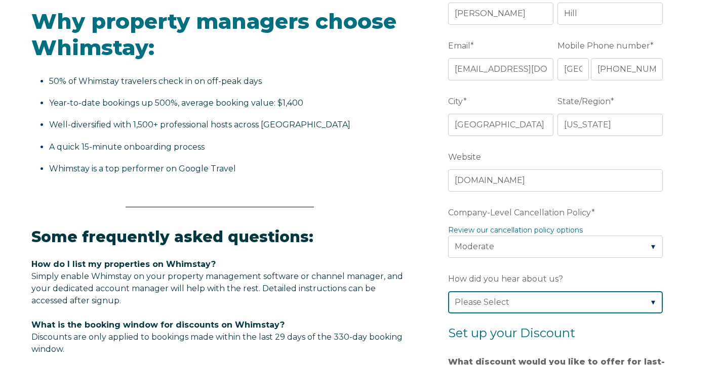
select select "Google Search"
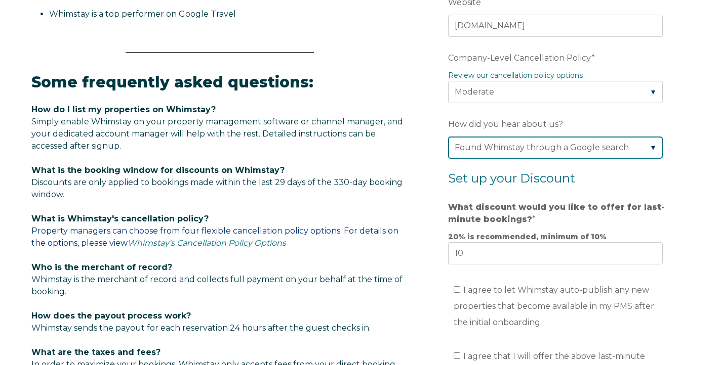
scroll to position [582, 0]
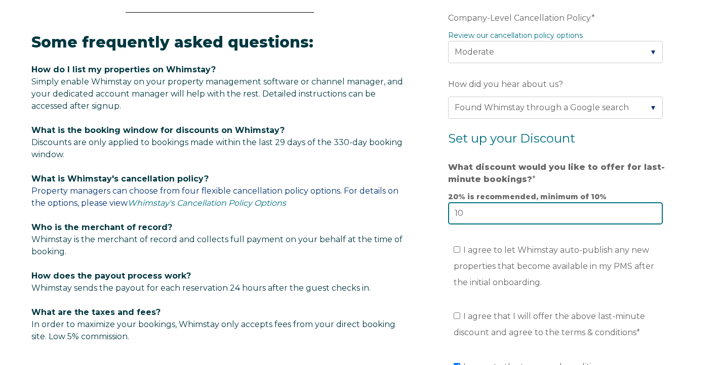
drag, startPoint x: 478, startPoint y: 216, endPoint x: 440, endPoint y: 215, distance: 37.5
click at [440, 215] on form "Company Name * the hills posh lifestyle experience Are you using a PMS or Chann…" at bounding box center [557, 74] width 264 height 845
type input "15"
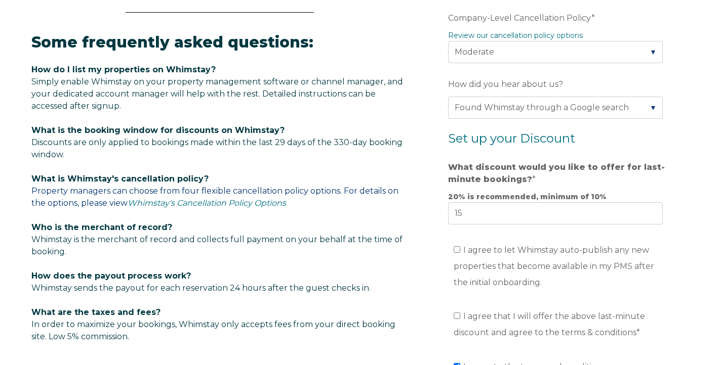
click at [456, 253] on input "I agree to let Whimstay auto-publish any new properties that become available i…" at bounding box center [457, 250] width 7 height 7
checkbox input "true"
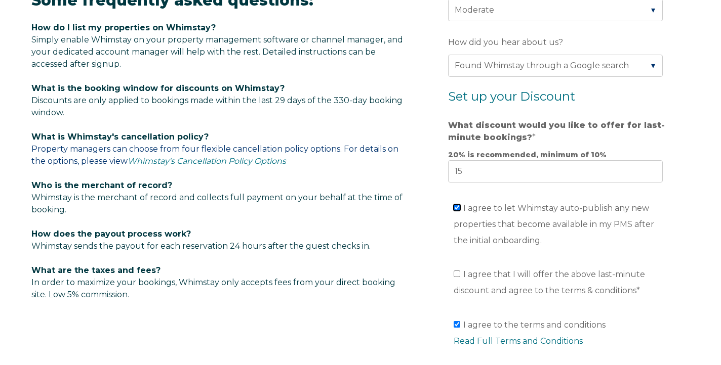
scroll to position [653, 0]
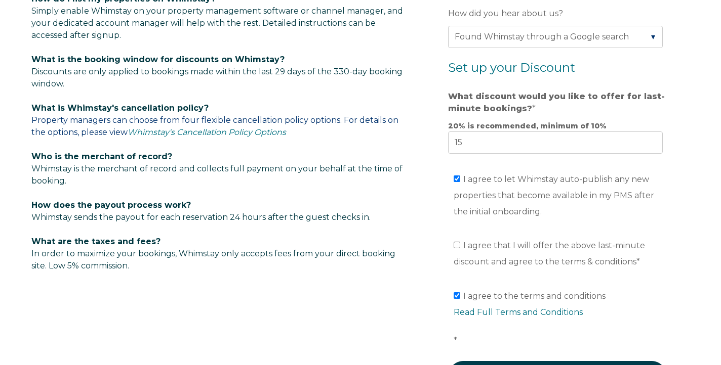
click at [457, 249] on input "I agree that I will offer the above last-minute discount and agree to the terms…" at bounding box center [457, 245] width 7 height 7
checkbox input "true"
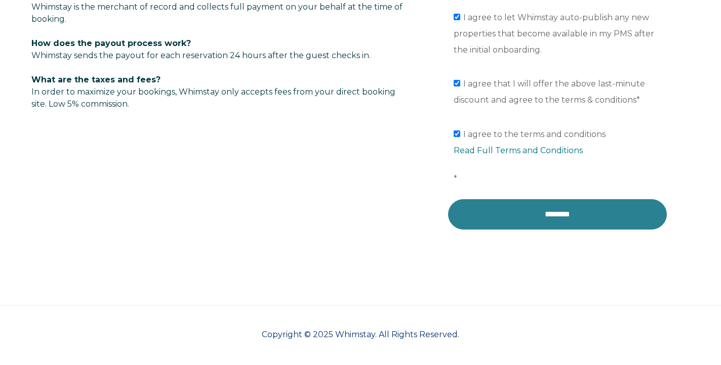
scroll to position [817, 0]
click at [513, 202] on input "********" at bounding box center [557, 214] width 219 height 30
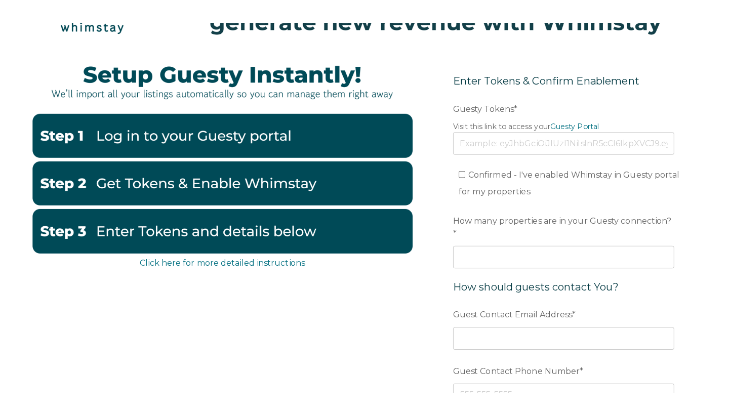
scroll to position [130, 0]
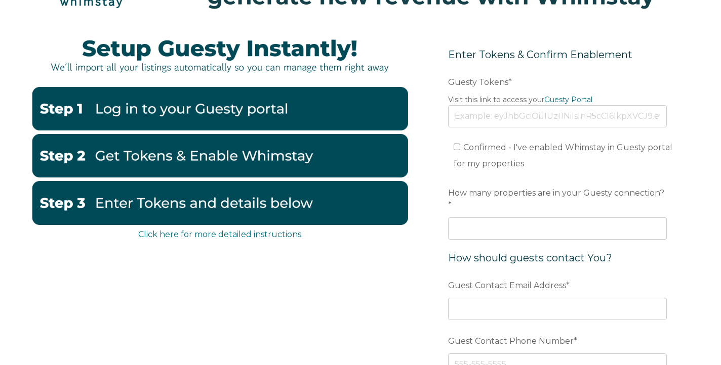
click at [459, 148] on input "Confirmed - I've enabled Whimstay in Guesty portal for my properties" at bounding box center [457, 147] width 7 height 7
checkbox input "true"
